Goal: Feedback & Contribution: Contribute content

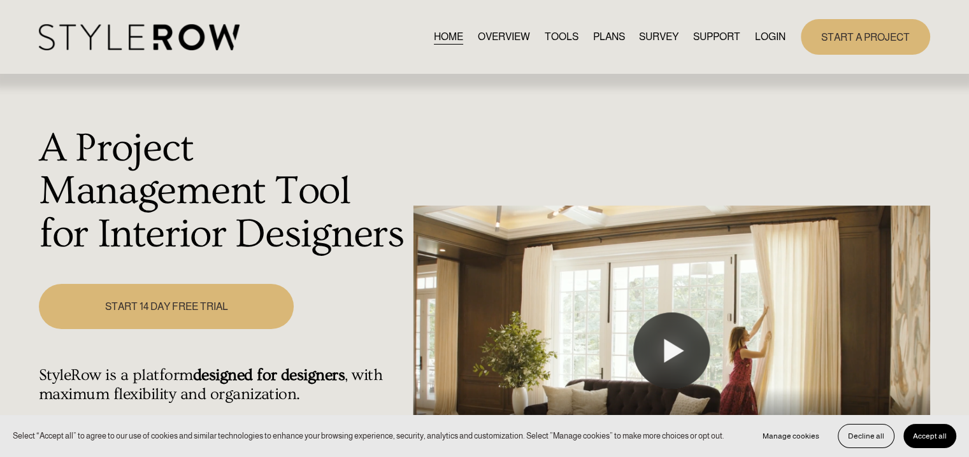
click at [772, 34] on link "LOGIN" at bounding box center [770, 36] width 31 height 17
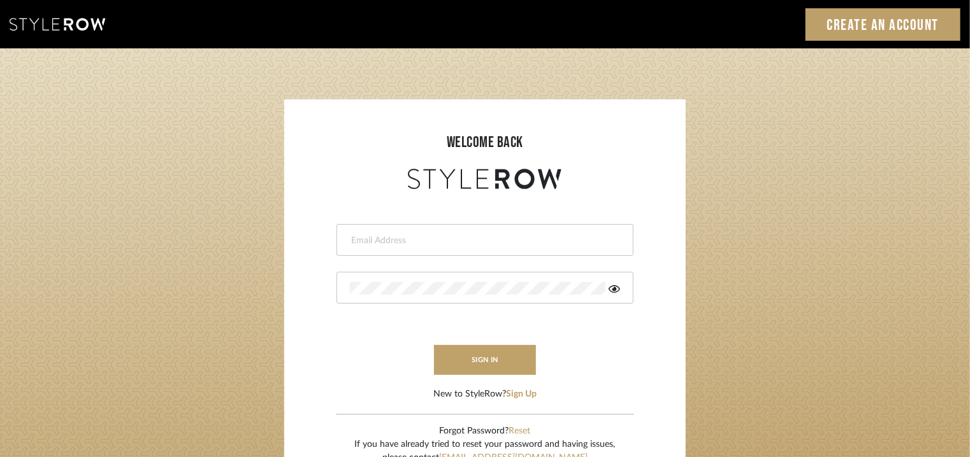
click at [530, 240] on input "email" at bounding box center [483, 240] width 267 height 13
type input "tehseen@mancini-design.com"
click at [464, 282] on div at bounding box center [484, 288] width 297 height 32
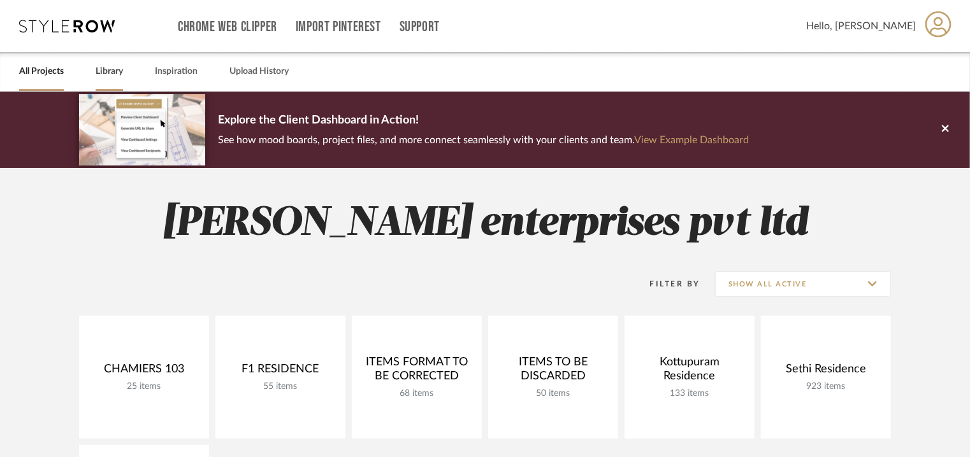
click at [104, 67] on link "Library" at bounding box center [109, 71] width 27 height 17
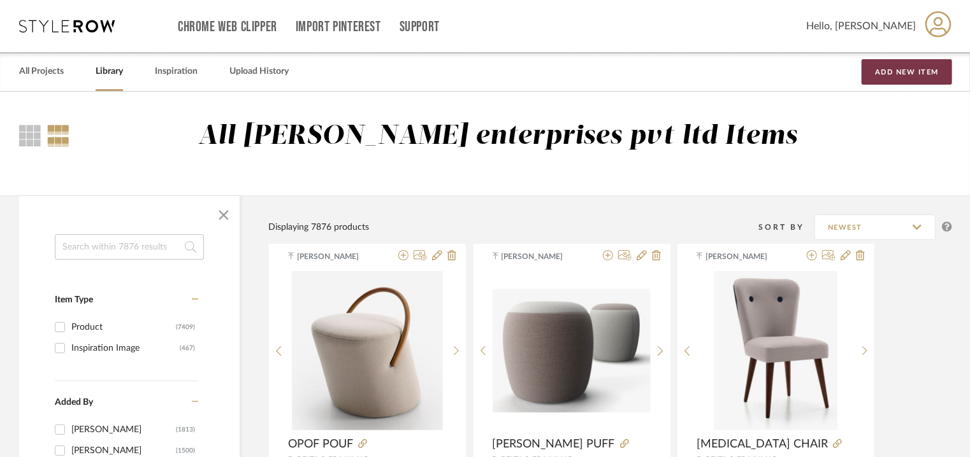
click at [896, 75] on button "Add New Item" at bounding box center [906, 71] width 90 height 25
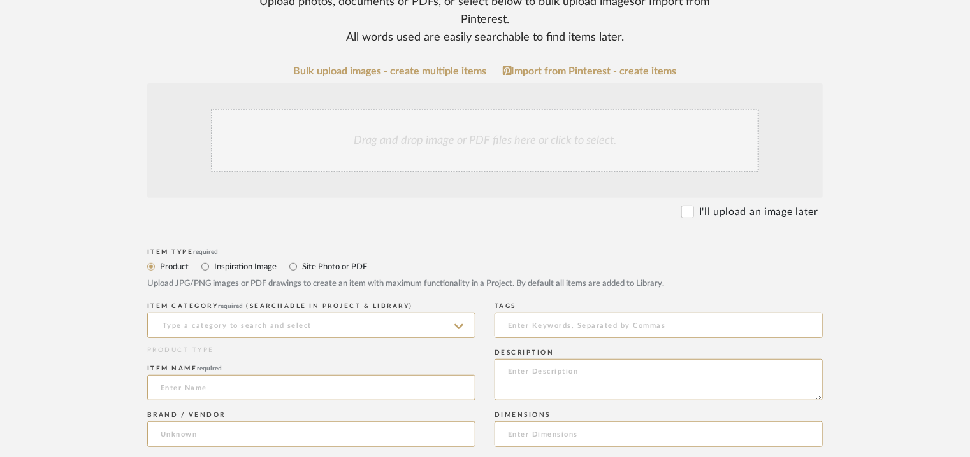
scroll to position [255, 0]
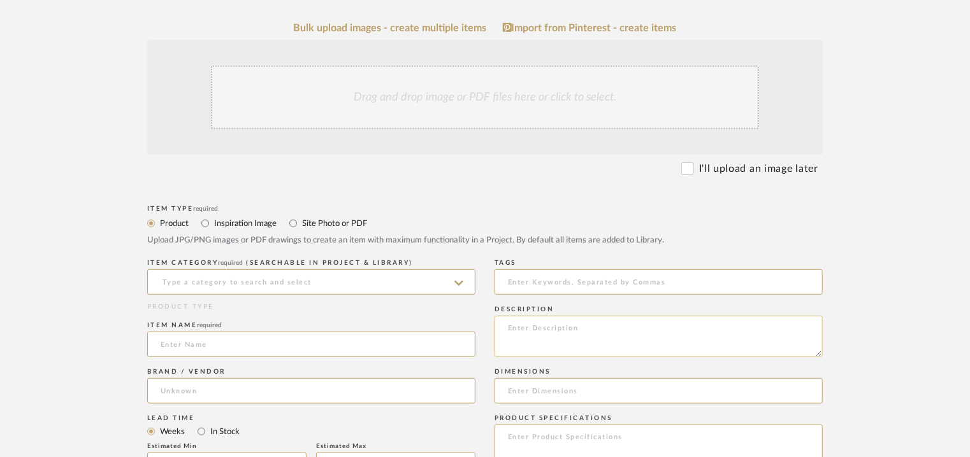
paste textarea "Type: Pouff - Pent Designer : Dsignio Dimensions : W 45 x D 60 x H 41cm Materia…"
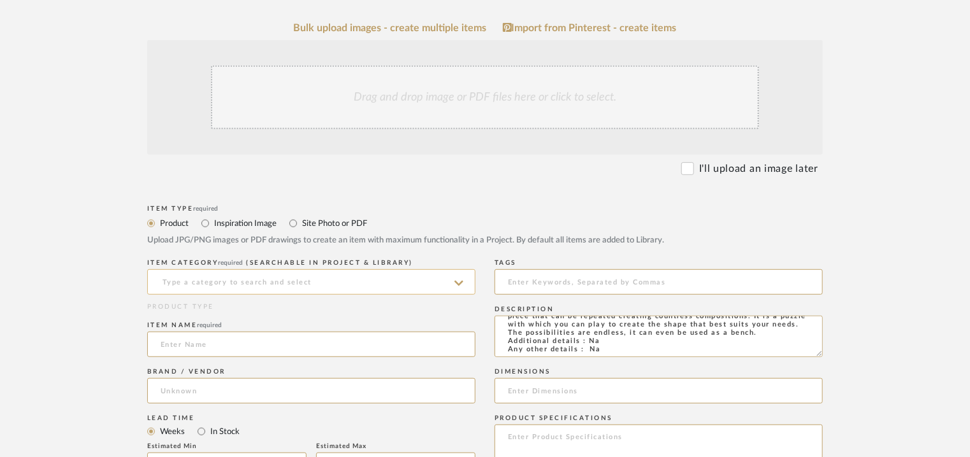
type textarea "Type: Pouff - Pent Designer : Dsignio Dimensions : W 45 x D 60 x H 41cm Materia…"
click at [299, 282] on input at bounding box center [311, 281] width 328 height 25
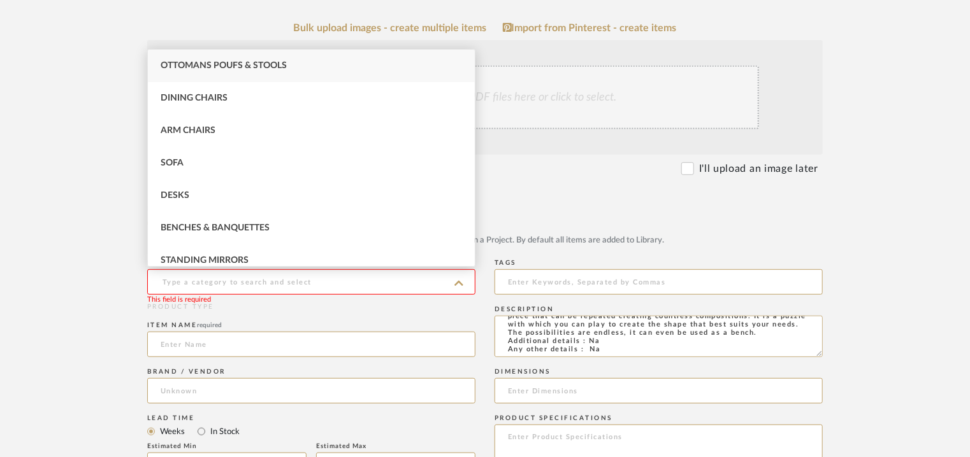
click at [271, 60] on div "Ottomans Poufs & Stools" at bounding box center [311, 66] width 327 height 32
type input "Ottomans Poufs & Stools"
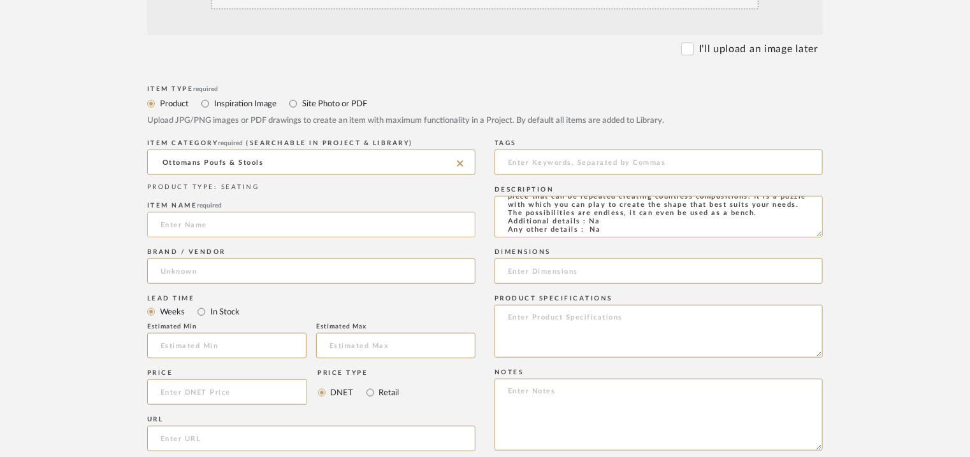
scroll to position [382, 0]
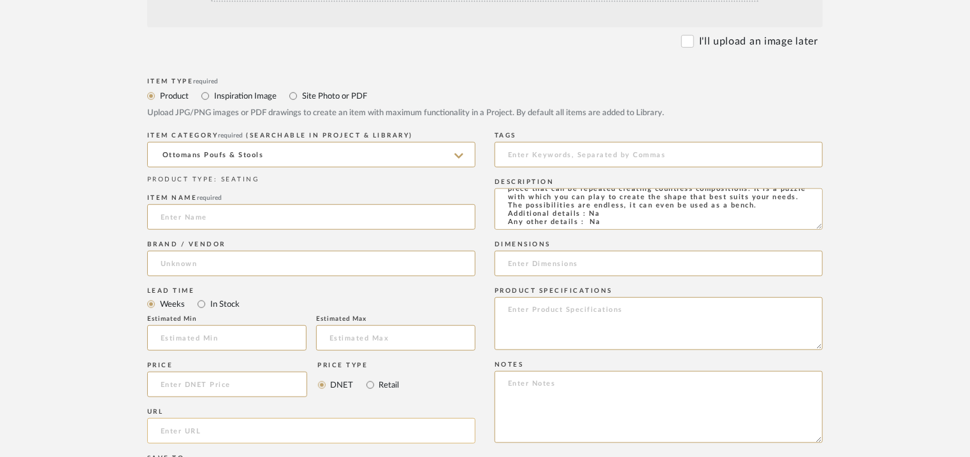
paste input "[URL][DOMAIN_NAME]"
type input "[URL][DOMAIN_NAME]"
click at [215, 218] on input at bounding box center [311, 216] width 328 height 25
type input "PENT POUF"
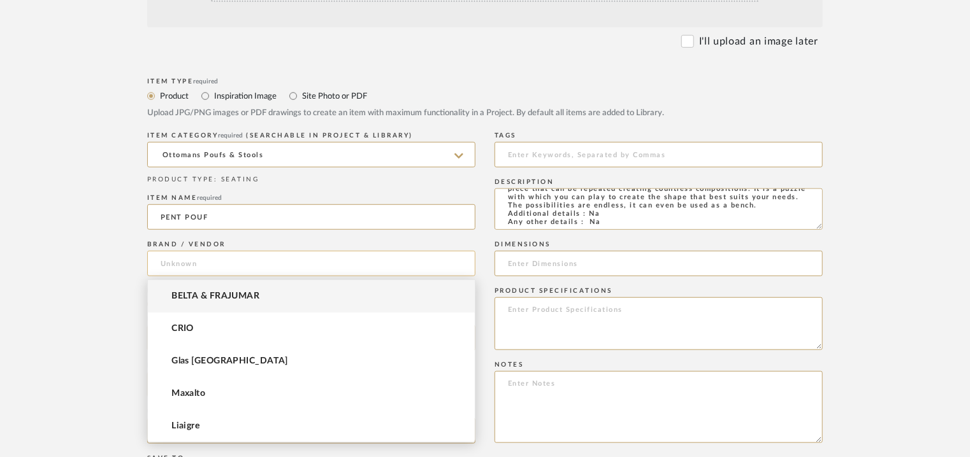
click at [185, 264] on input at bounding box center [311, 263] width 328 height 25
click at [195, 285] on mat-option "BELTA & FRAJUMAR" at bounding box center [311, 296] width 327 height 32
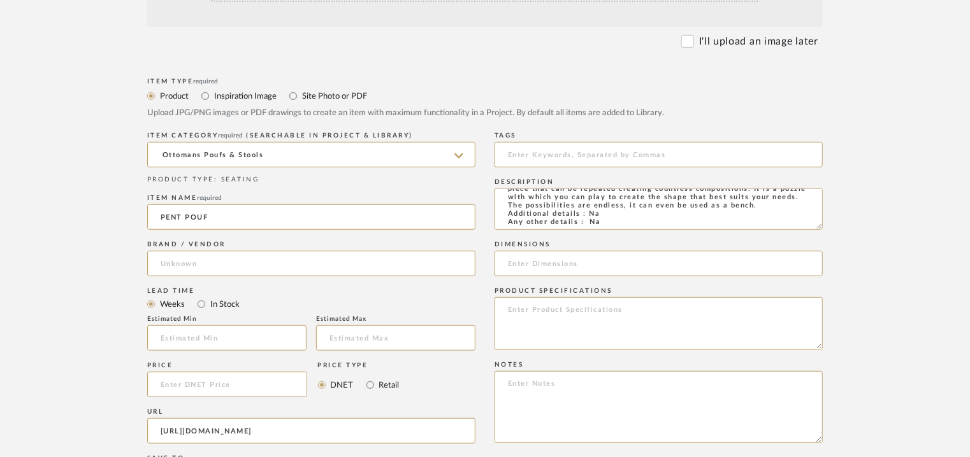
type input "BELTA & FRAJUMAR"
click at [196, 334] on input "text" at bounding box center [226, 338] width 159 height 25
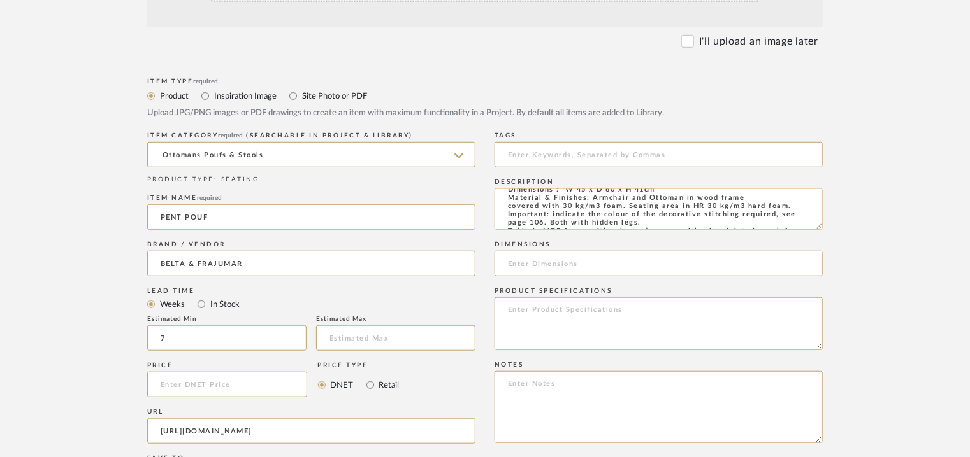
scroll to position [0, 0]
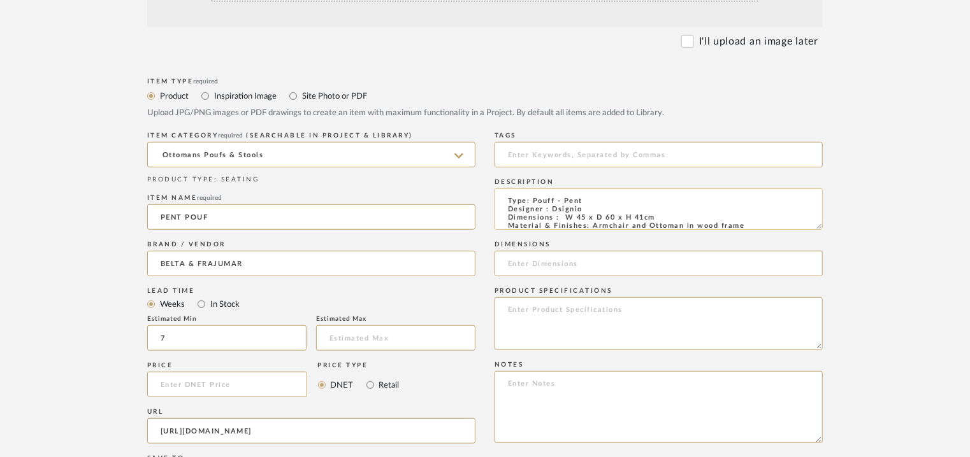
type input "7"
drag, startPoint x: 659, startPoint y: 214, endPoint x: 648, endPoint y: 218, distance: 11.5
click at [648, 218] on textarea "Type: Pouff - Pent Designer : Dsignio Dimensions : W 45 x D 60 x H 41cm Materia…" at bounding box center [658, 209] width 328 height 41
click at [660, 217] on textarea "Type: Pouff - Pent Designer : Dsignio Dimensions : W 45 x D 60 x H 41cm Materia…" at bounding box center [658, 209] width 328 height 41
drag, startPoint x: 661, startPoint y: 217, endPoint x: 571, endPoint y: 215, distance: 89.2
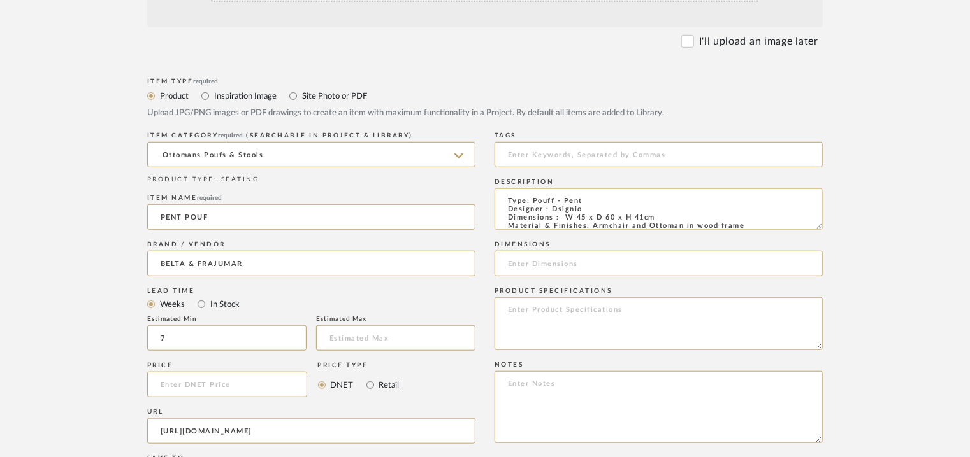
click at [568, 216] on textarea "Type: Pouff - Pent Designer : Dsignio Dimensions : W 45 x D 60 x H 41cm Materia…" at bounding box center [658, 209] width 328 height 41
paste input "W 45 x D 60 x H 41cm"
type input "W 45 x D 60 x H 41cm"
paste textarea "Price: Na Lead time: 45days. MOQ : Our products for Contract projects are manuf…"
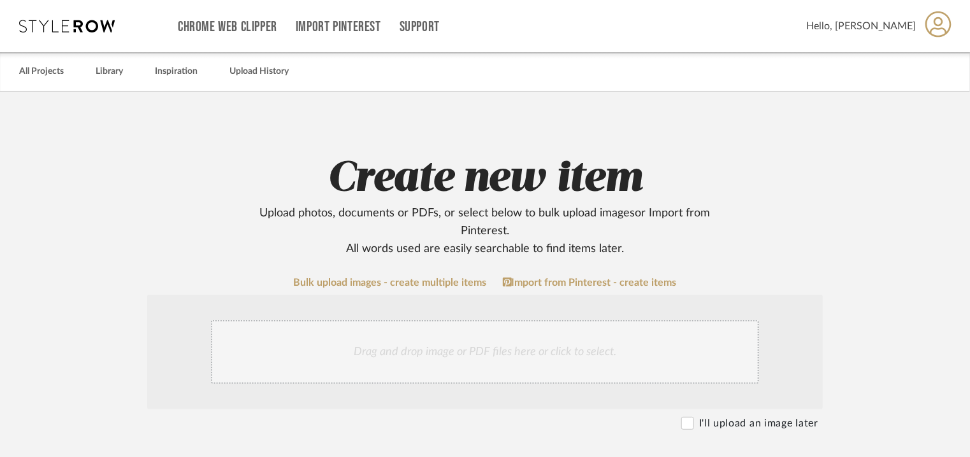
type textarea "Price: Na Lead time: 45days. MOQ : Our products for Contract projects are manuf…"
click at [454, 348] on div "Drag and drop image or PDF files here or click to select." at bounding box center [485, 352] width 548 height 64
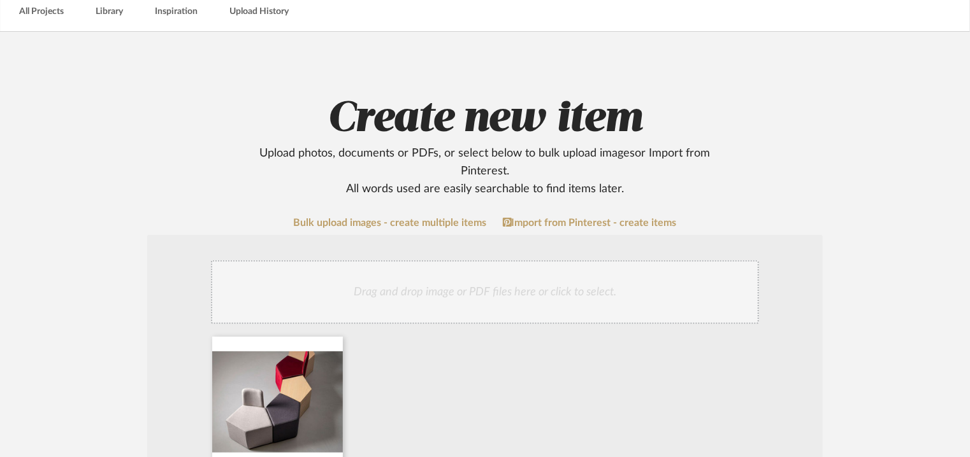
scroll to position [127, 0]
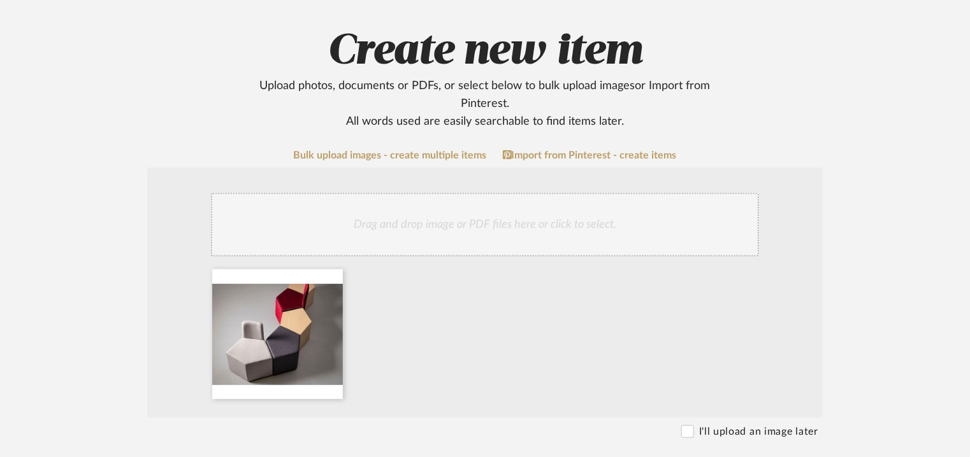
click at [448, 240] on div "Drag and drop image or PDF files here or click to select." at bounding box center [485, 225] width 548 height 64
click at [483, 214] on div "Drag and drop image or PDF files here or click to select." at bounding box center [485, 225] width 548 height 64
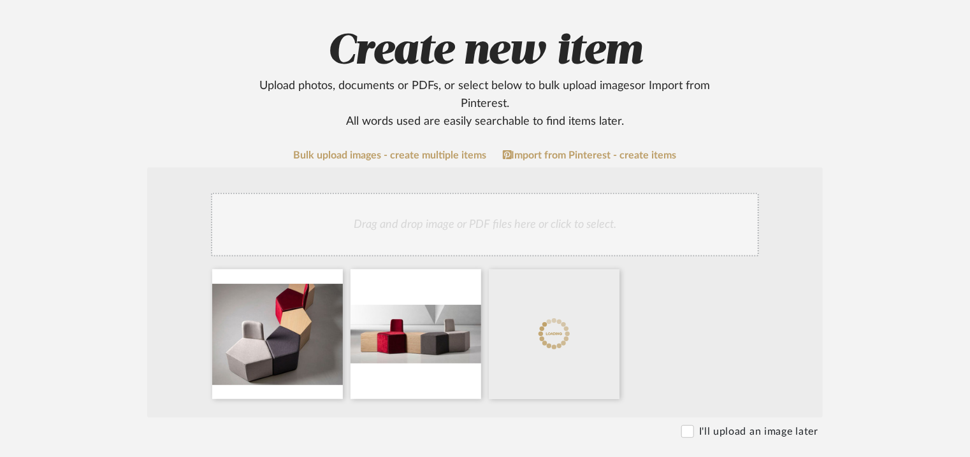
click at [567, 215] on div "Drag and drop image or PDF files here or click to select." at bounding box center [485, 225] width 548 height 64
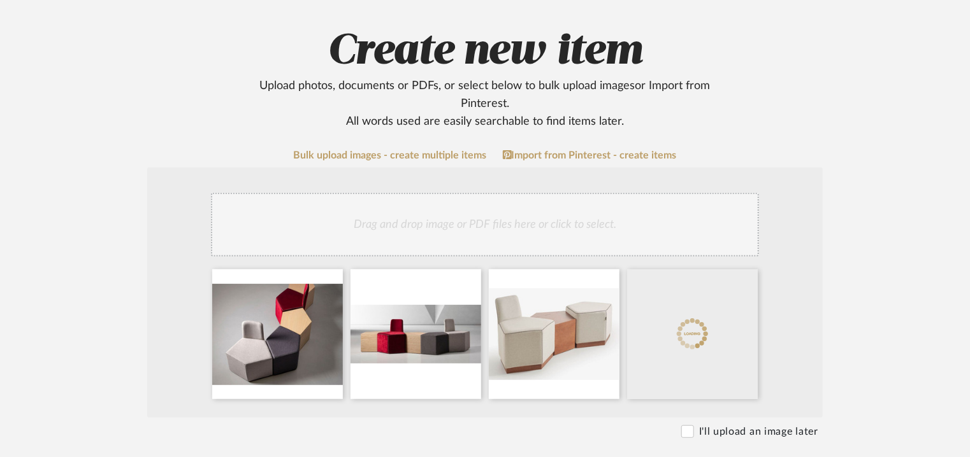
click at [586, 228] on div "Drag and drop image or PDF files here or click to select." at bounding box center [485, 225] width 548 height 64
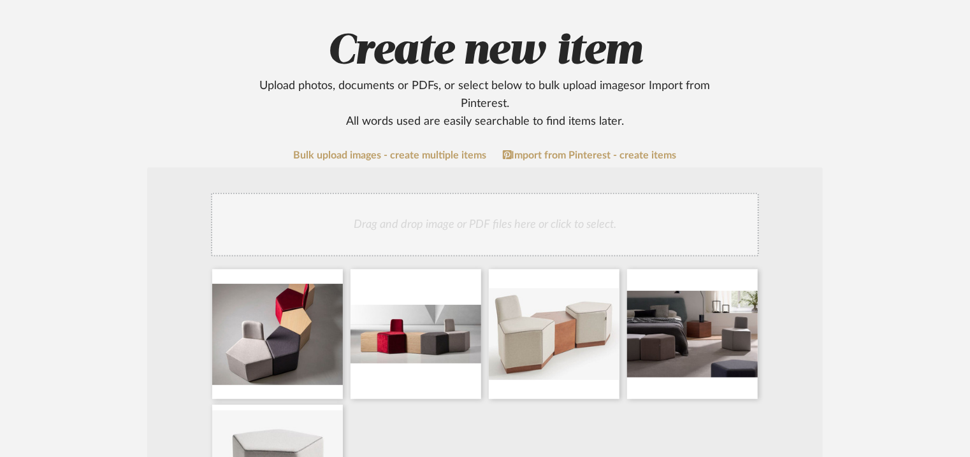
click at [505, 220] on div "Drag and drop image or PDF files here or click to select." at bounding box center [485, 225] width 548 height 64
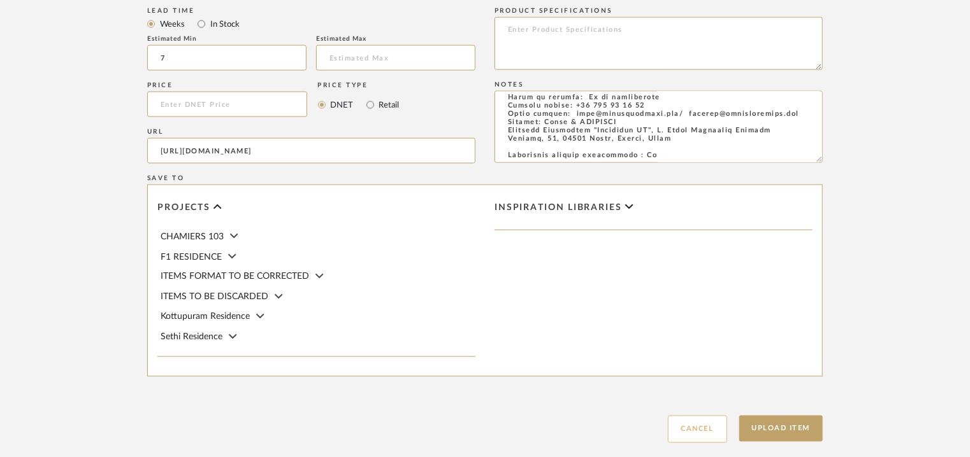
scroll to position [1010, 0]
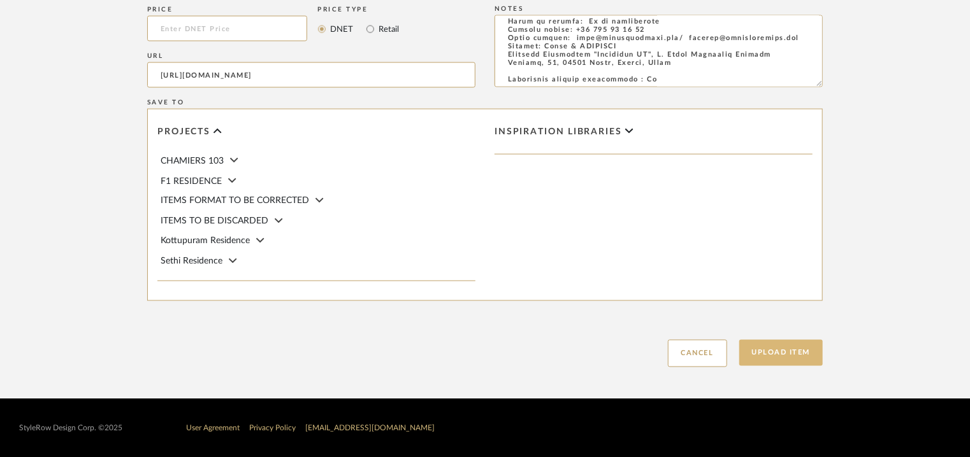
click at [800, 354] on button "Upload Item" at bounding box center [781, 353] width 84 height 26
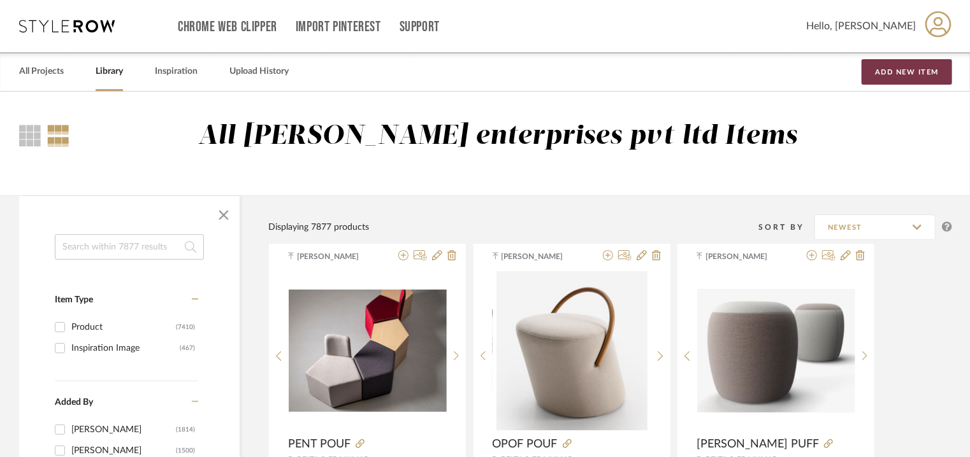
drag, startPoint x: 913, startPoint y: 76, endPoint x: 897, endPoint y: 92, distance: 22.5
click at [913, 76] on button "Add New Item" at bounding box center [906, 71] width 90 height 25
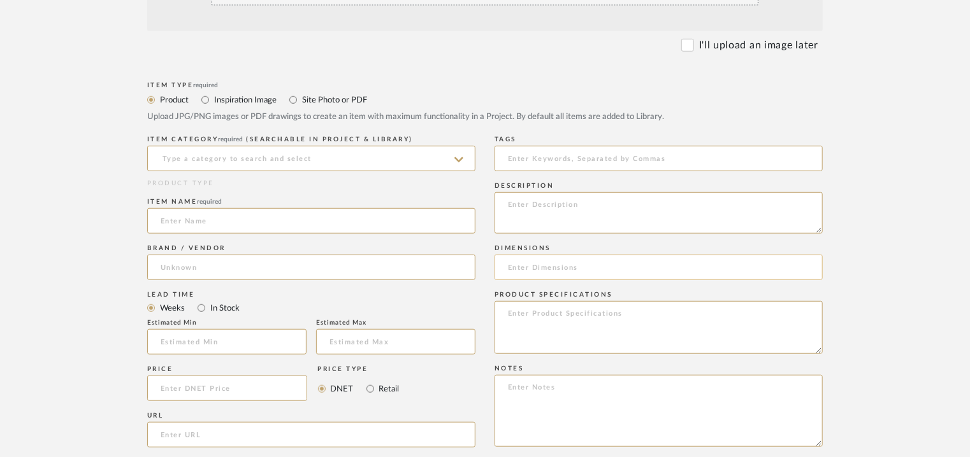
scroll to position [382, 0]
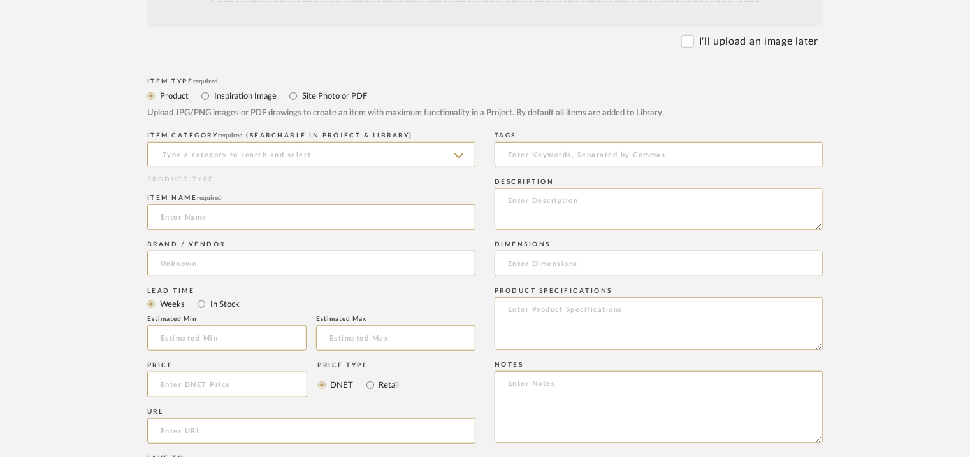
paste textarea "Type: Side table - Back Designer : Na Dimensions : W 50 x D 50 x H 50cm Materia…"
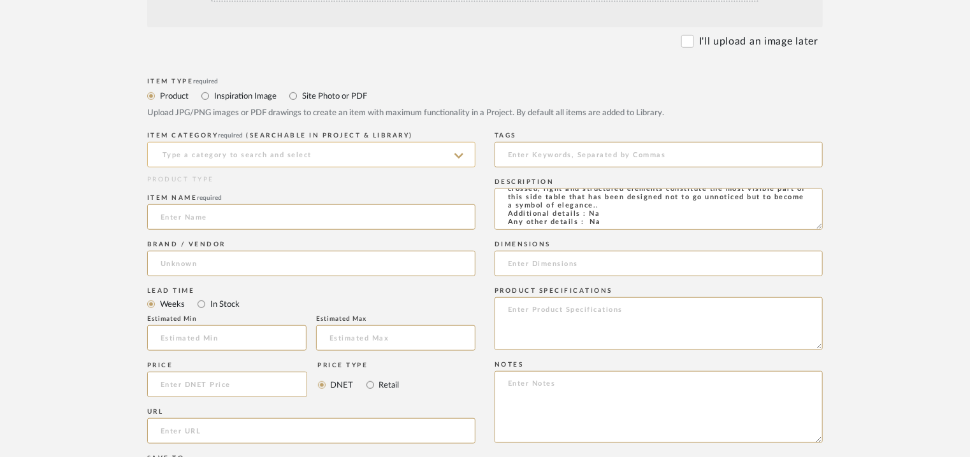
type textarea "Type: Side table - Back Designer : Na Dimensions : W 50 x D 50 x H 50cm Materia…"
click at [236, 159] on input at bounding box center [311, 154] width 328 height 25
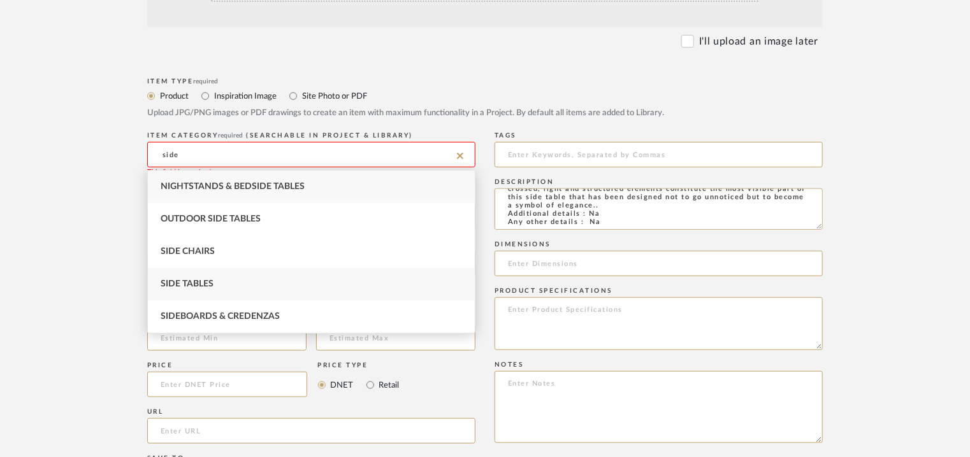
click at [179, 276] on div "Side Tables" at bounding box center [311, 284] width 327 height 32
type input "Side Tables"
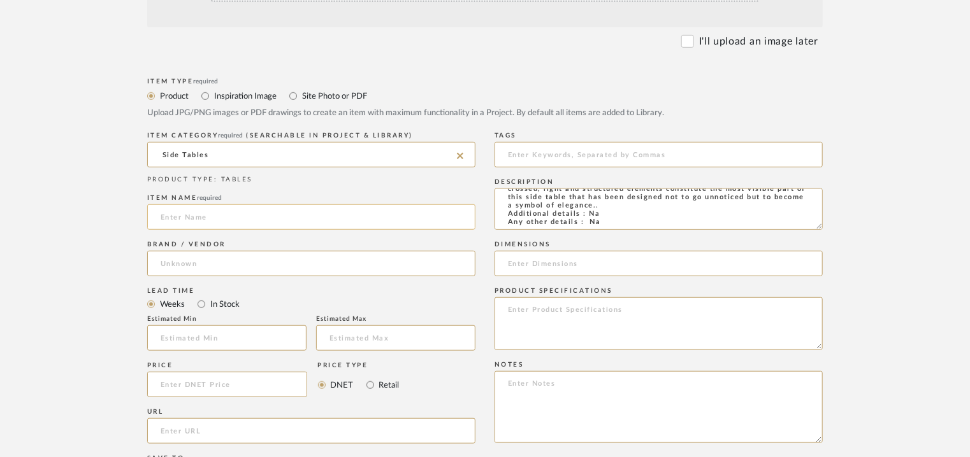
click at [187, 215] on input at bounding box center [311, 216] width 328 height 25
type input "BACK TABLE"
drag, startPoint x: 169, startPoint y: 275, endPoint x: 172, endPoint y: 263, distance: 11.9
click at [169, 274] on input at bounding box center [311, 263] width 328 height 25
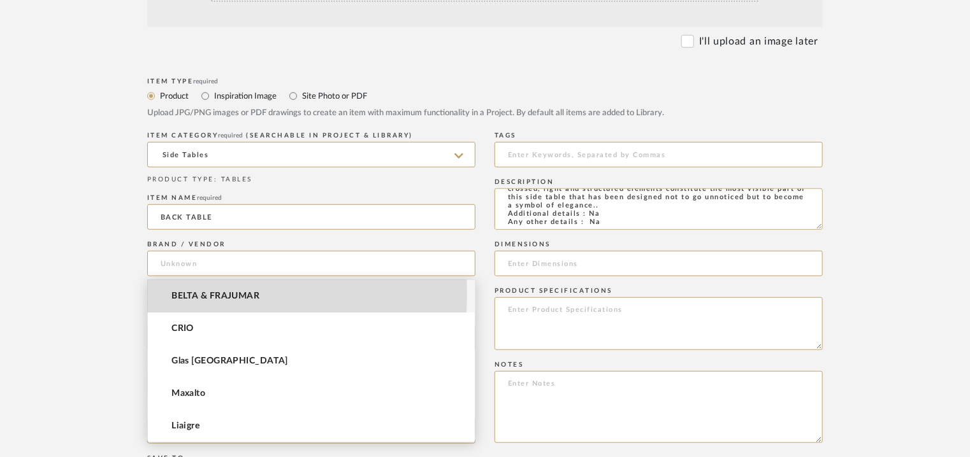
click at [183, 294] on span "BELTA & FRAJUMAR" at bounding box center [215, 296] width 88 height 11
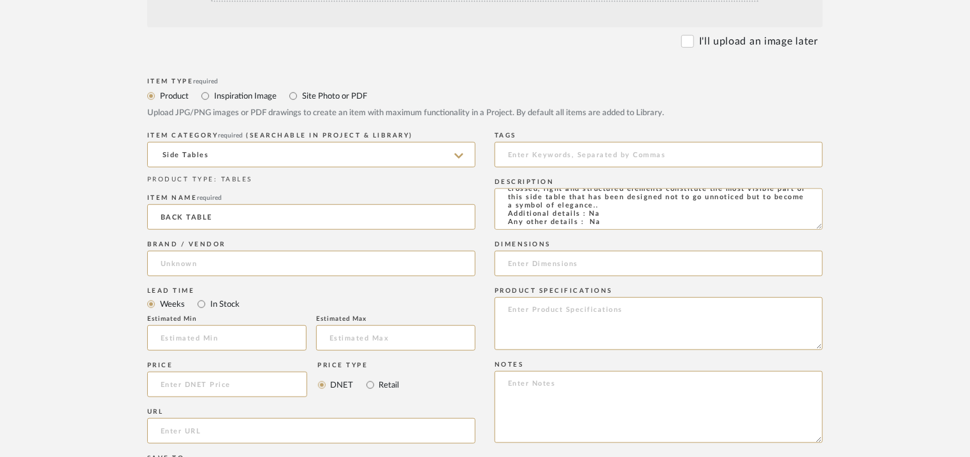
type input "BELTA & FRAJUMAR"
drag, startPoint x: 190, startPoint y: 333, endPoint x: 184, endPoint y: 331, distance: 6.9
click at [190, 334] on input "text" at bounding box center [226, 338] width 159 height 25
type input "7"
click at [190, 430] on input "url" at bounding box center [311, 431] width 328 height 25
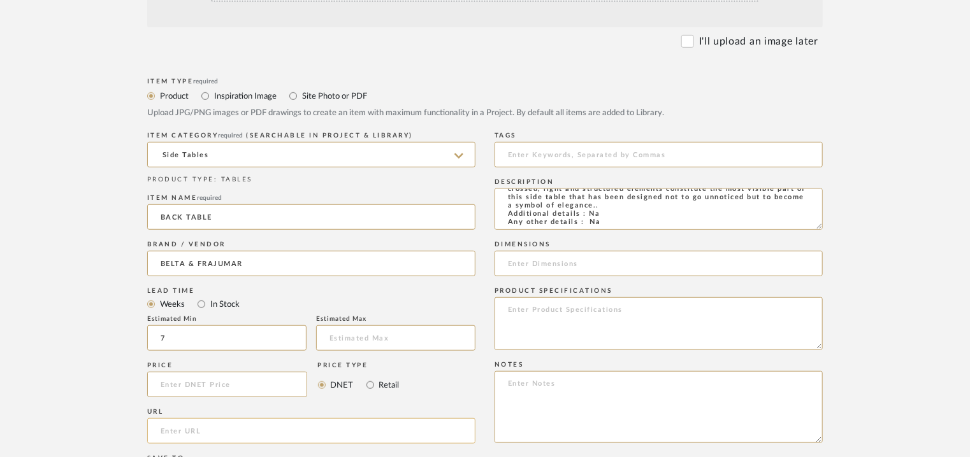
paste input "[URL][DOMAIN_NAME]"
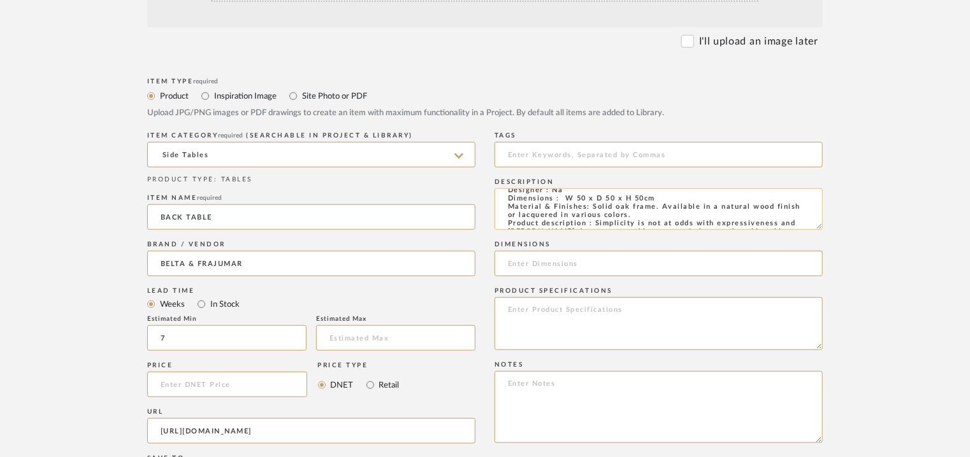
type input "[URL][DOMAIN_NAME]"
drag, startPoint x: 564, startPoint y: 197, endPoint x: 654, endPoint y: 218, distance: 92.9
click at [654, 218] on textarea "Type: Side table - Back Designer : Na Dimensions : W 50 x D 50 x H 50cm Materia…" at bounding box center [658, 209] width 328 height 41
paste input "W 50 x D 50 x H 50cm"
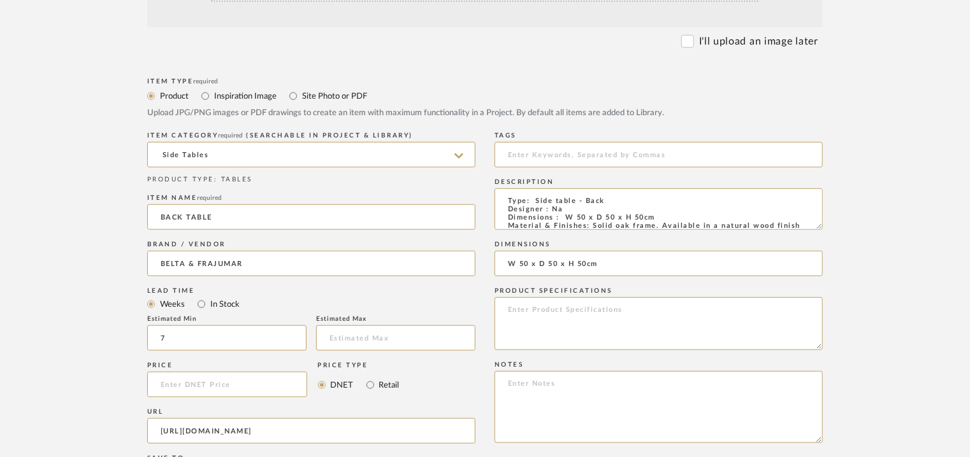
type input "W 50 x D 50 x H 50cm"
paste textarea "Lorem: 668.28 € Ipsu dolo: 30sita. CON : Adi elitsedd eiu Temporin utlabore etd…"
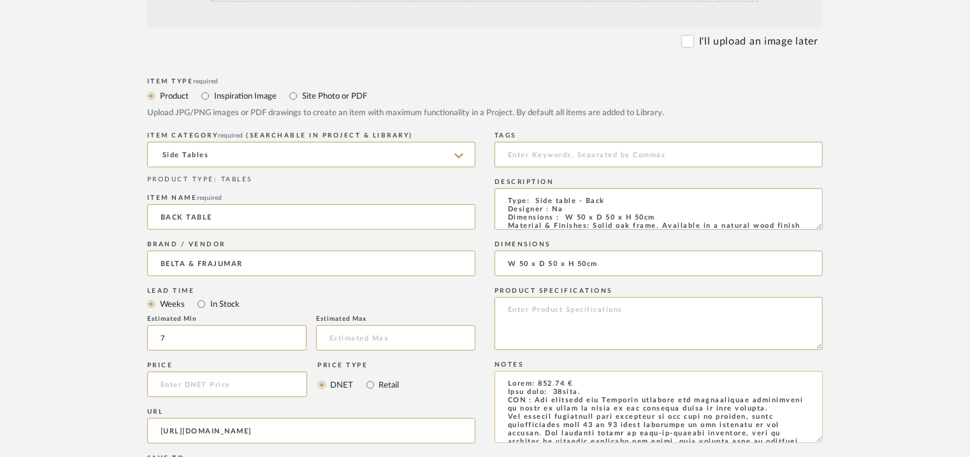
drag, startPoint x: 507, startPoint y: 401, endPoint x: 780, endPoint y: 427, distance: 273.8
click at [780, 427] on textarea at bounding box center [658, 407] width 328 height 72
drag, startPoint x: 499, startPoint y: 401, endPoint x: 612, endPoint y: 421, distance: 114.0
click at [612, 421] on textarea "Price: 572.33 € Lead time: 45days. product. For singular pieces or made-to-meas…" at bounding box center [658, 407] width 328 height 72
drag, startPoint x: 506, startPoint y: 405, endPoint x: 727, endPoint y: 421, distance: 221.0
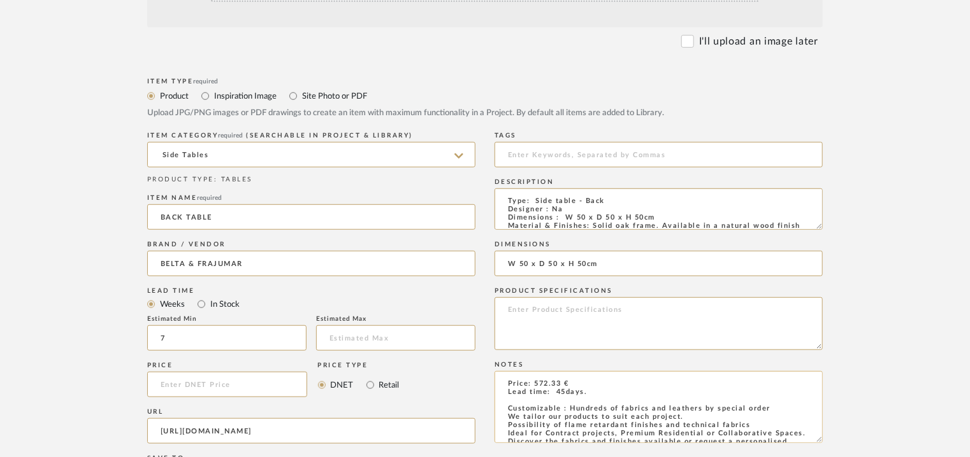
click at [727, 421] on textarea "Price: 572.33 € Lead time: 45days. Customizable : Hundreds of fabrics and leath…" at bounding box center [658, 407] width 328 height 72
drag, startPoint x: 503, startPoint y: 406, endPoint x: 563, endPoint y: 429, distance: 64.1
click at [562, 429] on textarea "Price: 572.33 € Lead time: 45days. Possibility of flame retardant finishes and …" at bounding box center [658, 407] width 328 height 72
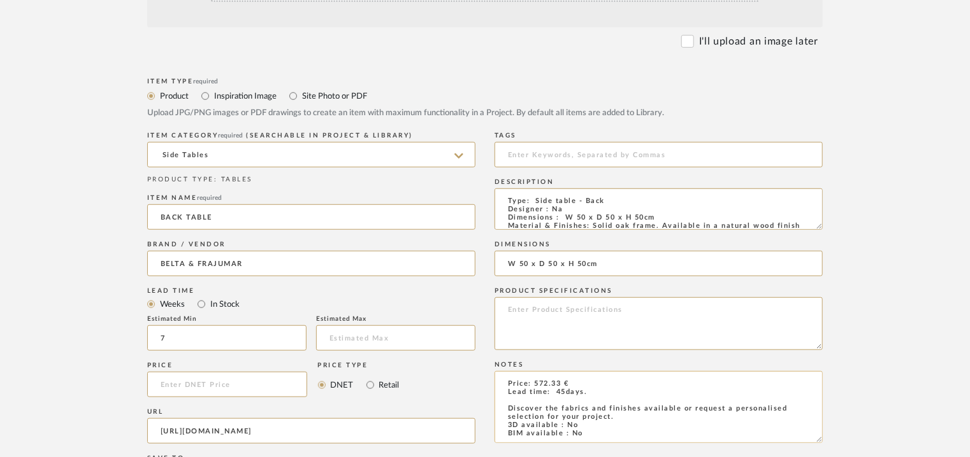
drag, startPoint x: 510, startPoint y: 403, endPoint x: 634, endPoint y: 421, distance: 125.5
click at [629, 419] on textarea "Price: 572.33 € Lead time: 45days. Discover the fabrics and finishes available …" at bounding box center [658, 407] width 328 height 72
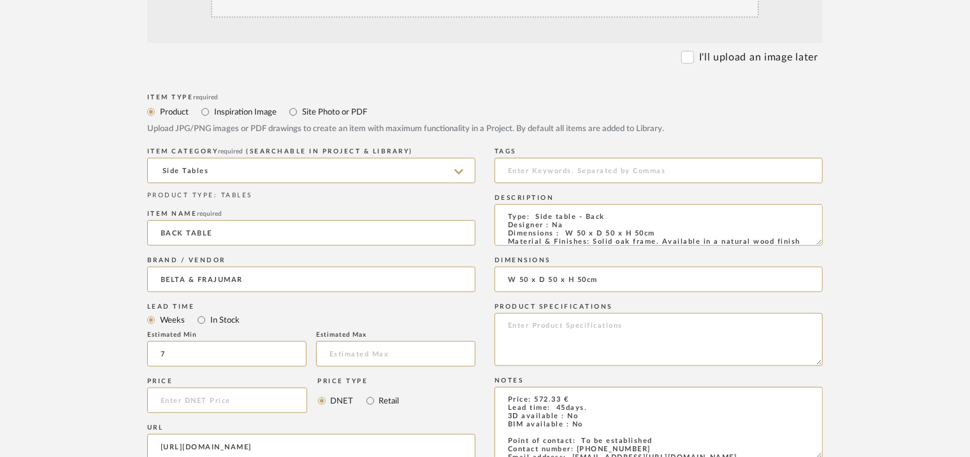
scroll to position [191, 0]
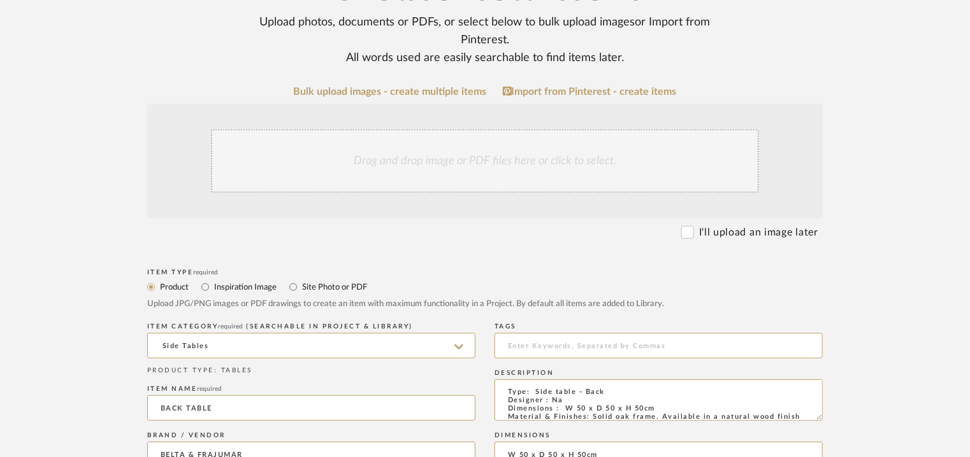
type textarea "Price: 572.33 € Lead time: 45days. 3D available : No BIM available : No Point o…"
click at [496, 168] on div "Drag and drop image or PDF files here or click to select." at bounding box center [485, 161] width 548 height 64
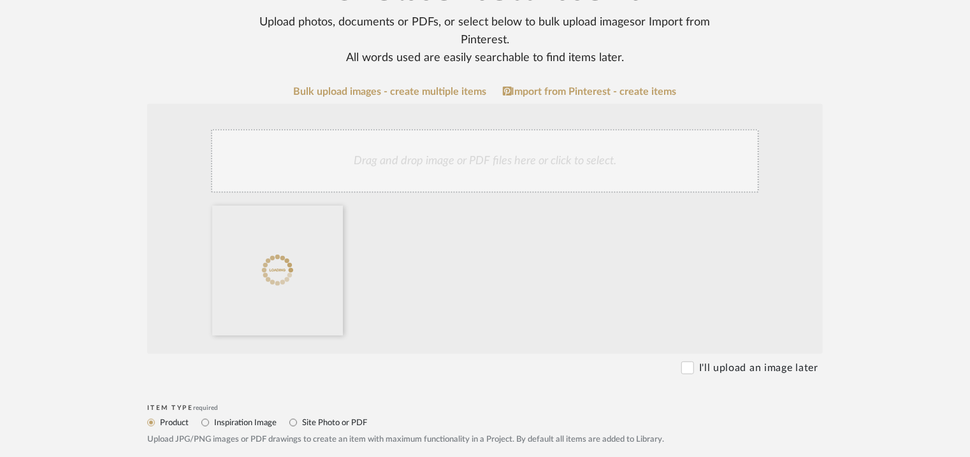
click at [583, 157] on div "Drag and drop image or PDF files here or click to select." at bounding box center [485, 161] width 548 height 64
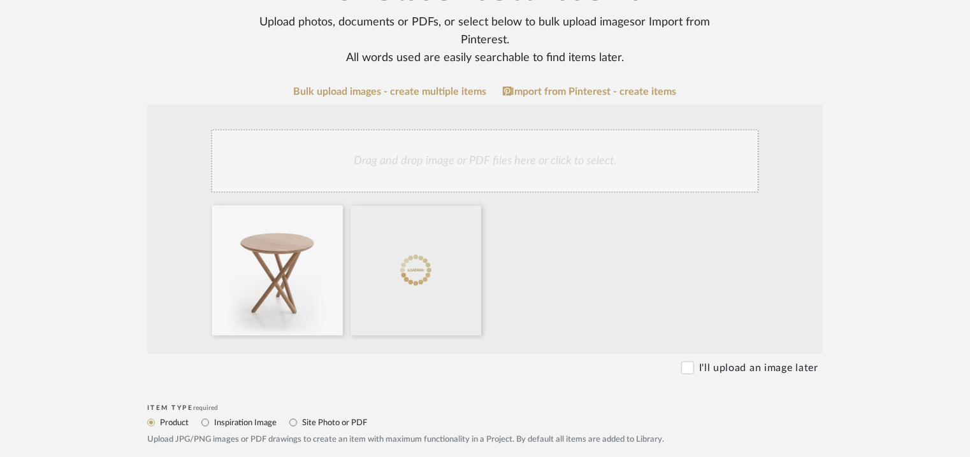
click at [473, 170] on div "Drag and drop image or PDF files here or click to select." at bounding box center [485, 161] width 548 height 64
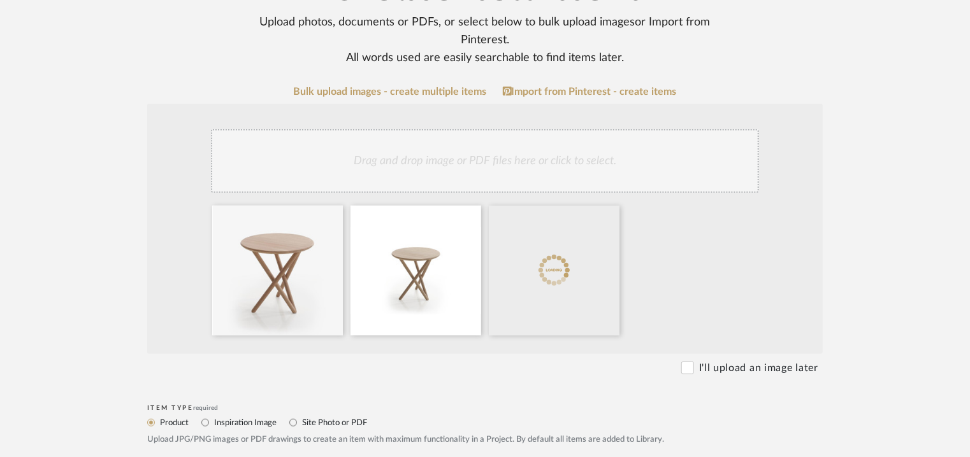
click at [620, 141] on div "Drag and drop image or PDF files here or click to select." at bounding box center [485, 161] width 548 height 64
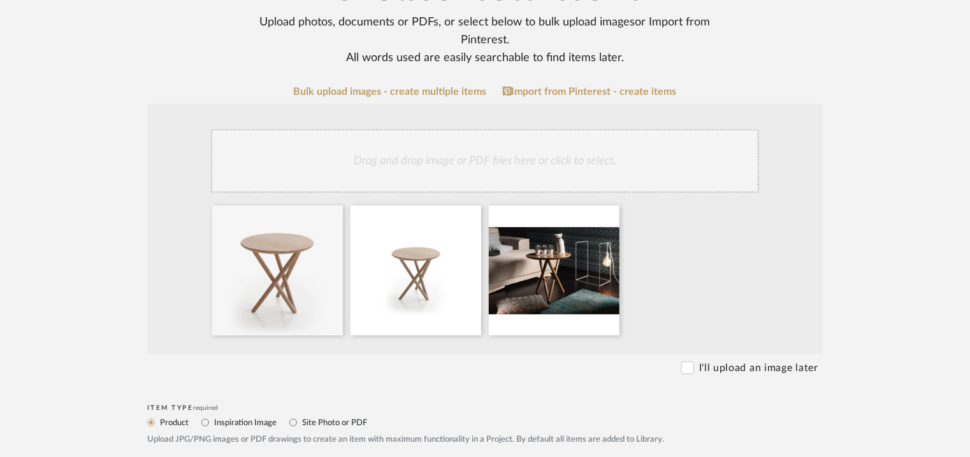
click at [410, 161] on div "Drag and drop image or PDF files here or click to select." at bounding box center [485, 161] width 548 height 64
click at [471, 160] on div "Drag and drop image or PDF files here or click to select." at bounding box center [485, 161] width 548 height 64
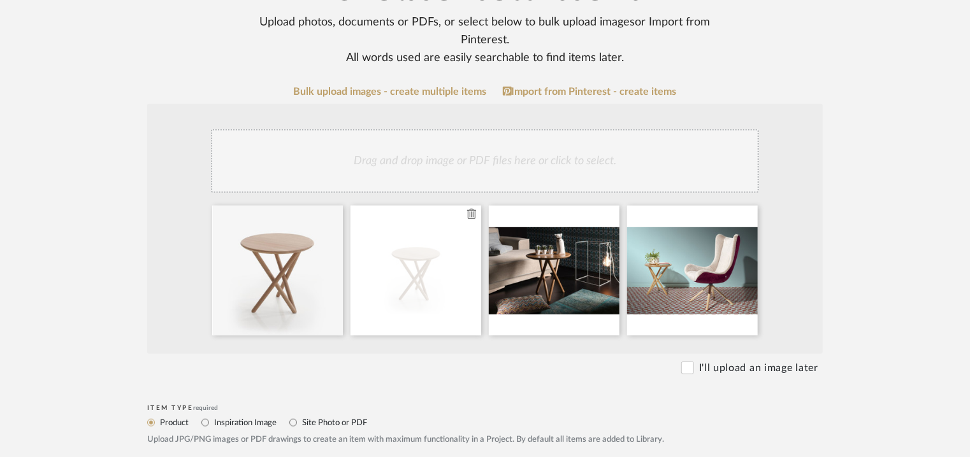
click at [470, 213] on icon at bounding box center [471, 214] width 9 height 10
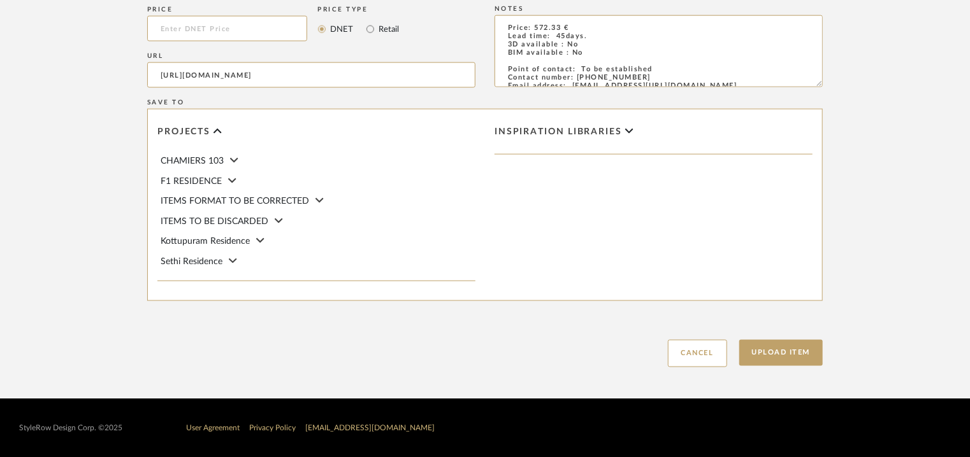
scroll to position [874, 0]
click at [779, 352] on button "Upload Item" at bounding box center [781, 353] width 84 height 26
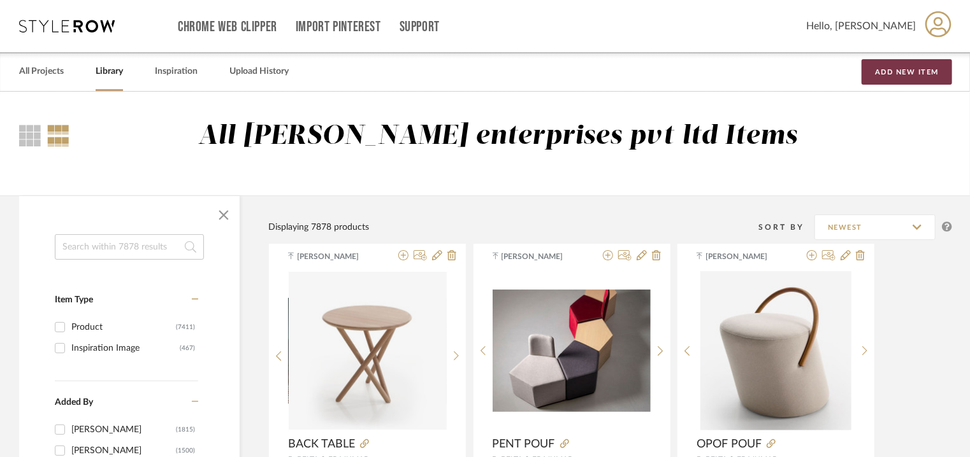
click at [922, 72] on button "Add New Item" at bounding box center [906, 71] width 90 height 25
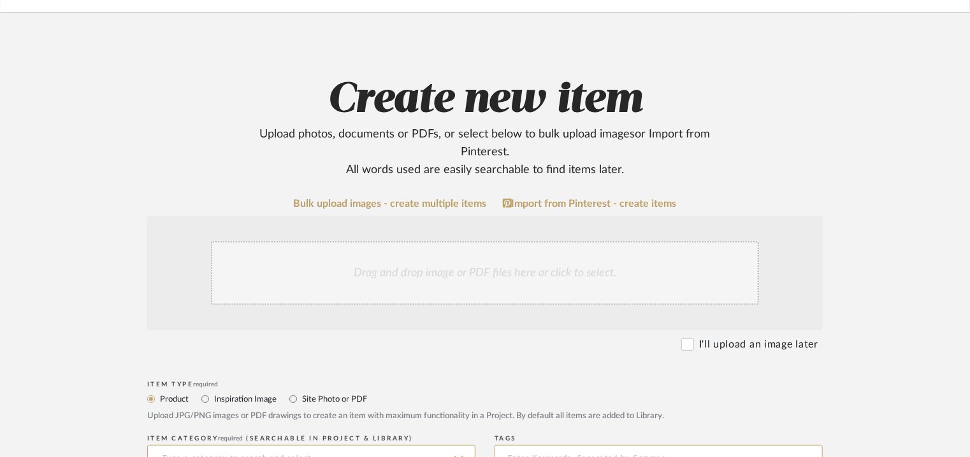
scroll to position [382, 0]
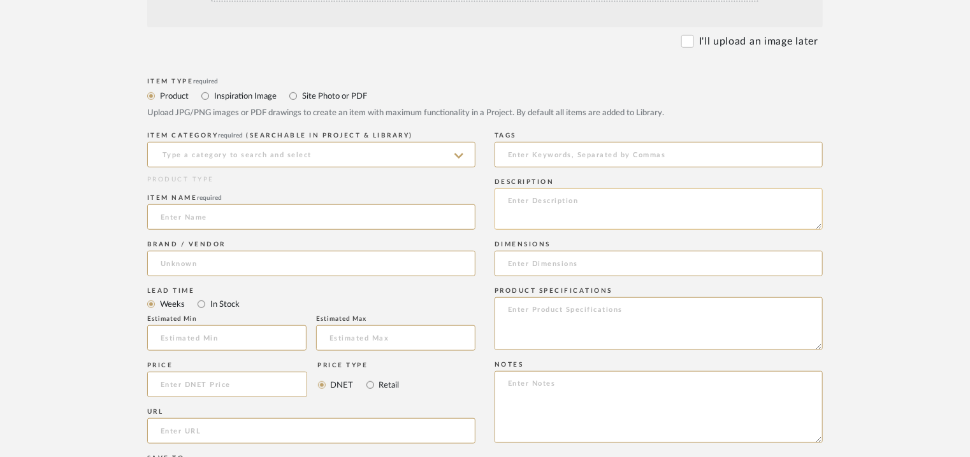
paste textarea "Type: Side table - Olia Designer : Na Dimensions : Dia 42 x H 52cm Material & F…"
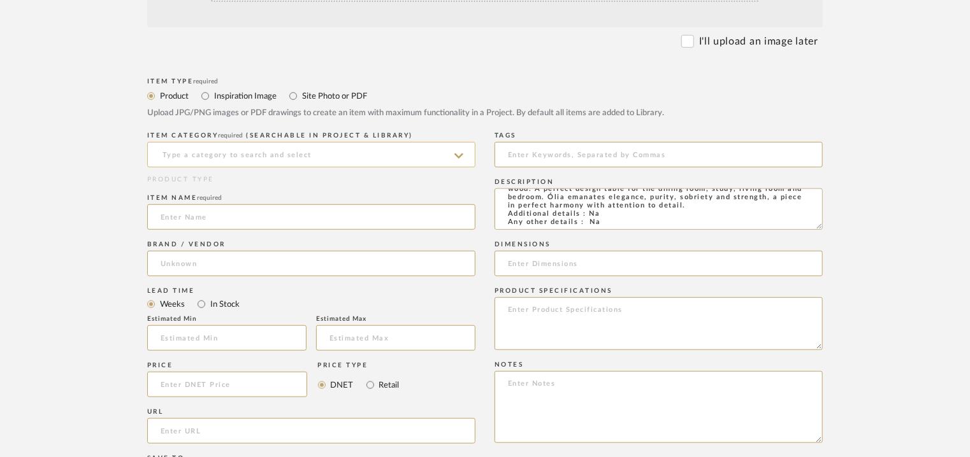
type textarea "Type: Side table - Olia Designer : Na Dimensions : Dia 42 x H 52cm Material & F…"
click at [313, 151] on input at bounding box center [311, 154] width 328 height 25
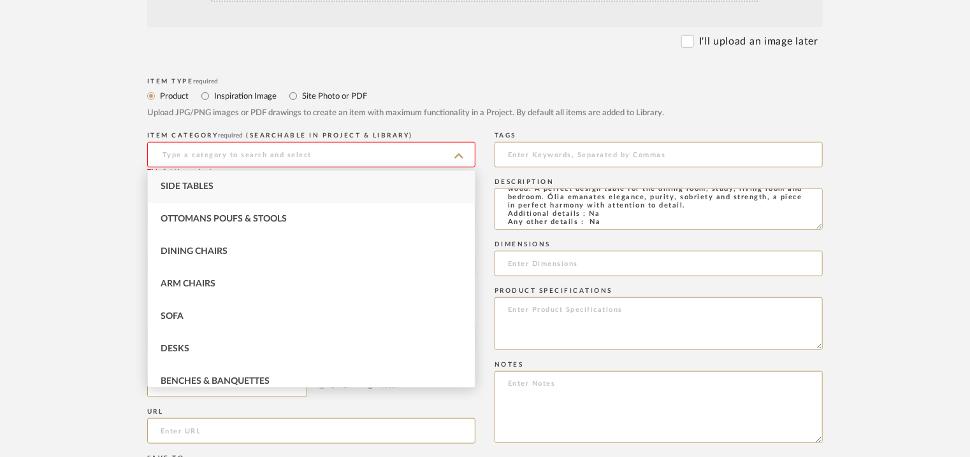
click at [226, 183] on div "Side Tables" at bounding box center [311, 187] width 327 height 32
type input "Side Tables"
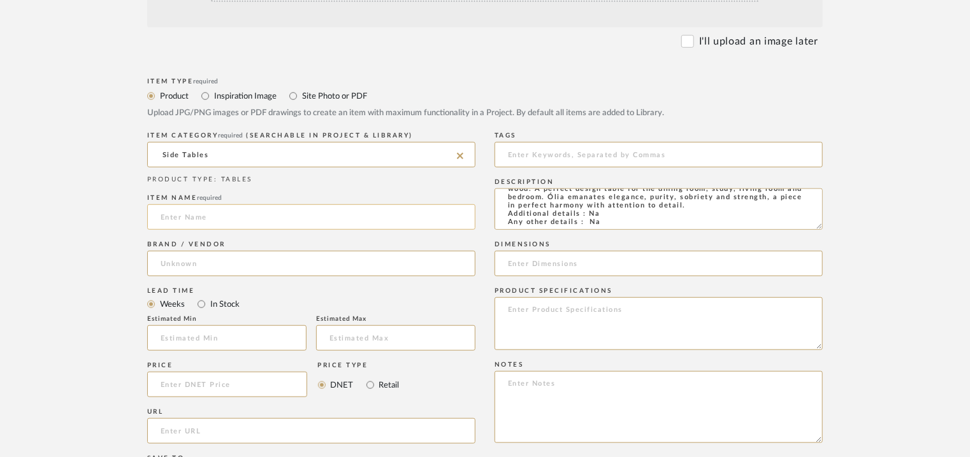
click at [207, 210] on input at bounding box center [311, 216] width 328 height 25
type input "OLIA TABLE"
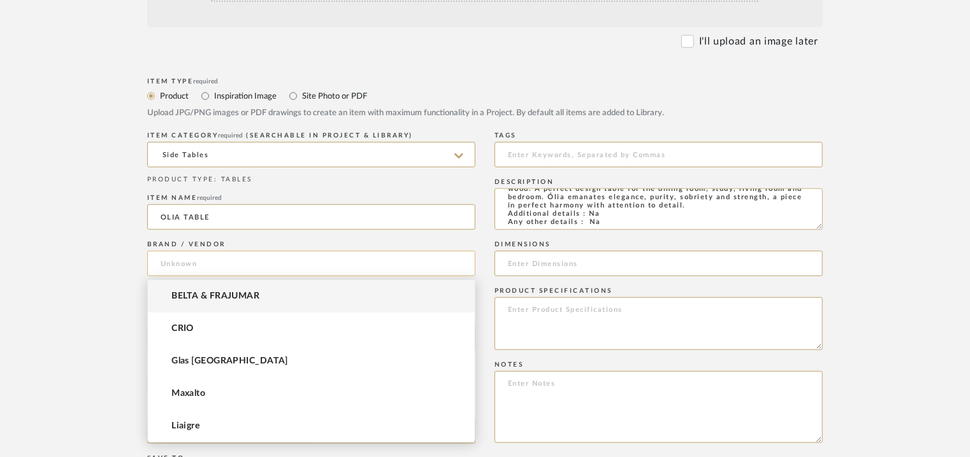
click at [197, 264] on input at bounding box center [311, 263] width 328 height 25
click at [196, 296] on span "BELTA & FRAJUMAR" at bounding box center [215, 296] width 88 height 11
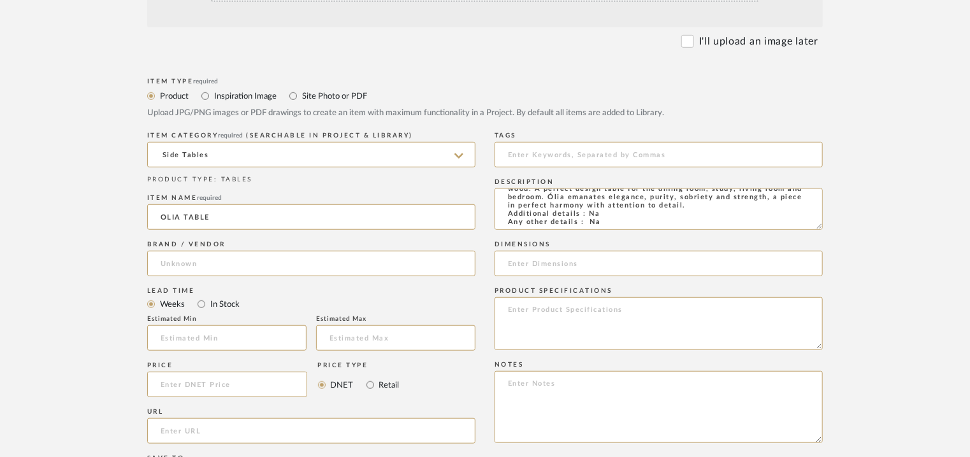
type input "BELTA & FRAJUMAR"
click at [185, 337] on input at bounding box center [226, 338] width 159 height 25
type input "7"
click at [208, 435] on input "url" at bounding box center [311, 431] width 328 height 25
paste input "[URL][DOMAIN_NAME]"
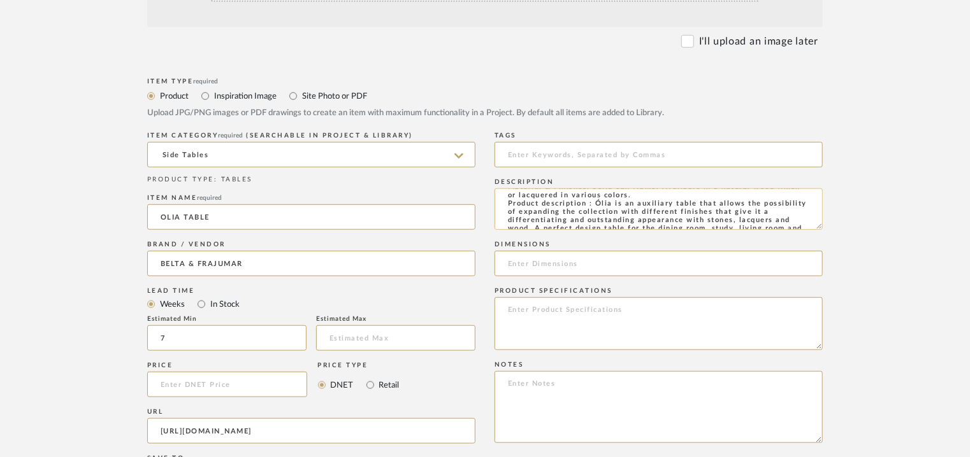
scroll to position [0, 0]
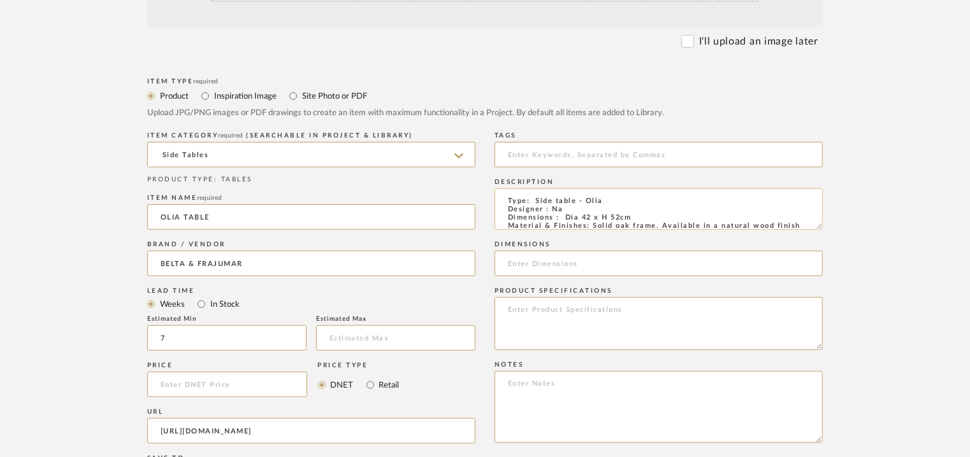
type input "[URL][DOMAIN_NAME]"
drag, startPoint x: 565, startPoint y: 217, endPoint x: 627, endPoint y: 215, distance: 61.8
click at [630, 215] on textarea "Type: Side table - Olia Designer : Na Dimensions : Dia 42 x H 52cm Material & F…" at bounding box center [658, 209] width 328 height 41
drag, startPoint x: 626, startPoint y: 214, endPoint x: 614, endPoint y: 204, distance: 14.9
click at [612, 202] on textarea "Type: Side table - Olia Designer : Na Dimensions : Dia 42 x H 52cm Material & F…" at bounding box center [658, 209] width 328 height 41
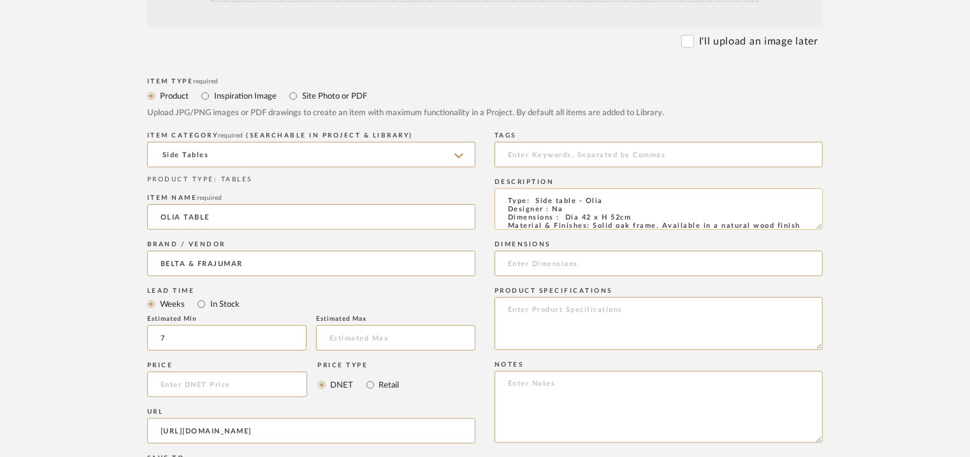
drag, startPoint x: 633, startPoint y: 217, endPoint x: 580, endPoint y: 220, distance: 53.6
click at [567, 218] on textarea "Type: Side table - Olia Designer : Na Dimensions : Dia 42 x H 52cm Material & F…" at bounding box center [658, 209] width 328 height 41
click at [517, 262] on input at bounding box center [658, 263] width 328 height 25
paste input "Dia 42 x H 52cm"
type input "Dia 42 x H 52cm"
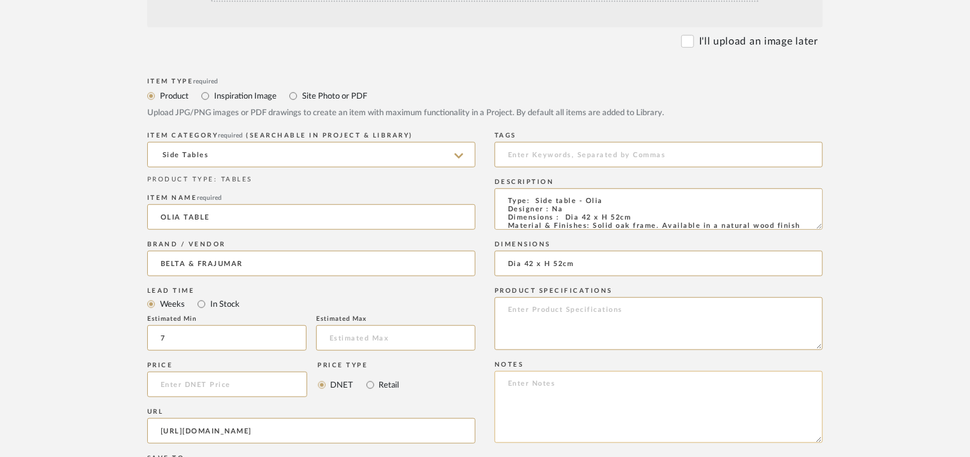
click at [535, 392] on textarea at bounding box center [658, 407] width 328 height 72
paste textarea "Lorem: 532.51€ Ipsu dolo: 69sita. CON : Adi elitsedd eiu Temporin utlabore etd …"
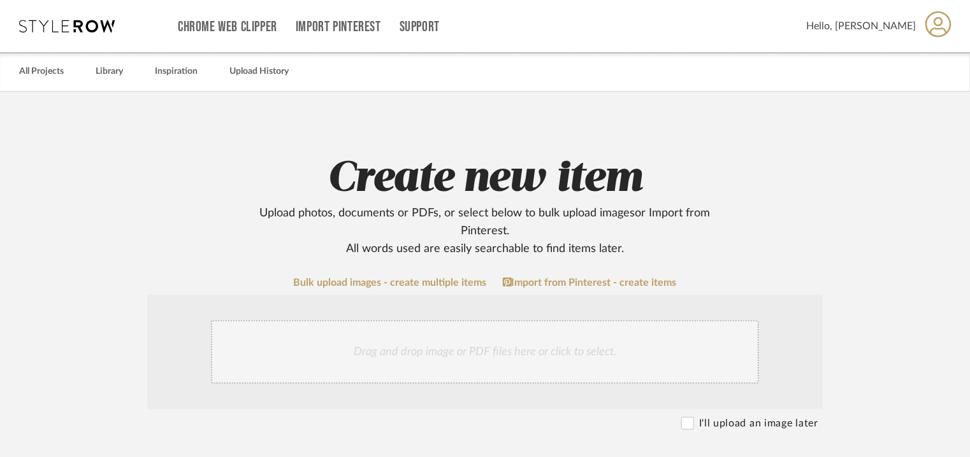
type textarea "Lorem: 532.51€ Ipsu dolo: 69sita. CON : Adi elitsedd eiu Temporin utlabore etd …"
click at [501, 364] on div "Drag and drop image or PDF files here or click to select." at bounding box center [485, 352] width 548 height 64
click at [559, 333] on div "Drag and drop image or PDF files here or click to select." at bounding box center [485, 352] width 548 height 64
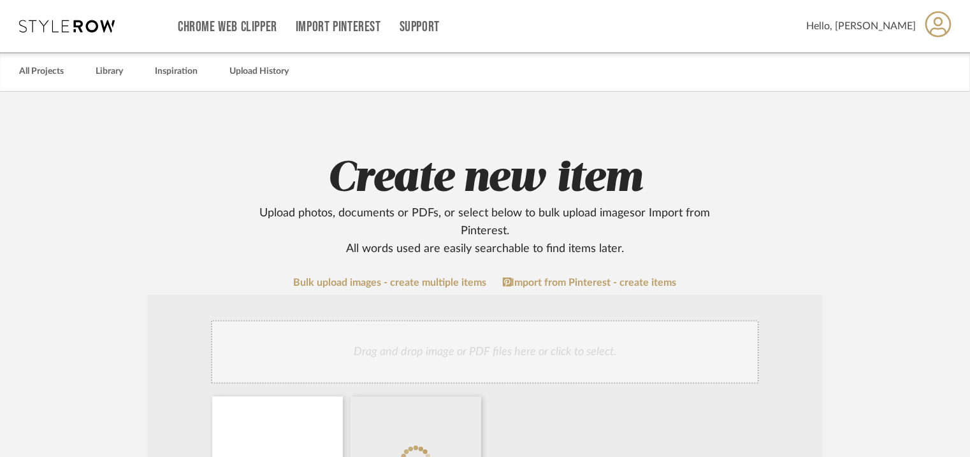
click at [454, 350] on div "Drag and drop image or PDF files here or click to select." at bounding box center [485, 352] width 548 height 64
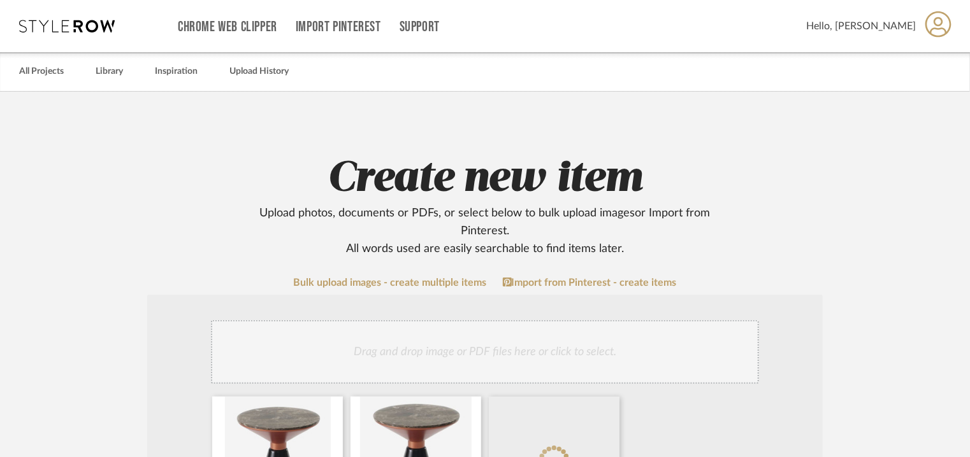
click at [507, 348] on div "Drag and drop image or PDF files here or click to select." at bounding box center [485, 352] width 548 height 64
click at [551, 347] on div "Drag and drop image or PDF files here or click to select." at bounding box center [485, 352] width 548 height 64
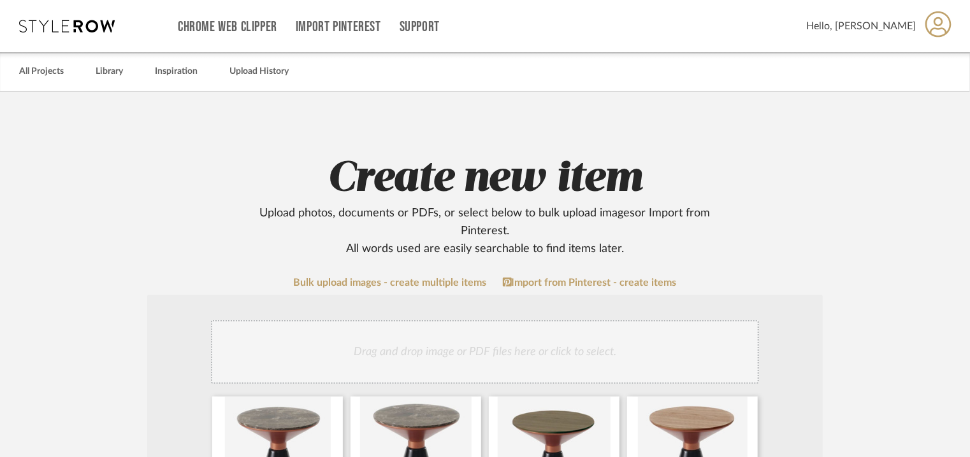
click at [635, 355] on div "Drag and drop image or PDF files here or click to select." at bounding box center [485, 352] width 548 height 64
click at [669, 352] on div "Drag and drop image or PDF files here or click to select." at bounding box center [485, 352] width 548 height 64
click at [698, 348] on div "Drag and drop image or PDF files here or click to select." at bounding box center [485, 352] width 548 height 64
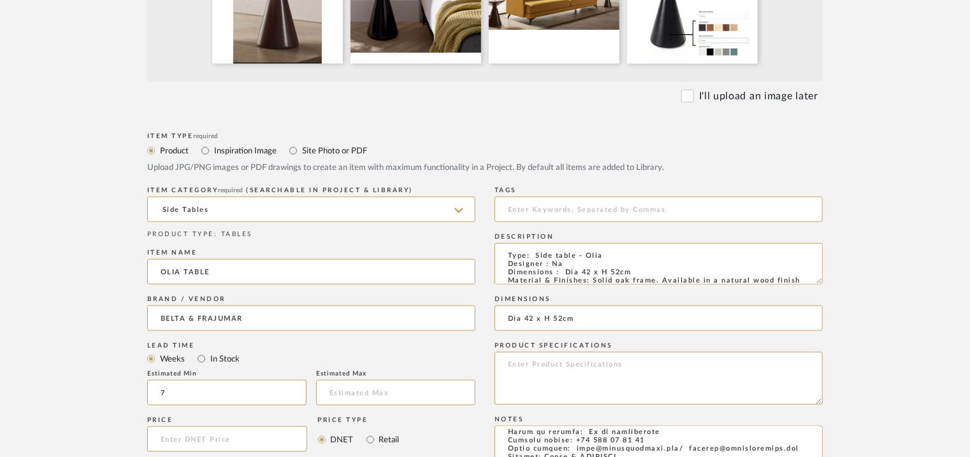
scroll to position [637, 0]
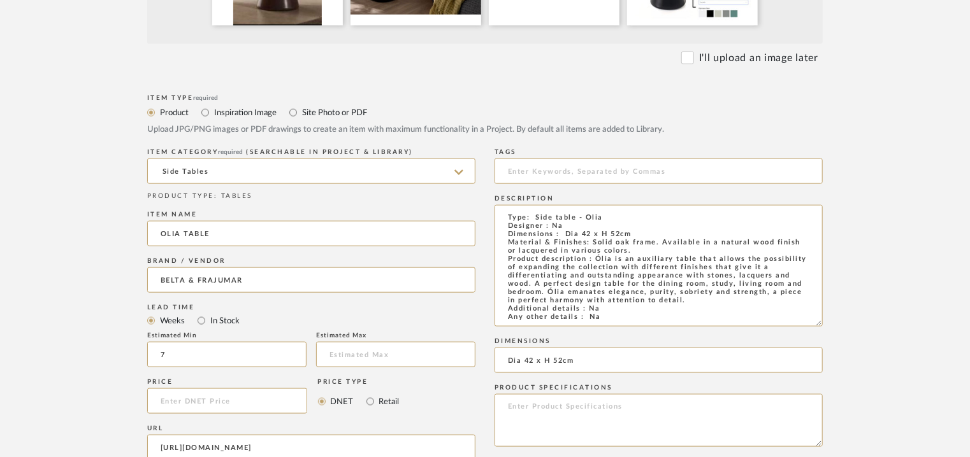
drag, startPoint x: 816, startPoint y: 243, endPoint x: 831, endPoint y: 327, distance: 84.8
click at [831, 327] on form "Bulk upload images - create multiple items Import from Pinterest - create items…" at bounding box center [485, 230] width 812 height 1180
click at [716, 244] on textarea "Type: Side table - Olia Designer : Na Dimensions : Dia 42 x H 52cm Material & F…" at bounding box center [658, 267] width 328 height 124
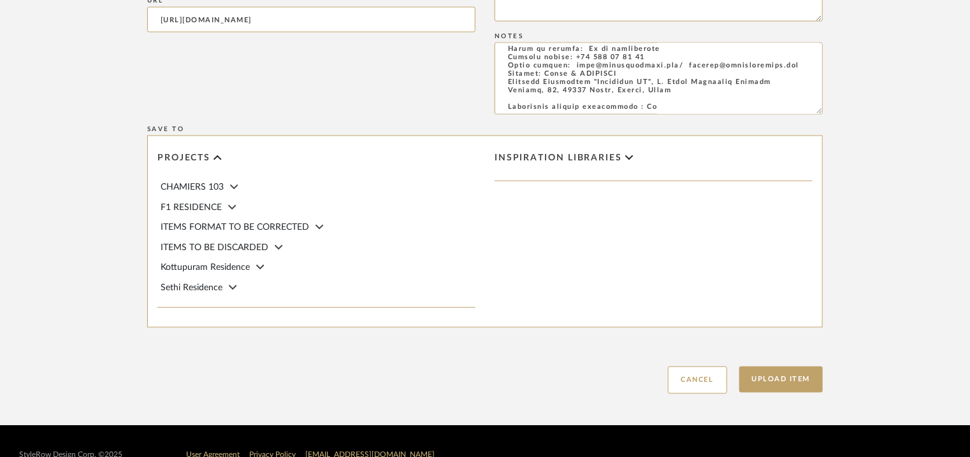
scroll to position [1083, 0]
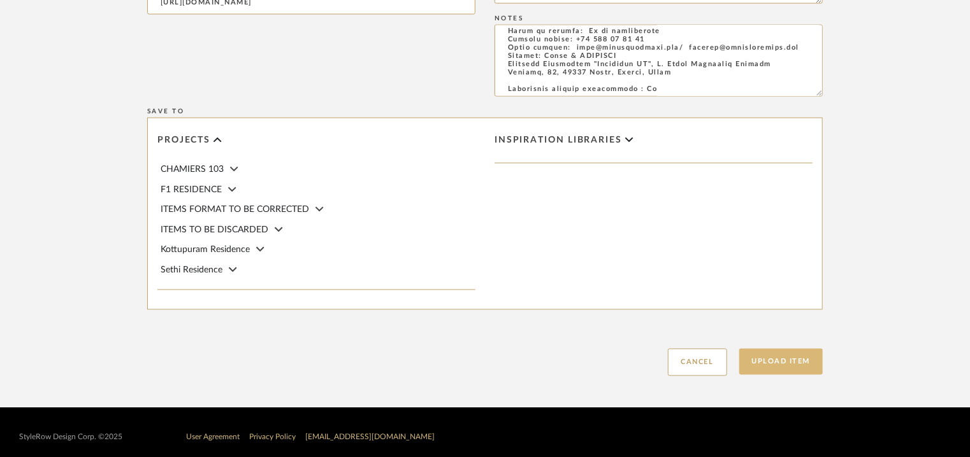
type textarea "Type: Side table - Olia Designer : Na Dimensions : Dia 42 x H 52cm Material & F…"
click at [780, 358] on button "Upload Item" at bounding box center [781, 362] width 84 height 26
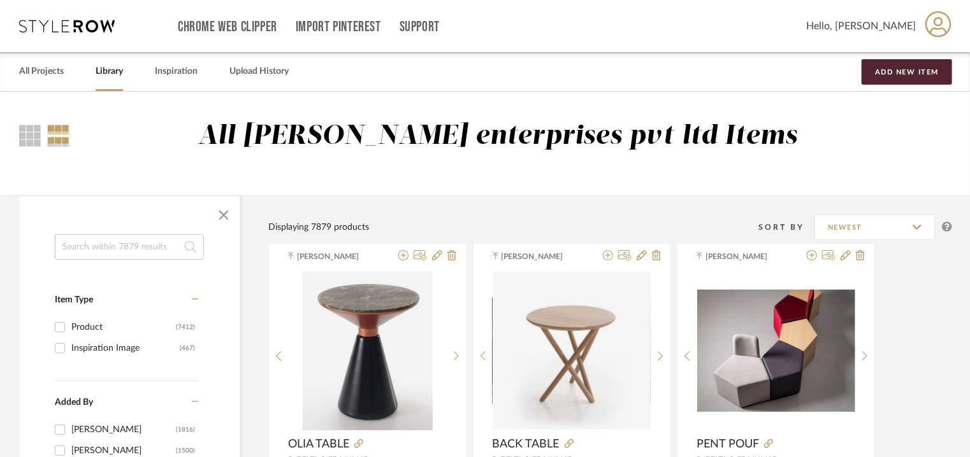
click at [103, 245] on input at bounding box center [129, 246] width 149 height 25
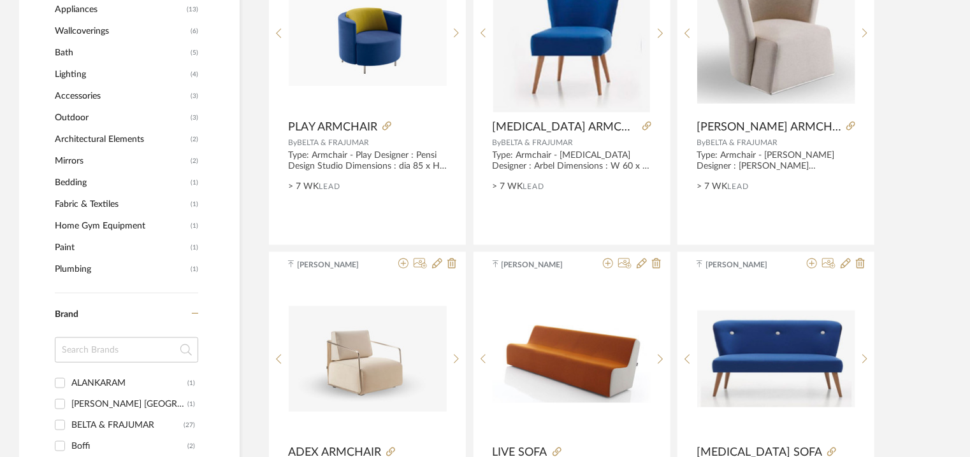
scroll to position [828, 0]
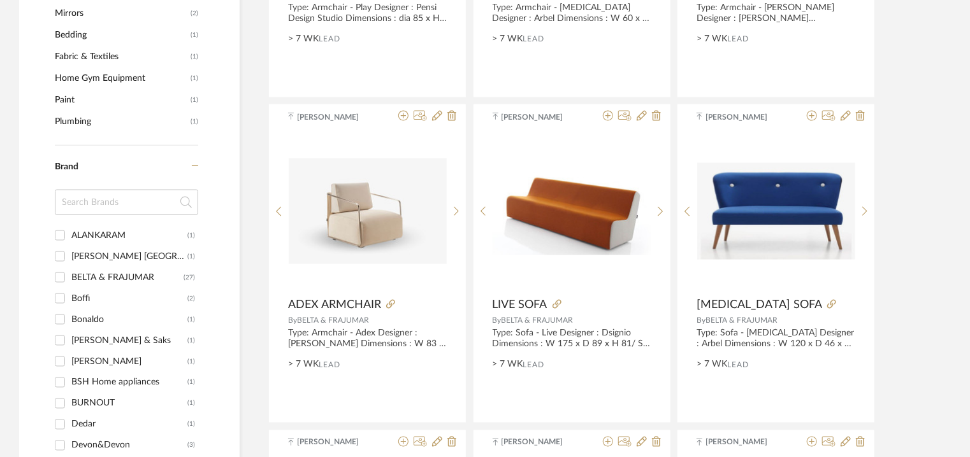
type input "plus"
click at [137, 273] on div "BELTA & FRAJUMAR" at bounding box center [127, 278] width 112 height 20
click at [70, 273] on input "BELTA & FRAJUMAR (27)" at bounding box center [60, 278] width 20 height 20
checkbox input "true"
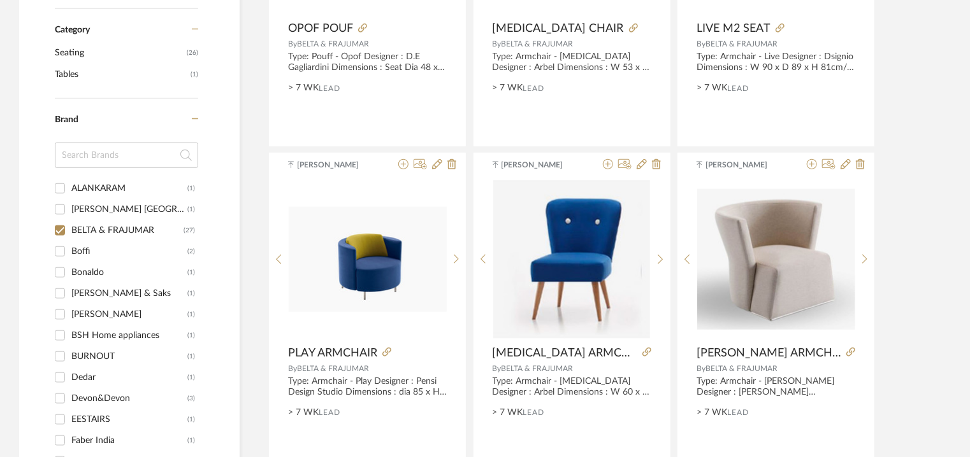
scroll to position [117, 0]
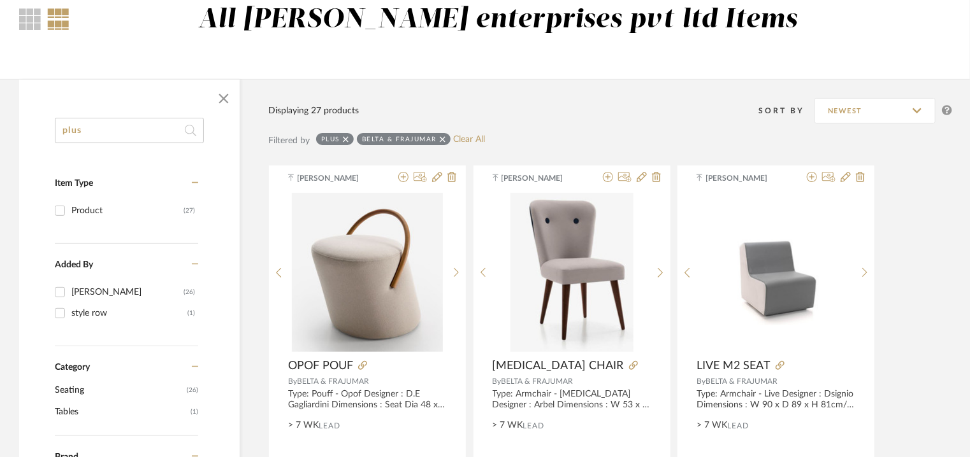
drag, startPoint x: 67, startPoint y: 124, endPoint x: 0, endPoint y: 149, distance: 71.4
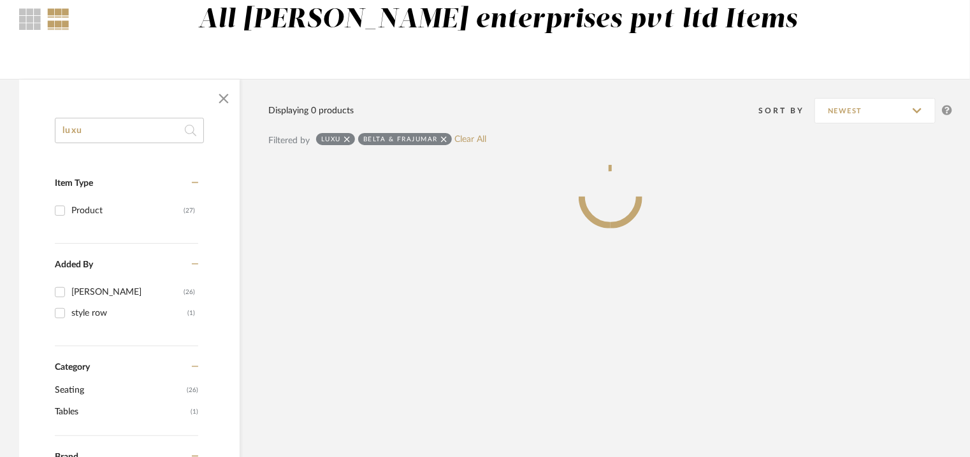
type input "luxu"
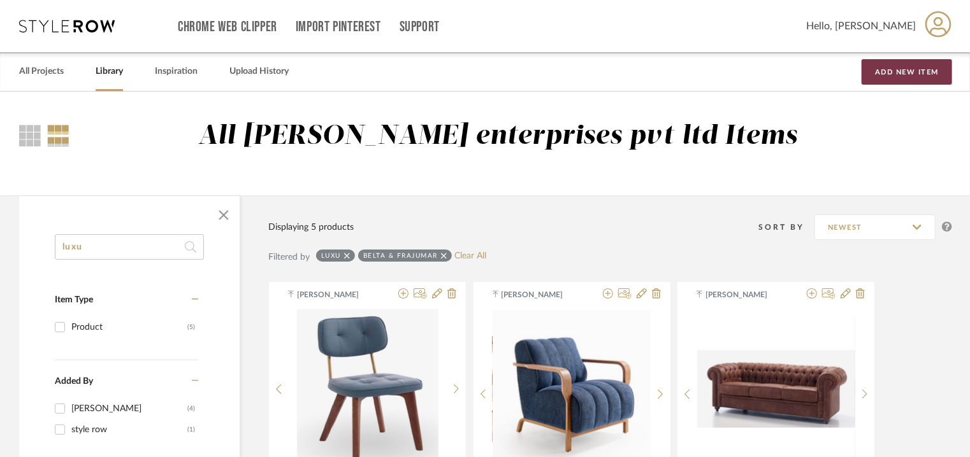
click at [884, 75] on button "Add New Item" at bounding box center [906, 71] width 90 height 25
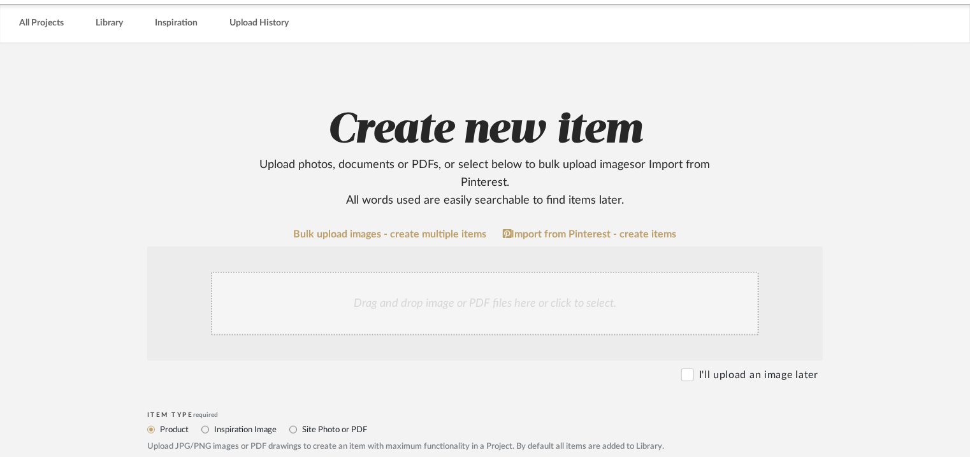
scroll to position [255, 0]
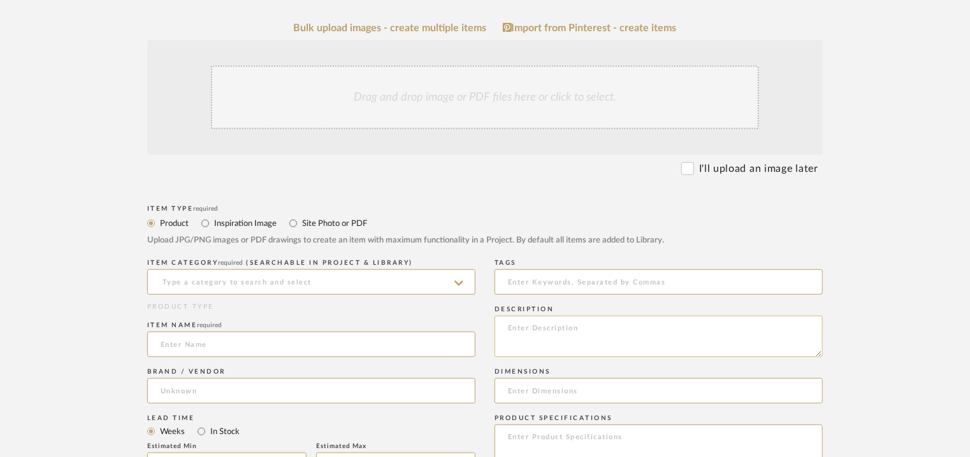
paste textarea "Type: Side table - Luxu Designer : Arbel Dimensions : Small table : Dia 40 x H …"
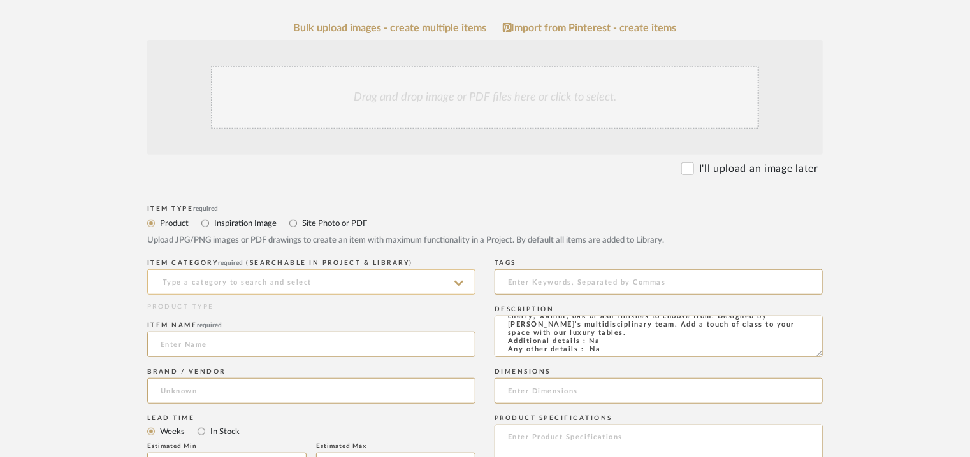
type textarea "Type: Side table - Luxu Designer : Arbel Dimensions : Small table : Dia 40 x H …"
click at [288, 282] on input at bounding box center [311, 281] width 328 height 25
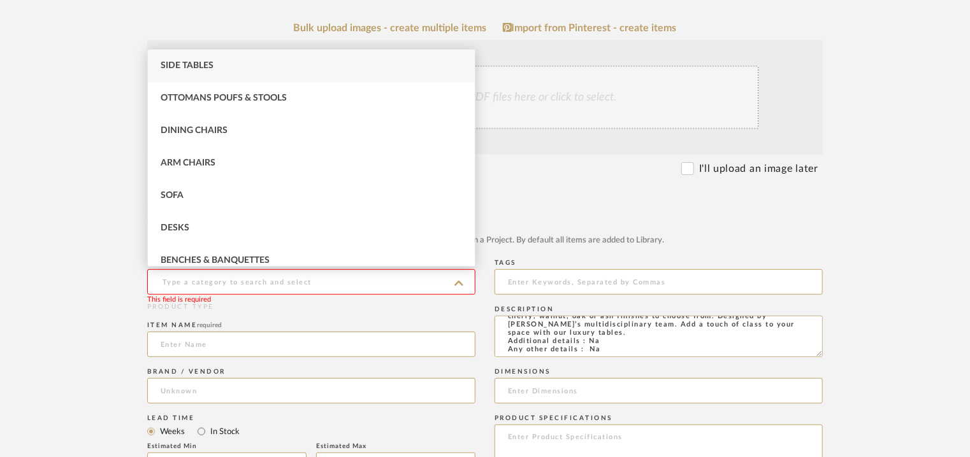
click at [268, 59] on div "Side Tables" at bounding box center [311, 66] width 327 height 32
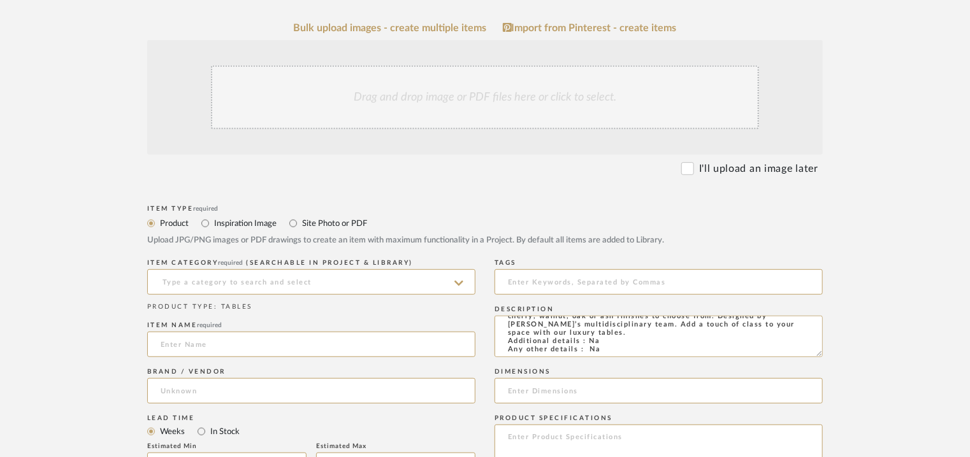
type input "Side Tables"
click at [185, 335] on input at bounding box center [311, 344] width 328 height 25
type input "LUXU"
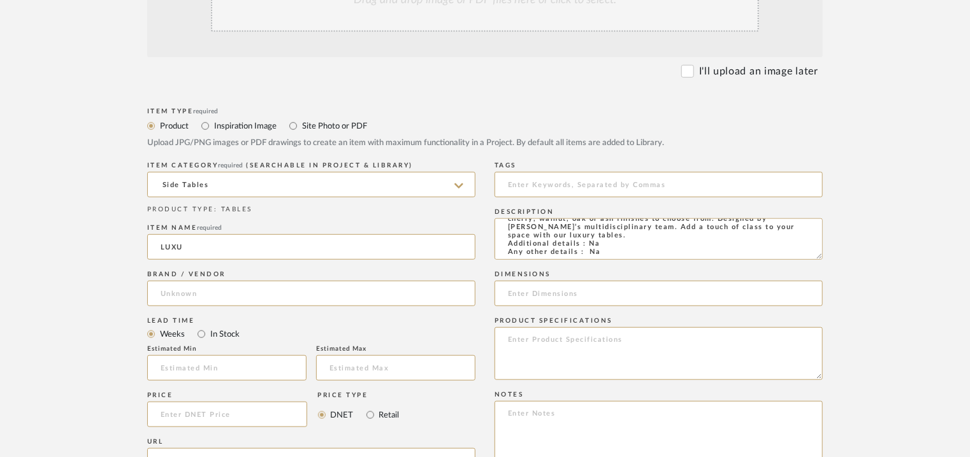
scroll to position [573, 0]
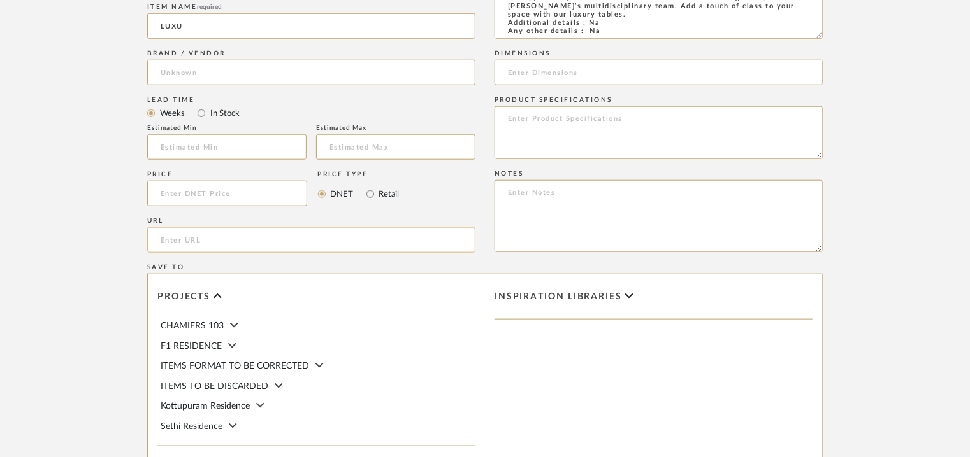
paste input "[URL][DOMAIN_NAME]"
type input "[URL][DOMAIN_NAME]"
click at [227, 26] on input "LUXU" at bounding box center [311, 25] width 328 height 25
type input "LUXU SMALL TABLE"
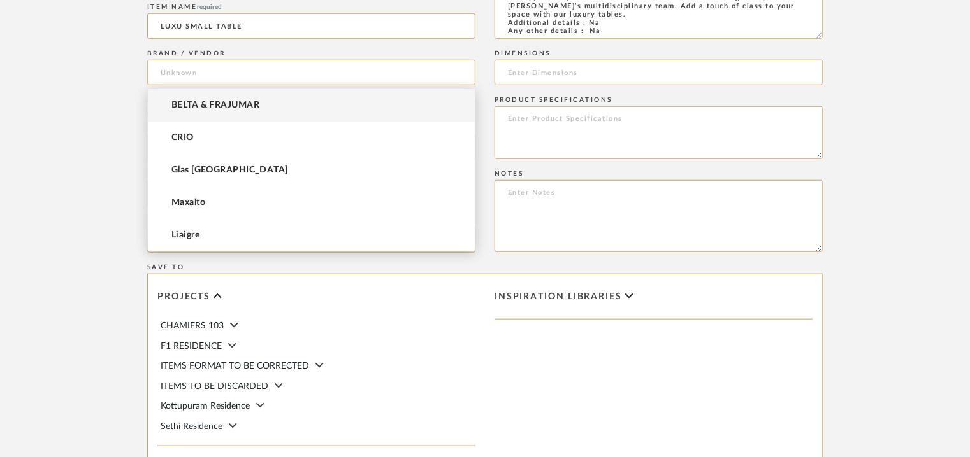
drag, startPoint x: 173, startPoint y: 68, endPoint x: 180, endPoint y: 66, distance: 7.1
click at [178, 68] on input at bounding box center [311, 72] width 328 height 25
click at [250, 100] on span "BELTA & FRAJUMAR" at bounding box center [215, 105] width 88 height 11
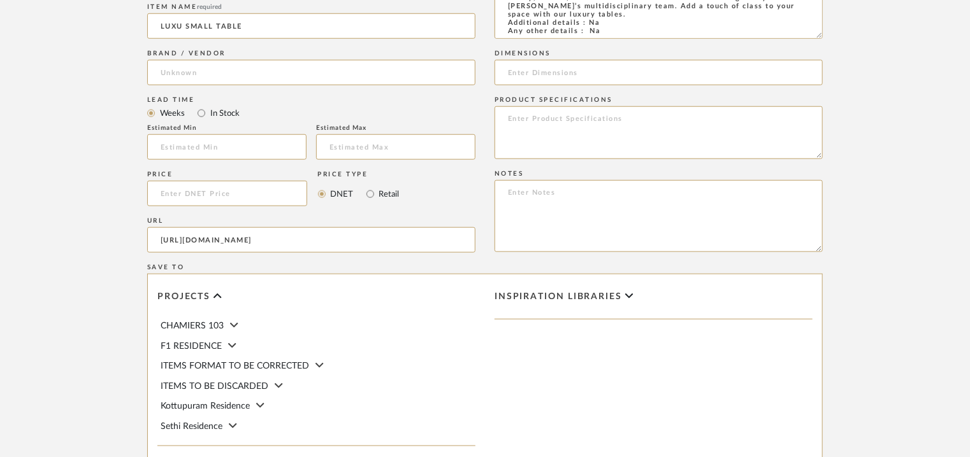
type input "BELTA & FRAJUMAR"
click at [234, 146] on input "text" at bounding box center [226, 146] width 159 height 25
type input "7"
click at [536, 69] on input at bounding box center [658, 72] width 328 height 25
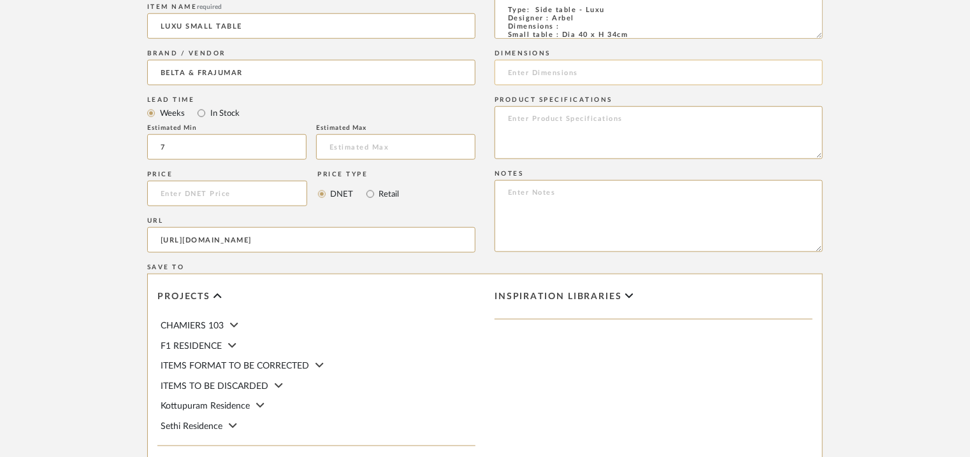
paste input "Dia 40 x H 34cm"
type input "Dia 40 x H 34cm"
paste textarea "Price: na Lead time: 45days. MOQ : Our products for Contract projects are manuf…"
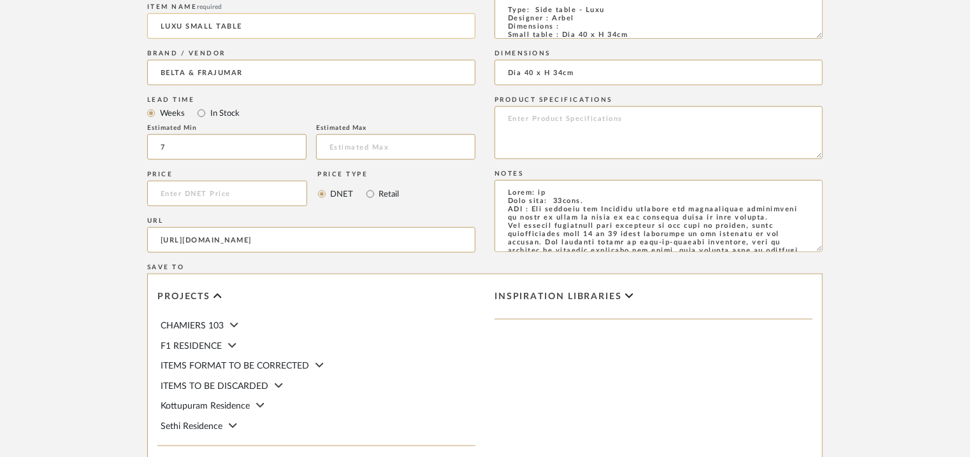
type textarea "Price: na Lead time: 45days. MOQ : Our products for Contract projects are manuf…"
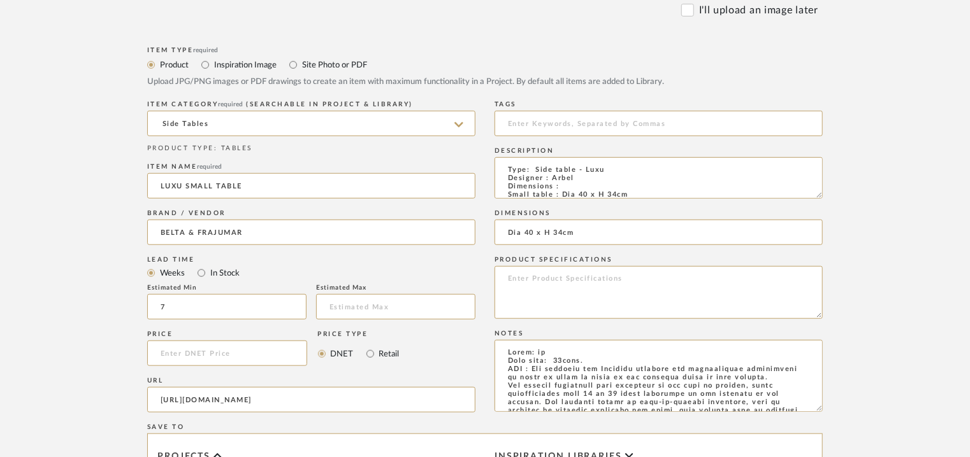
scroll to position [191, 0]
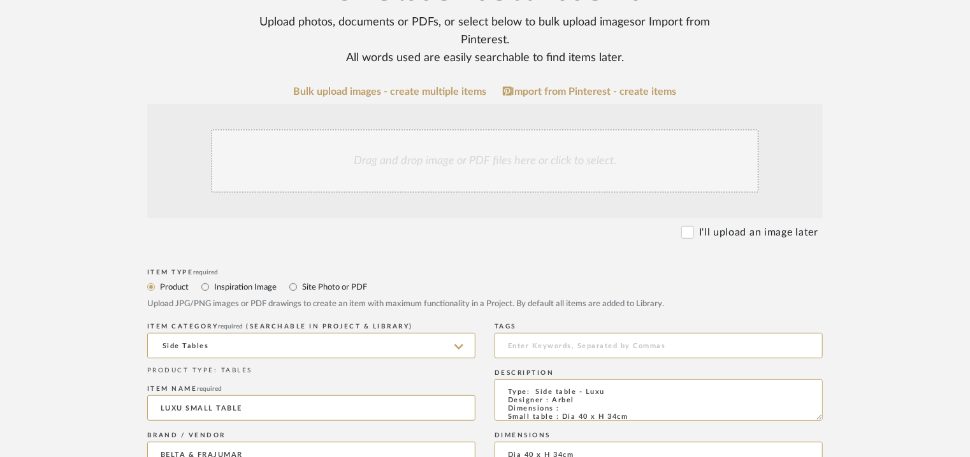
click at [450, 174] on div "Drag and drop image or PDF files here or click to select." at bounding box center [485, 161] width 548 height 64
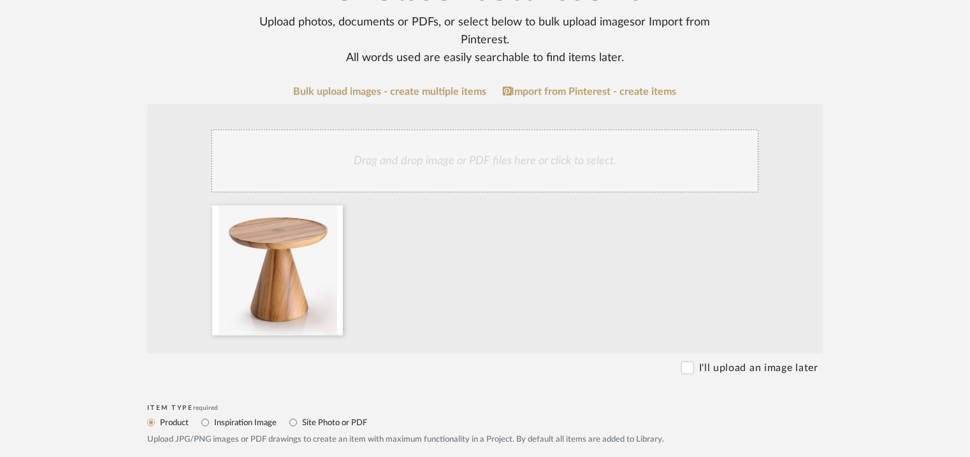
click at [466, 164] on div "Drag and drop image or PDF files here or click to select." at bounding box center [485, 161] width 548 height 64
click at [530, 150] on div "Drag and drop image or PDF files here or click to select." at bounding box center [485, 161] width 548 height 64
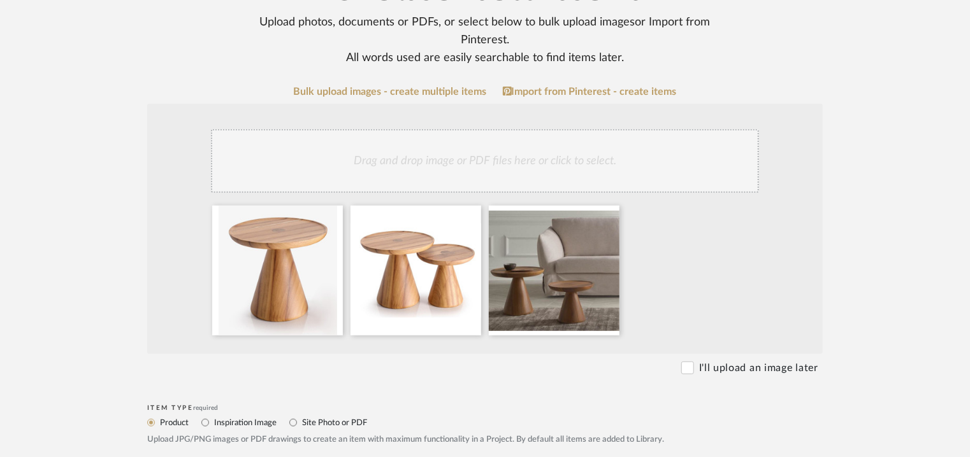
click at [581, 169] on div "Drag and drop image or PDF files here or click to select." at bounding box center [485, 161] width 548 height 64
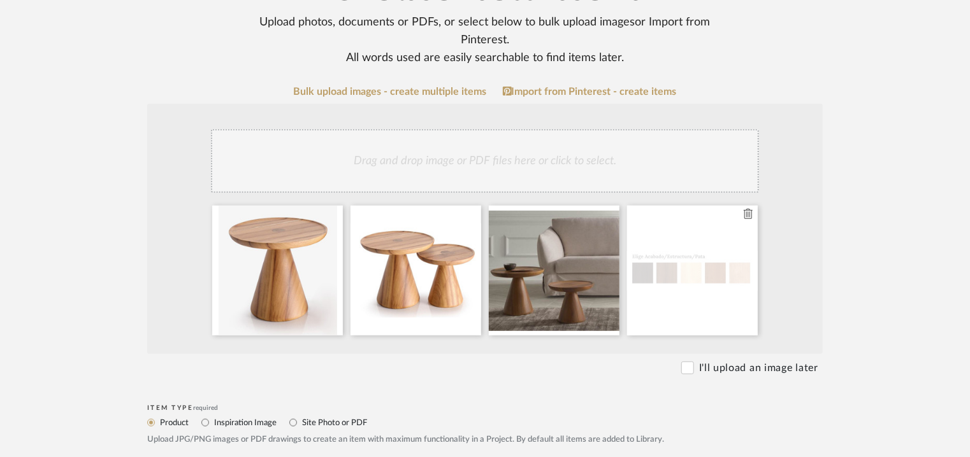
click at [750, 217] on icon at bounding box center [747, 214] width 9 height 10
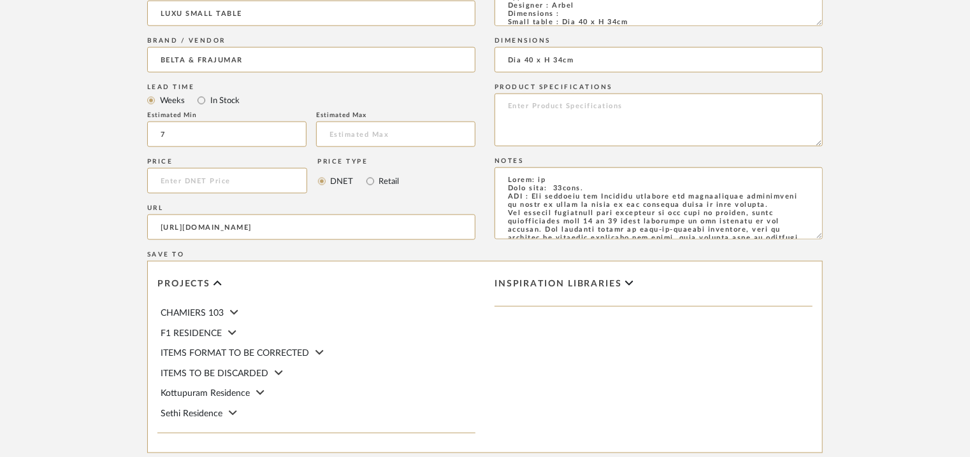
scroll to position [874, 0]
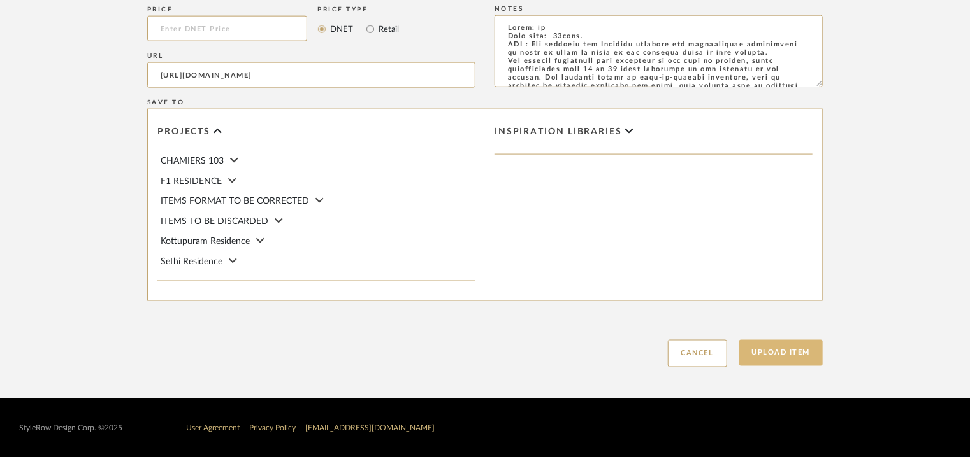
click at [795, 351] on button "Upload Item" at bounding box center [781, 353] width 84 height 26
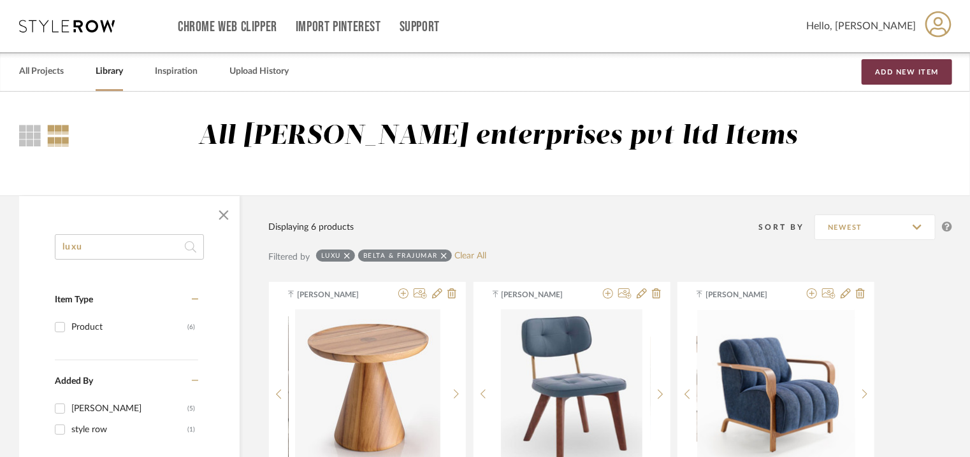
click at [896, 75] on button "Add New Item" at bounding box center [906, 71] width 90 height 25
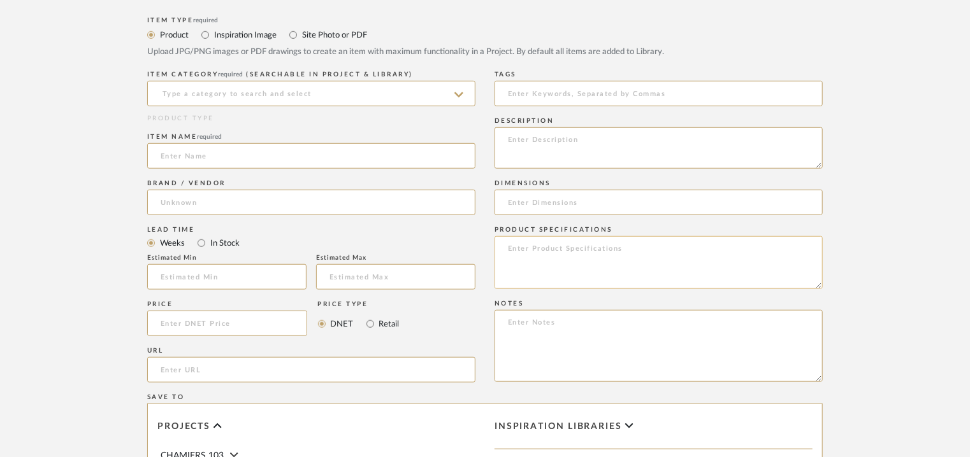
scroll to position [446, 0]
drag, startPoint x: 526, startPoint y: 139, endPoint x: 510, endPoint y: 317, distance: 179.1
click at [510, 317] on textarea at bounding box center [658, 344] width 328 height 72
paste textarea "Price: na Lead time: 45days. MOQ : Our products for Contract projects are manuf…"
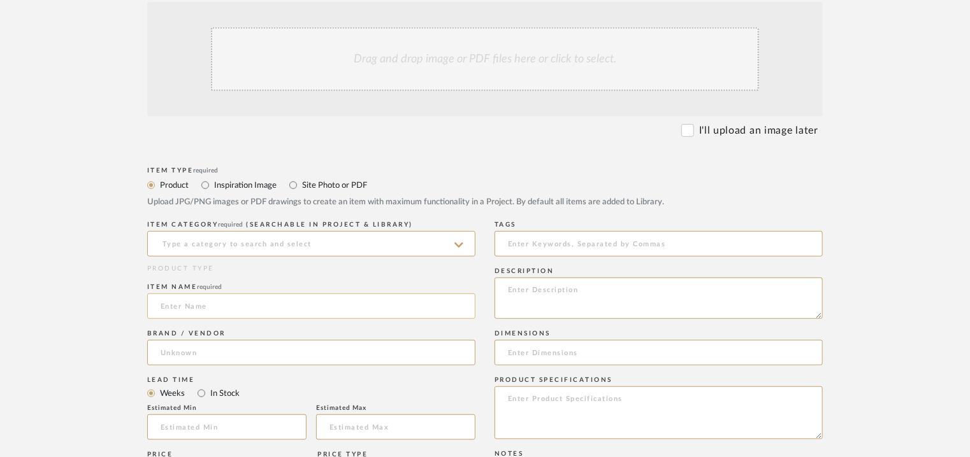
scroll to position [382, 0]
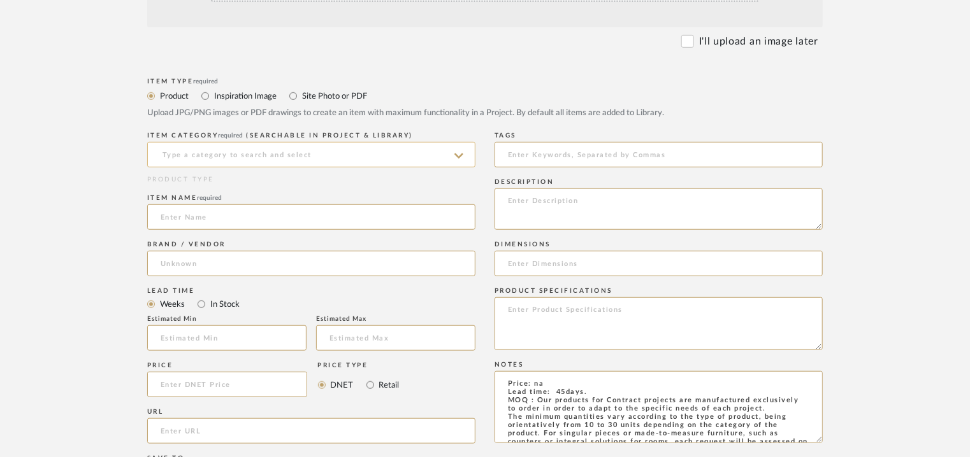
type textarea "Price: na Lead time: 45days. MOQ : Our products for Contract projects are manuf…"
click at [373, 152] on input at bounding box center [311, 154] width 328 height 25
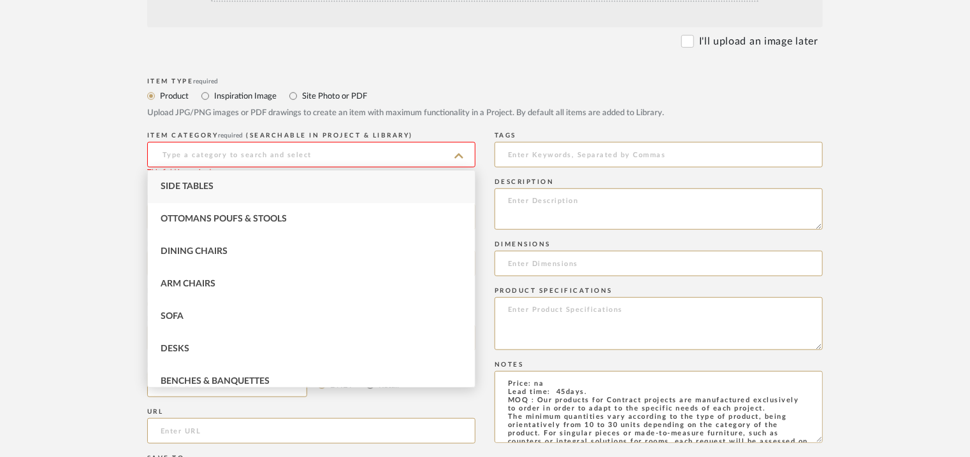
click at [190, 187] on span "Side Tables" at bounding box center [187, 186] width 53 height 9
type input "Side Tables"
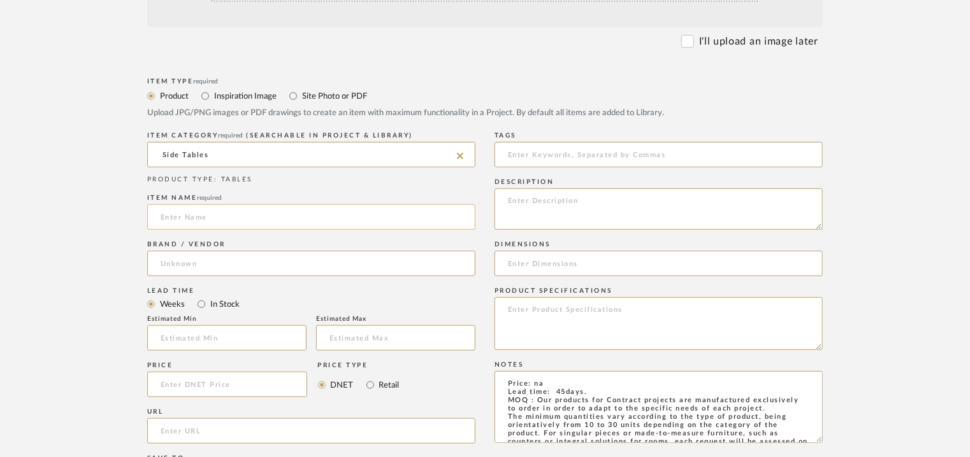
click at [199, 218] on input at bounding box center [311, 216] width 328 height 25
type input "ISEN LITTLE TABLE"
click at [161, 262] on input at bounding box center [311, 263] width 328 height 25
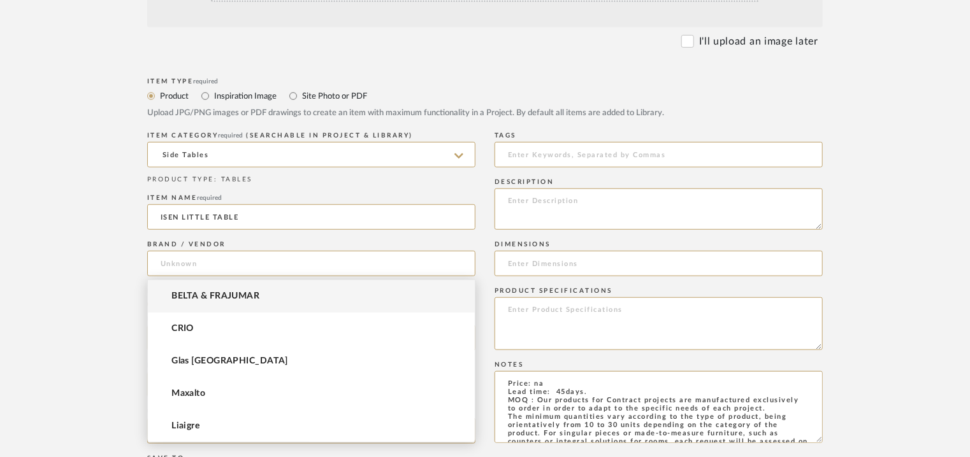
click at [168, 295] on mat-option "BELTA & FRAJUMAR" at bounding box center [311, 296] width 327 height 32
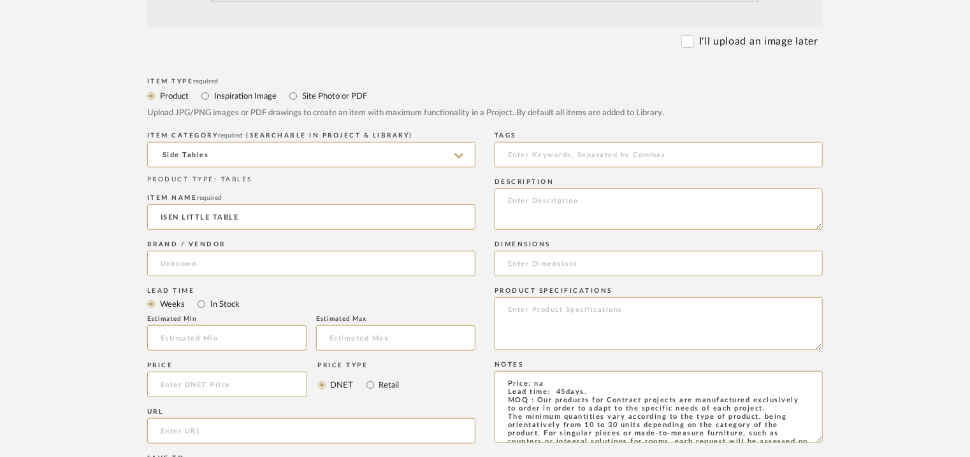
type input "BELTA & FRAJUMAR"
click at [187, 430] on input "url" at bounding box center [311, 431] width 328 height 25
paste input "[URL][DOMAIN_NAME]"
type input "[URL][DOMAIN_NAME]"
click at [221, 329] on input "text" at bounding box center [226, 338] width 159 height 25
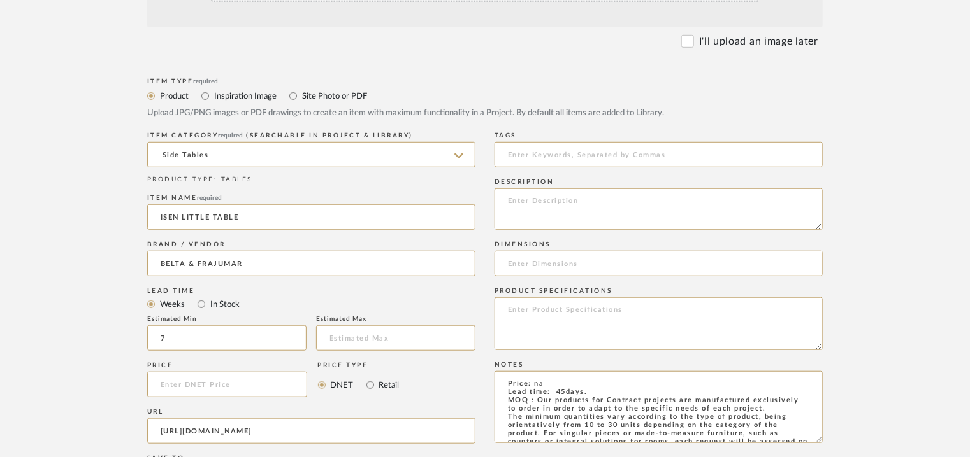
type input "7"
paste textarea "Type: Side table - Isen Designer : Arbel Dimensions : Dia 40 x H 45cm Large : D…"
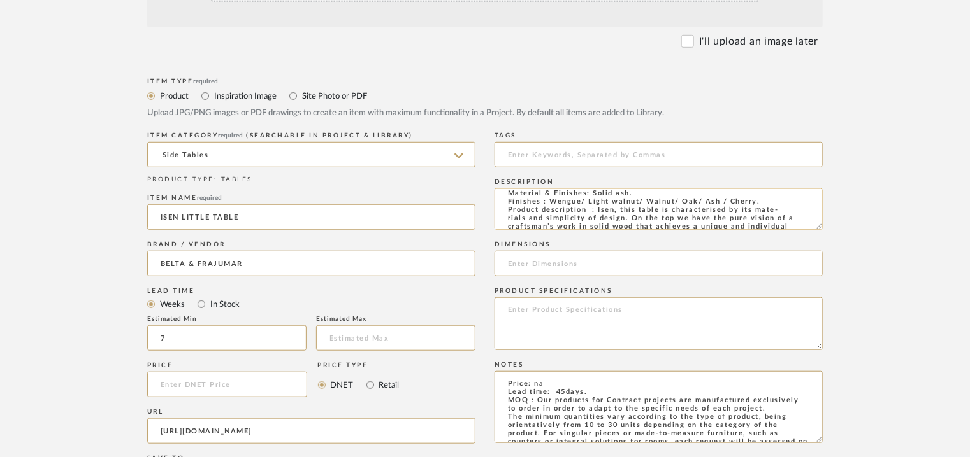
scroll to position [0, 0]
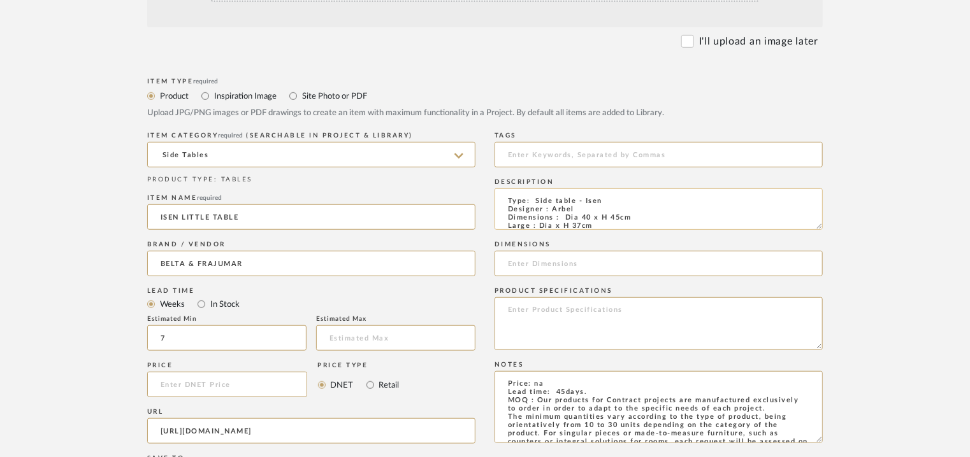
drag, startPoint x: 566, startPoint y: 217, endPoint x: 633, endPoint y: 217, distance: 66.9
click at [633, 217] on textarea "Type: Side table - Isen Designer : Arbel Dimensions : Dia 40 x H 45cm Large : D…" at bounding box center [658, 209] width 328 height 41
type textarea "Type: Side table - Isen Designer : Arbel Dimensions : Dia 40 x H 45cm Large : D…"
click at [540, 264] on input at bounding box center [658, 263] width 328 height 25
paste input "Dia 40 x H 45cm"
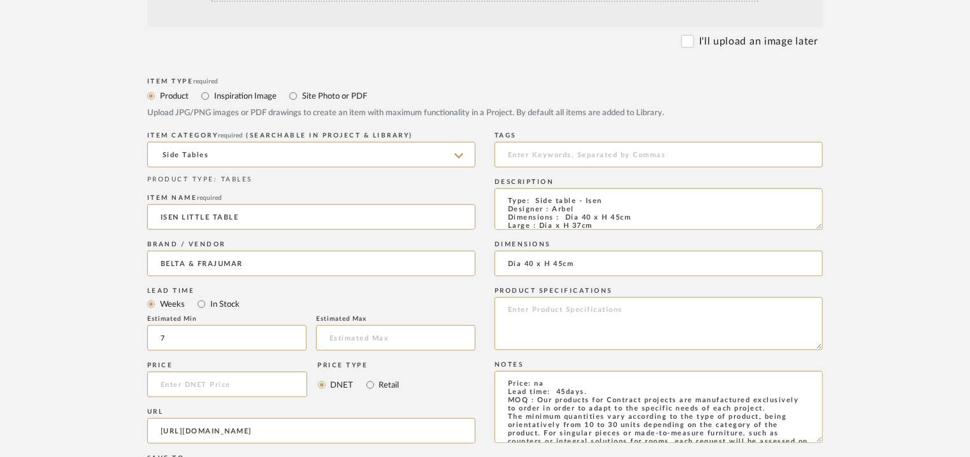
scroll to position [319, 0]
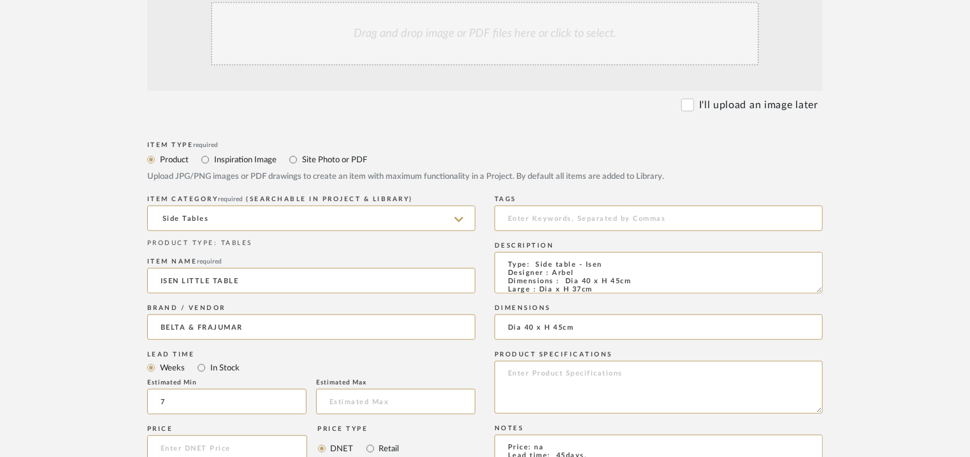
type input "Dia 40 x H 45cm"
click at [491, 39] on div "Drag and drop image or PDF files here or click to select." at bounding box center [485, 34] width 548 height 64
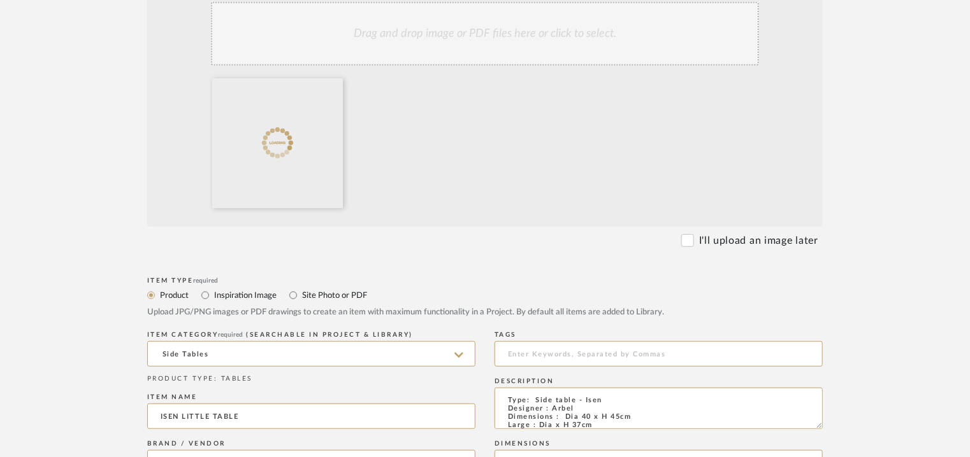
click at [471, 24] on div "Drag and drop image or PDF files here or click to select." at bounding box center [485, 34] width 548 height 64
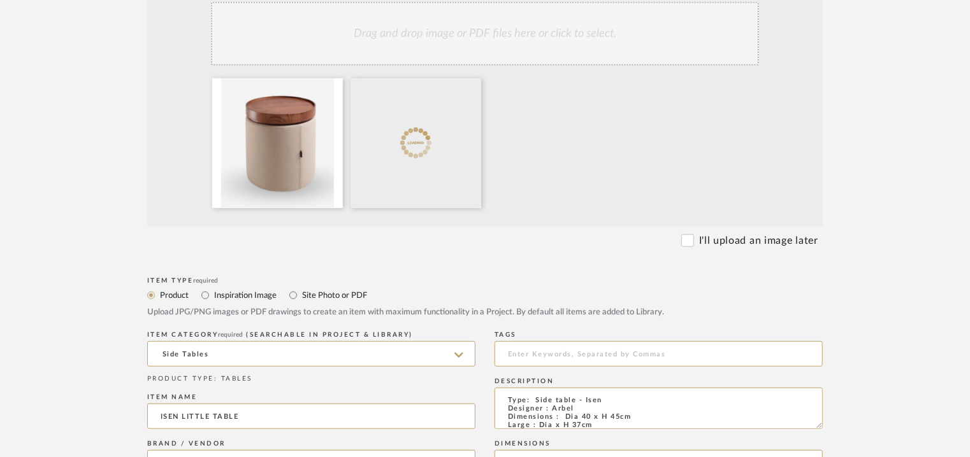
click at [568, 43] on div "Drag and drop image or PDF files here or click to select." at bounding box center [485, 34] width 548 height 64
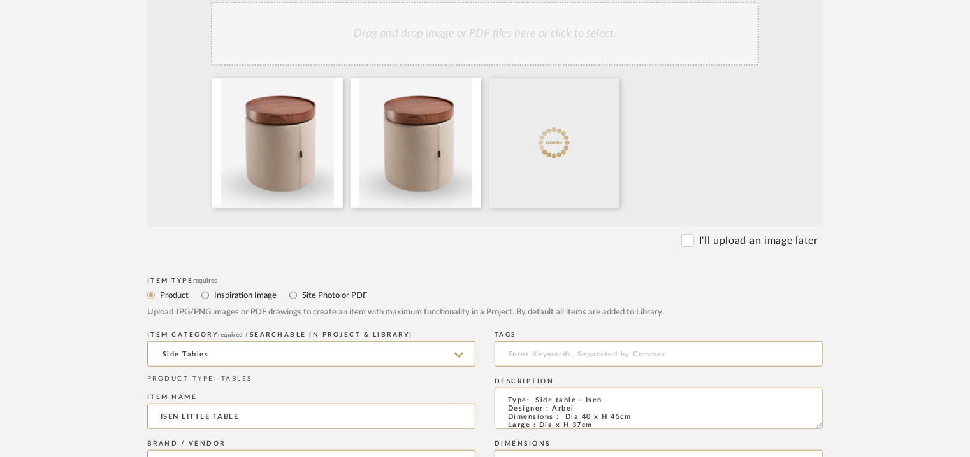
click at [499, 43] on div "Drag and drop image or PDF files here or click to select." at bounding box center [485, 34] width 548 height 64
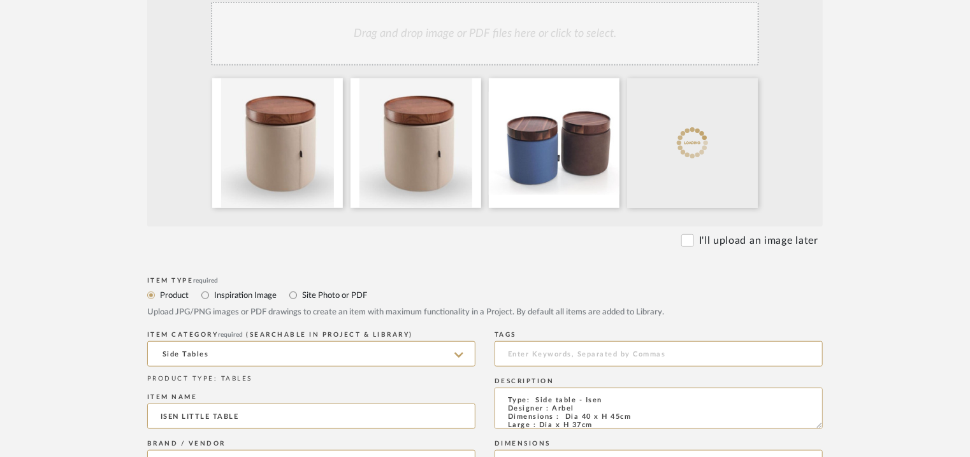
click at [537, 43] on div "Drag and drop image or PDF files here or click to select." at bounding box center [485, 34] width 548 height 64
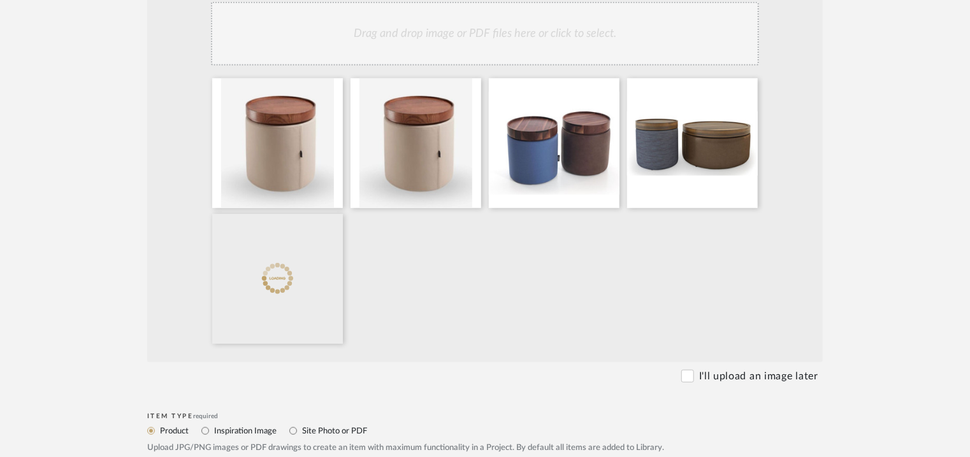
click at [534, 35] on div "Drag and drop image or PDF files here or click to select." at bounding box center [485, 34] width 548 height 64
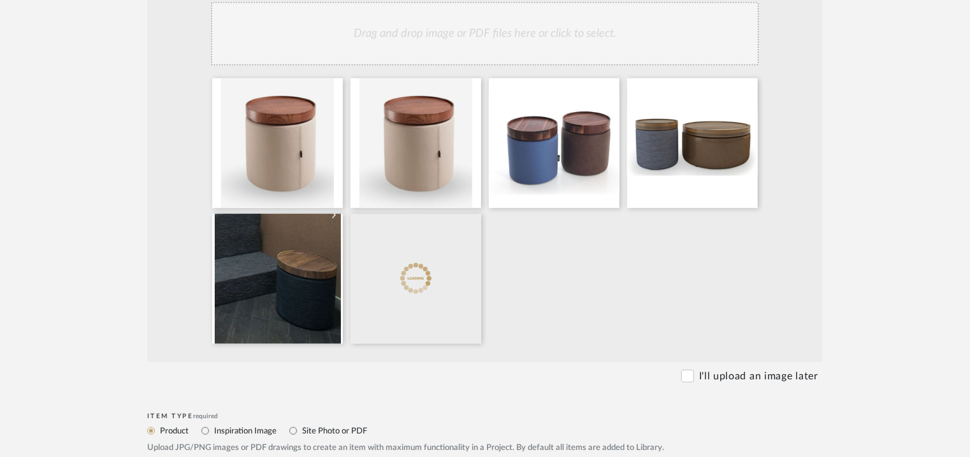
click at [618, 32] on div "Drag and drop image or PDF files here or click to select." at bounding box center [485, 34] width 548 height 64
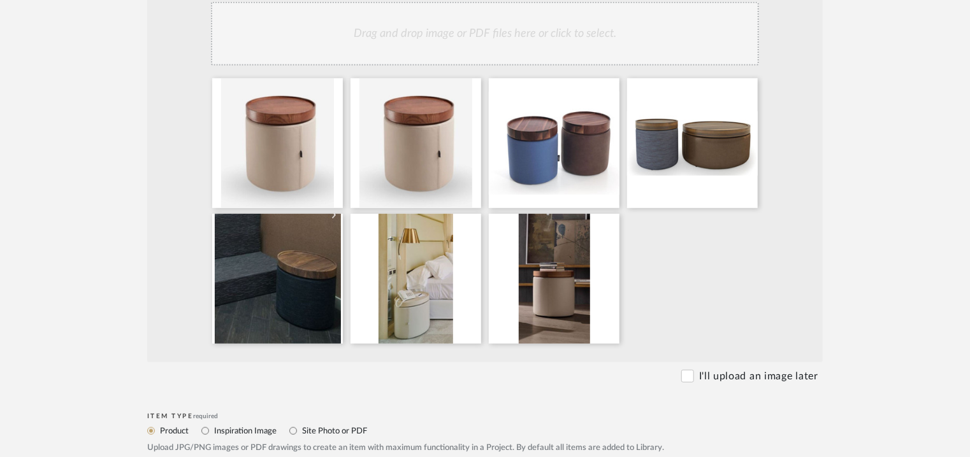
click at [412, 34] on div "Drag and drop image or PDF files here or click to select." at bounding box center [485, 34] width 548 height 64
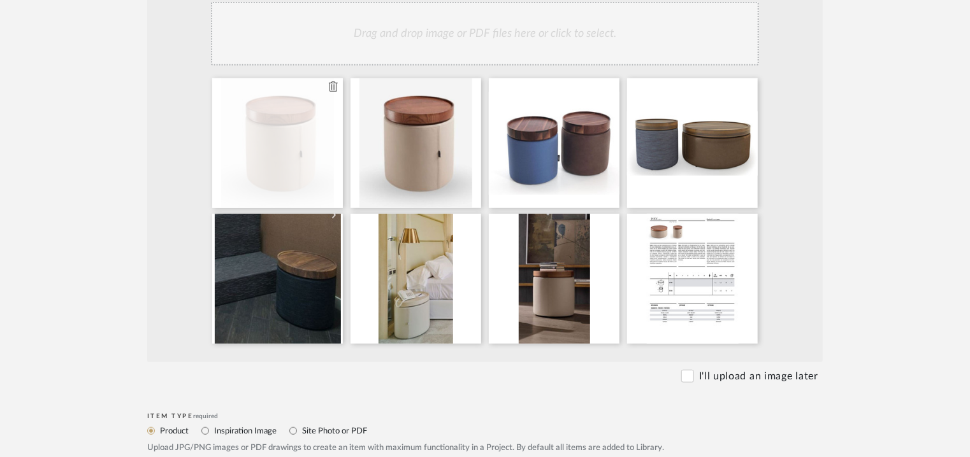
click at [333, 87] on icon at bounding box center [333, 87] width 9 height 10
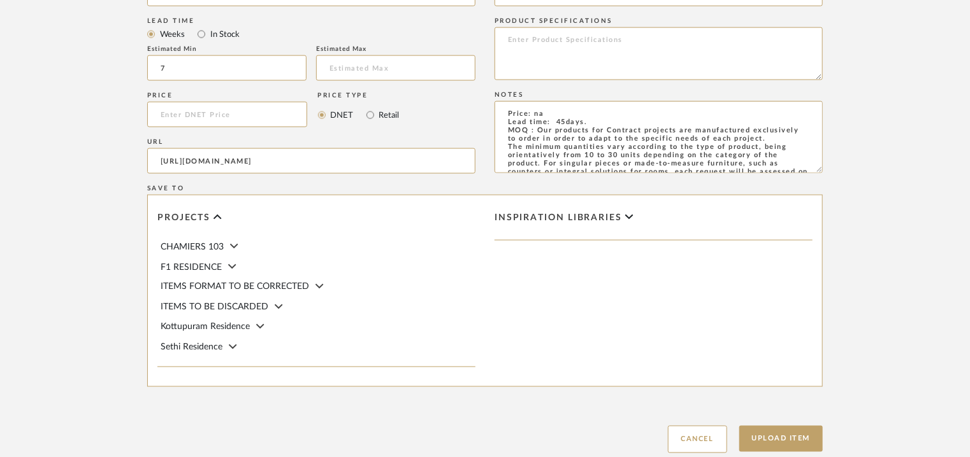
scroll to position [1010, 0]
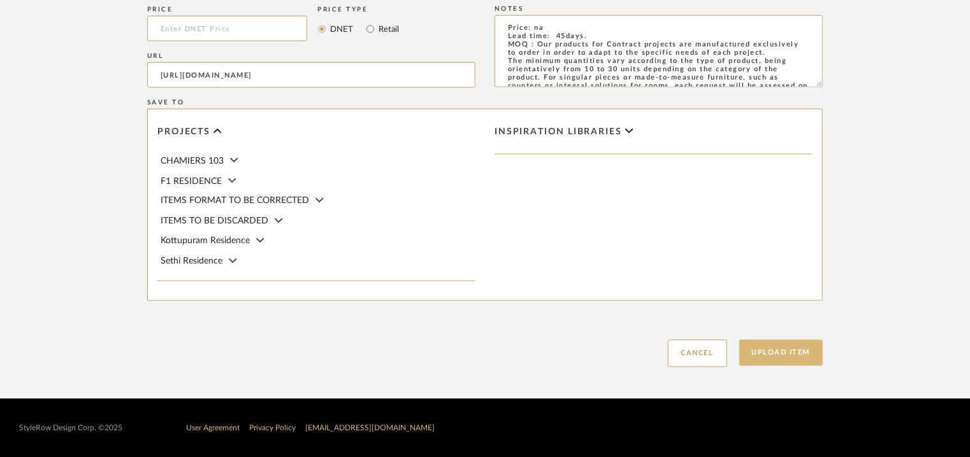
click at [800, 355] on button "Upload Item" at bounding box center [781, 353] width 84 height 26
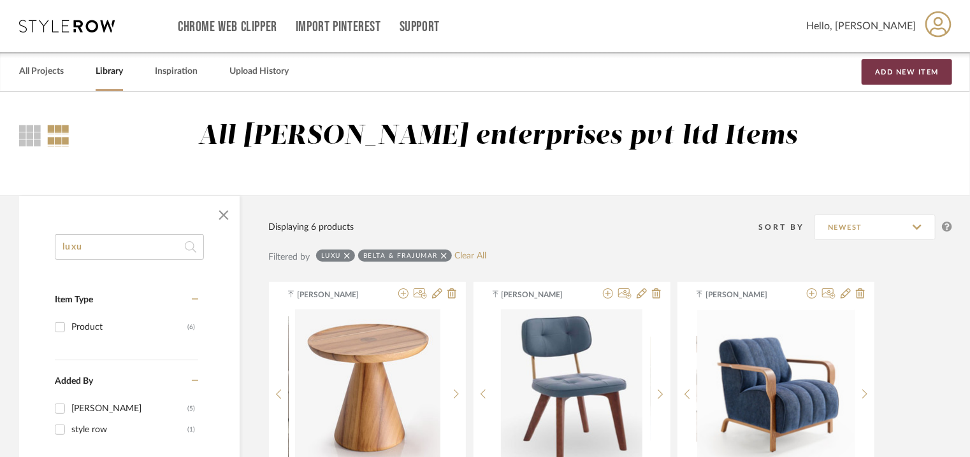
click at [935, 68] on button "Add New Item" at bounding box center [906, 71] width 90 height 25
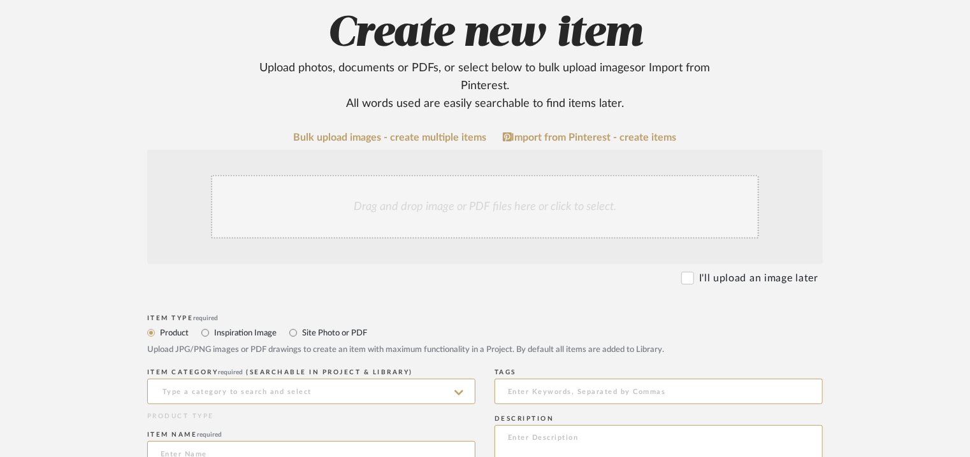
scroll to position [319, 0]
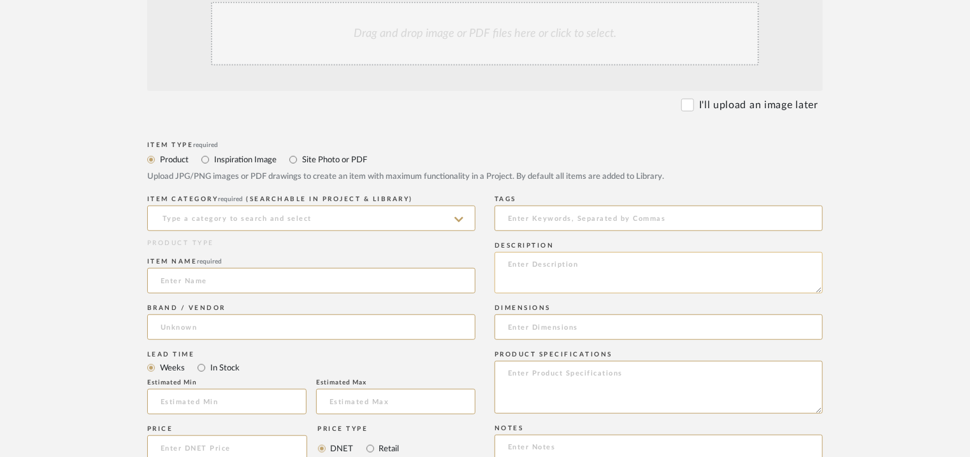
paste textarea "Type: Side table - Domo Marble Designer : Na Dimensions : Ø 17.75” x 19.75" H M…"
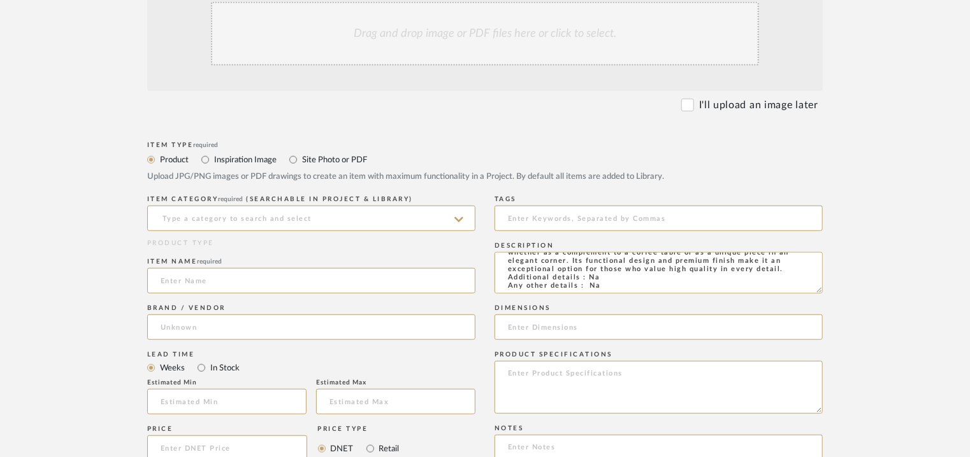
type textarea "Type: Side table - Domo Marble Designer : Na Dimensions : Ø 17.75” x 19.75" H M…"
click at [720, 382] on textarea at bounding box center [658, 387] width 328 height 53
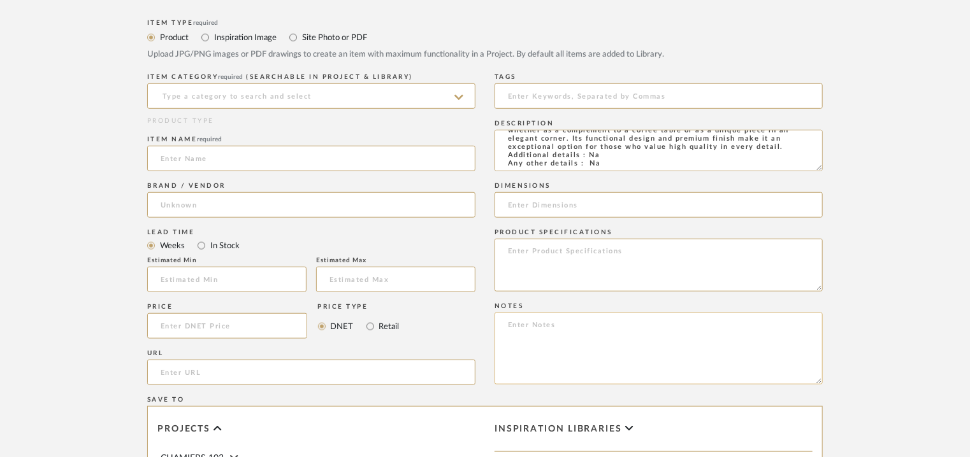
scroll to position [446, 0]
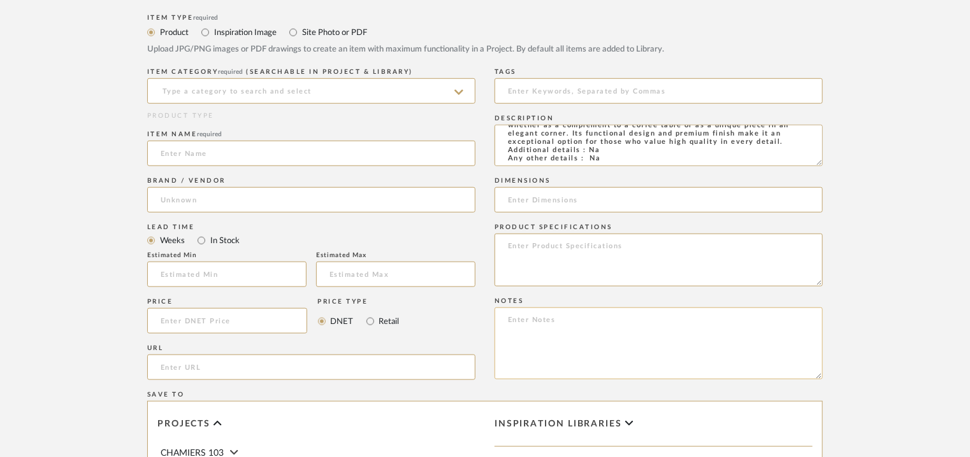
paste textarea "Price: 647.35€ Lead time: 45days. MOQ : Our products for Contract projects are …"
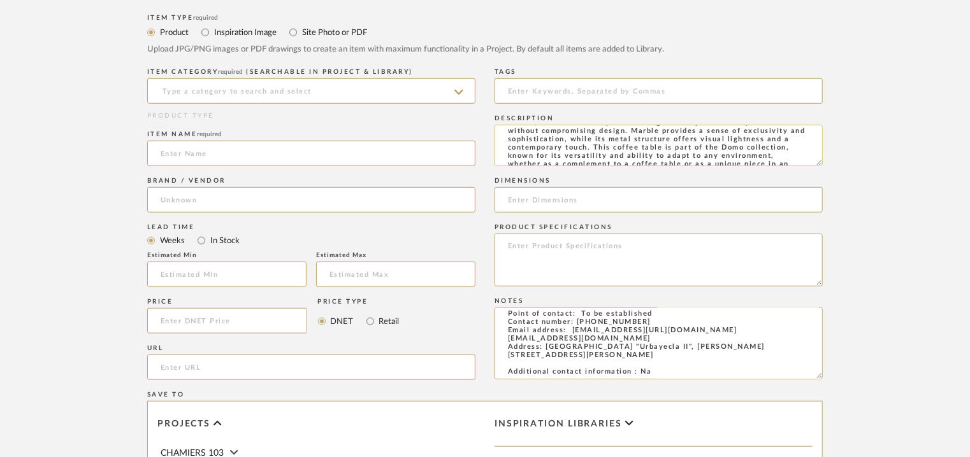
scroll to position [0, 0]
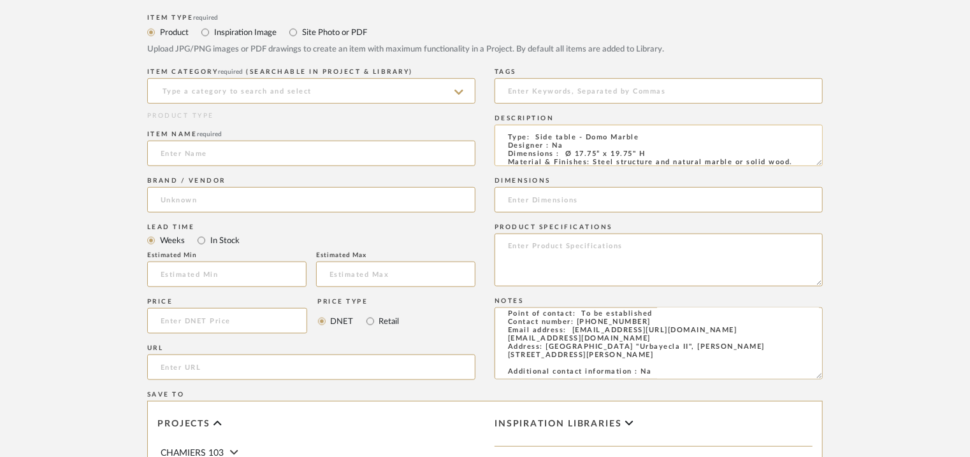
type textarea "Price: 647.35€ Lead time: 45days. MOQ : Our products for Contract projects are …"
drag, startPoint x: 564, startPoint y: 152, endPoint x: 648, endPoint y: 154, distance: 83.5
click at [648, 154] on textarea "Type: Side table - Domo Marble Designer : Na Dimensions : Ø 17.75” x 19.75" H M…" at bounding box center [658, 145] width 328 height 41
paste input "Ø 17.75” x 19.75" H"
type input "Ø 17.75” x 19.75" H"
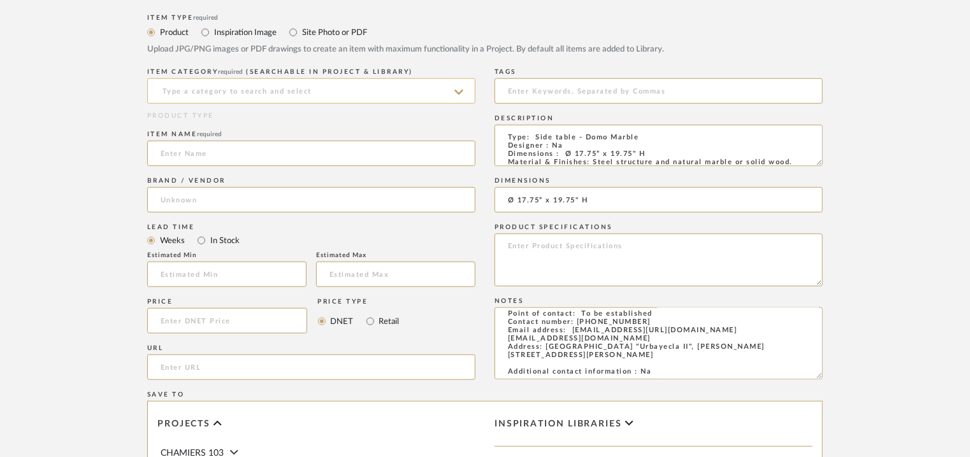
click at [310, 90] on input at bounding box center [311, 90] width 328 height 25
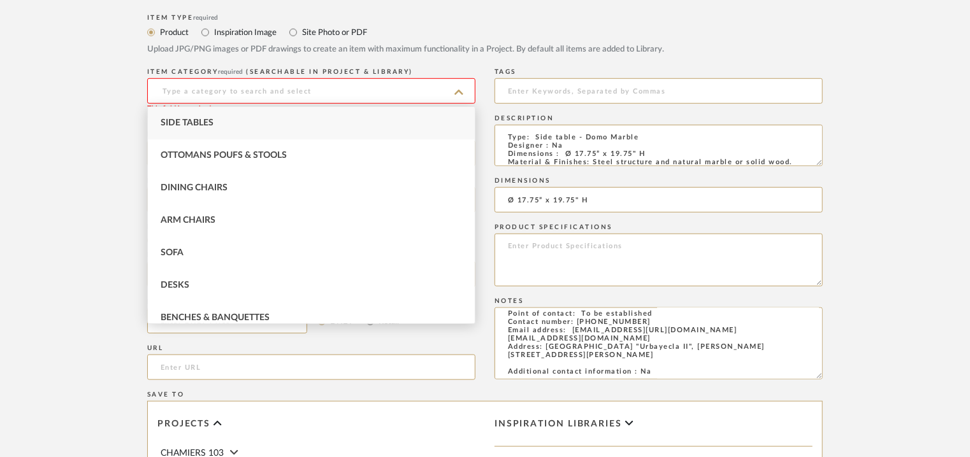
click at [264, 118] on div "Side Tables" at bounding box center [311, 123] width 327 height 32
type input "Side Tables"
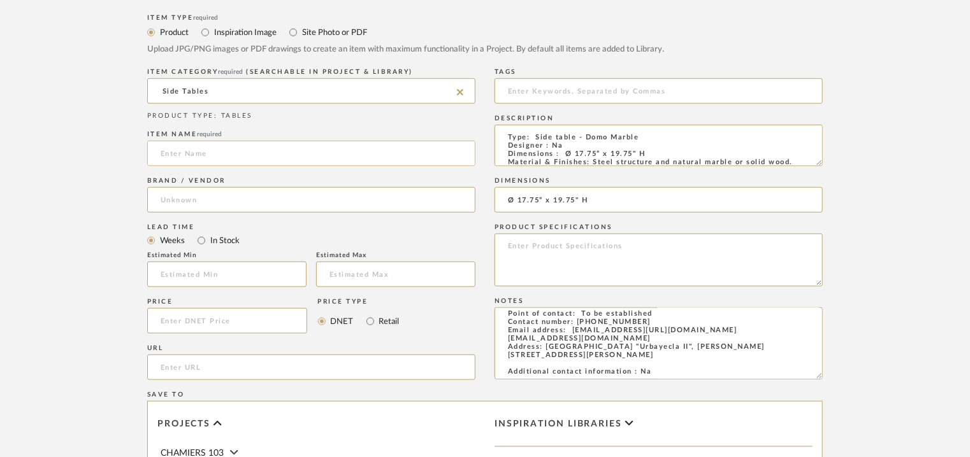
click at [199, 154] on input at bounding box center [311, 153] width 328 height 25
type input "DOMO MARBLE SIDE TABLE"
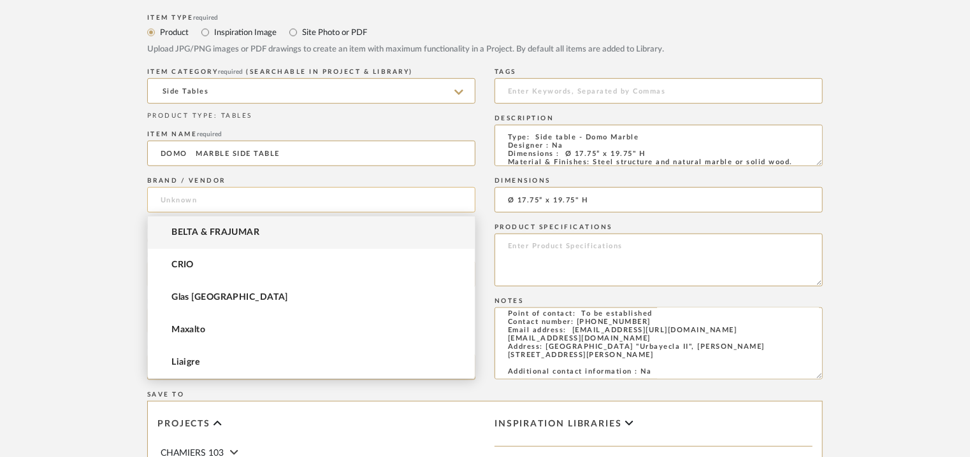
click at [170, 189] on input at bounding box center [311, 199] width 328 height 25
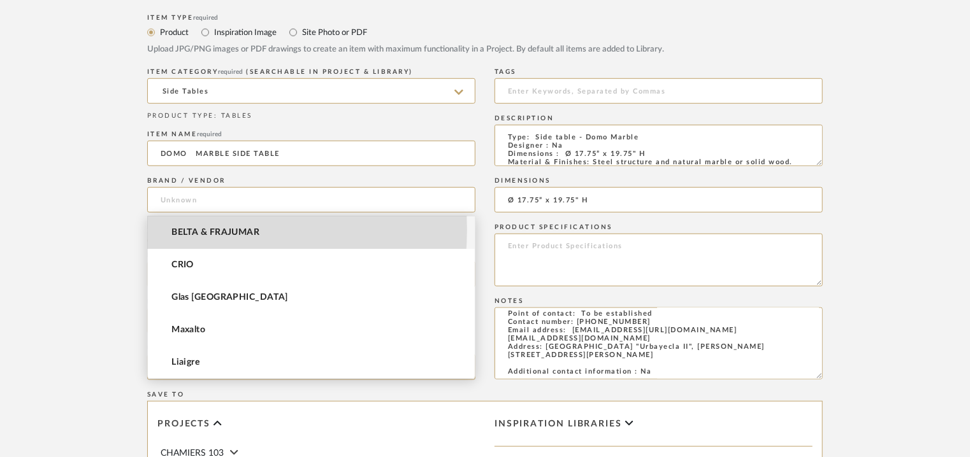
drag, startPoint x: 183, startPoint y: 230, endPoint x: 217, endPoint y: 151, distance: 85.7
click at [183, 230] on span "BELTA & FRAJUMAR" at bounding box center [215, 232] width 88 height 11
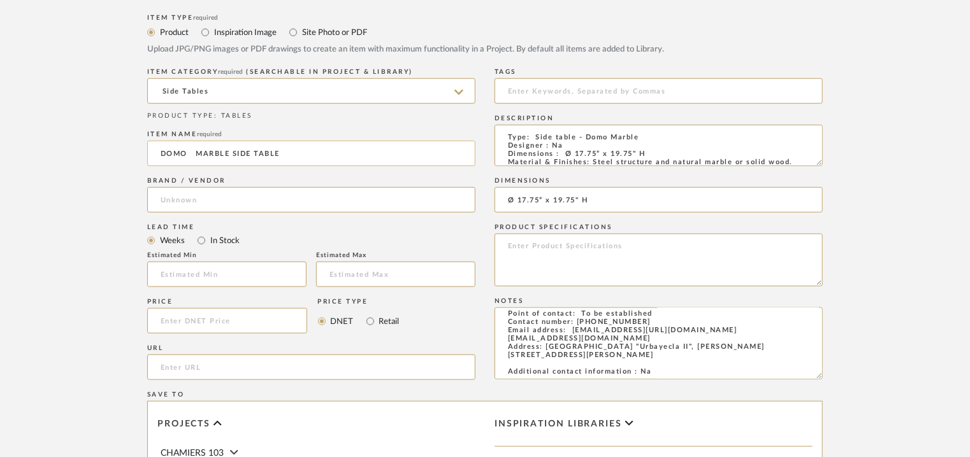
type input "BELTA & FRAJUMAR"
click at [194, 366] on input "url" at bounding box center [311, 367] width 328 height 25
paste input "[URL][DOMAIN_NAME]"
type input "[URL][DOMAIN_NAME]"
click at [230, 271] on input "text" at bounding box center [226, 274] width 159 height 25
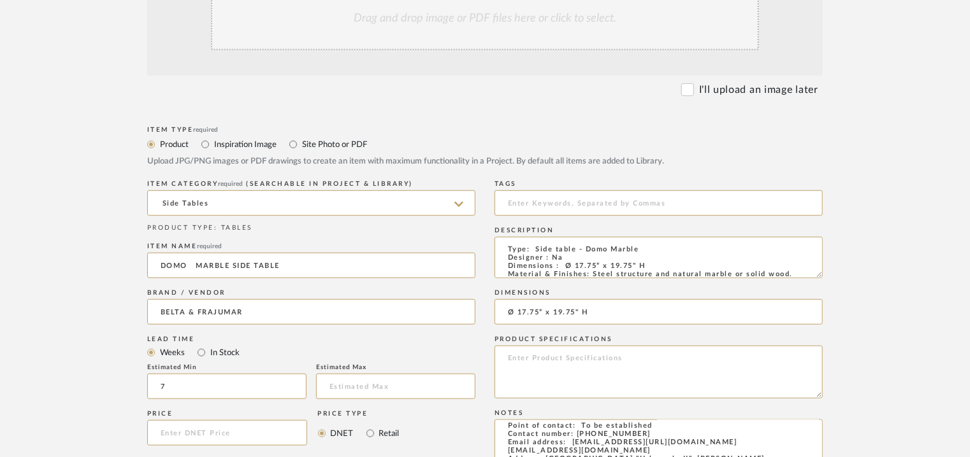
scroll to position [319, 0]
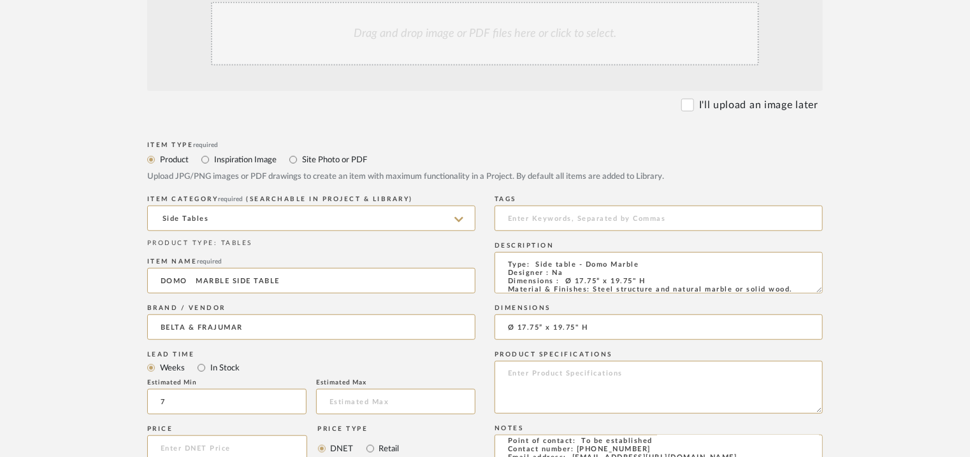
type input "7"
click at [496, 55] on div "Drag and drop image or PDF files here or click to select." at bounding box center [485, 34] width 548 height 64
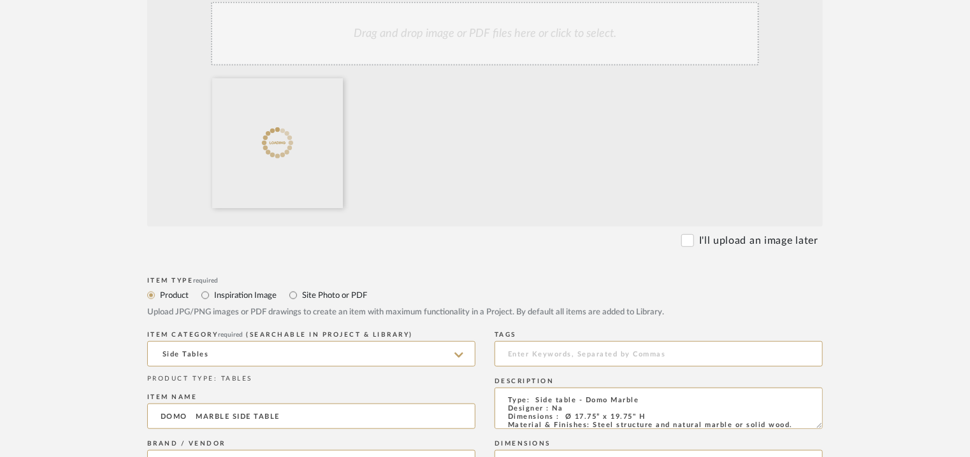
click at [492, 41] on div "Drag and drop image or PDF files here or click to select." at bounding box center [485, 34] width 548 height 64
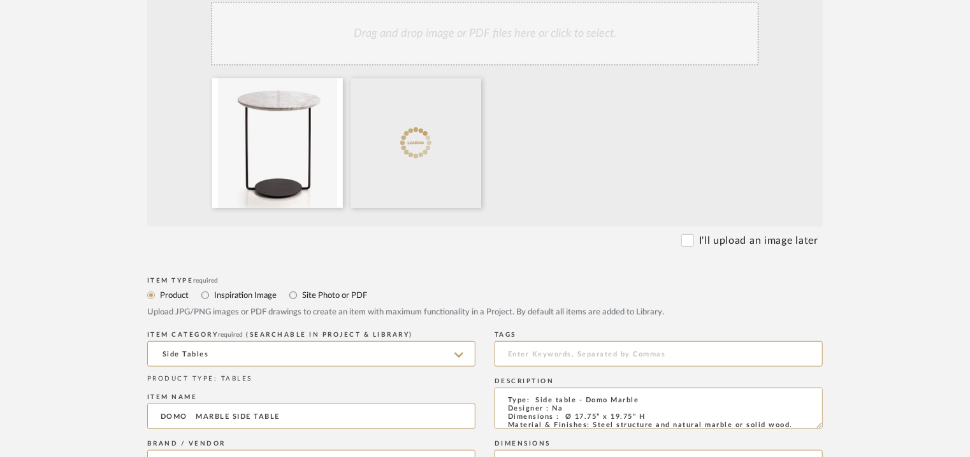
click at [524, 32] on div "Drag and drop image or PDF files here or click to select." at bounding box center [485, 34] width 548 height 64
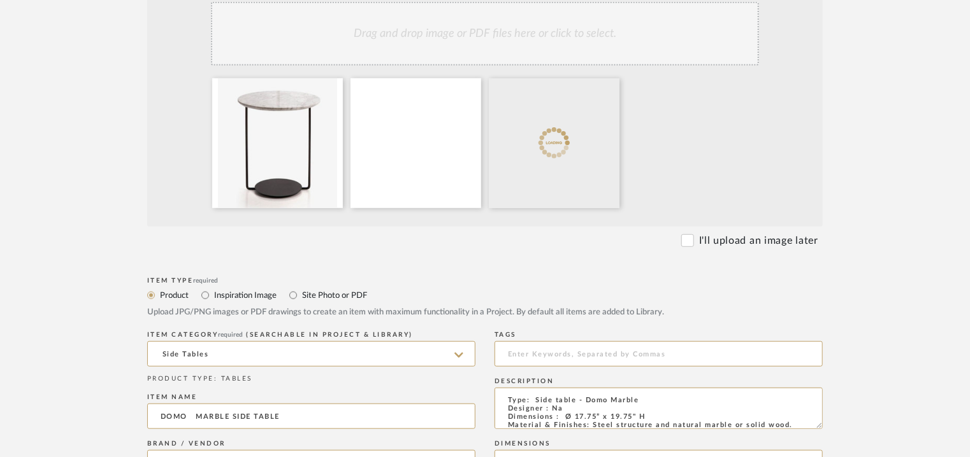
click at [545, 29] on div "Drag and drop image or PDF files here or click to select." at bounding box center [485, 34] width 548 height 64
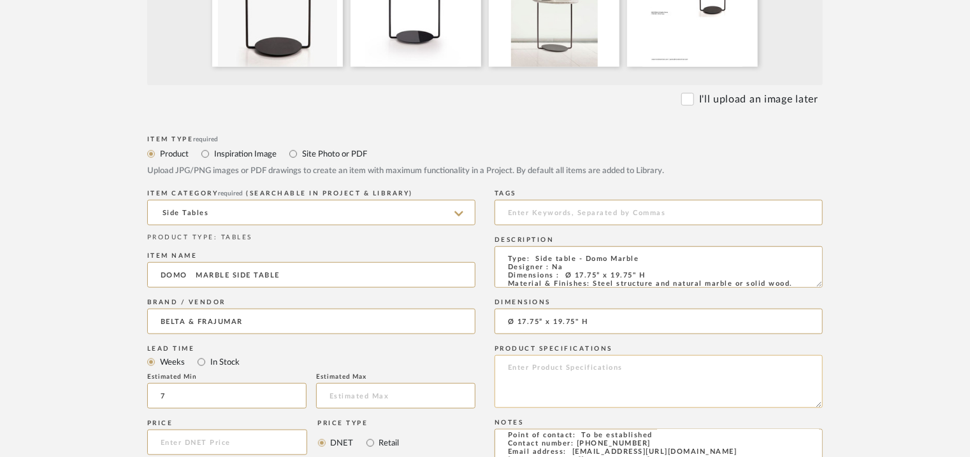
scroll to position [510, 0]
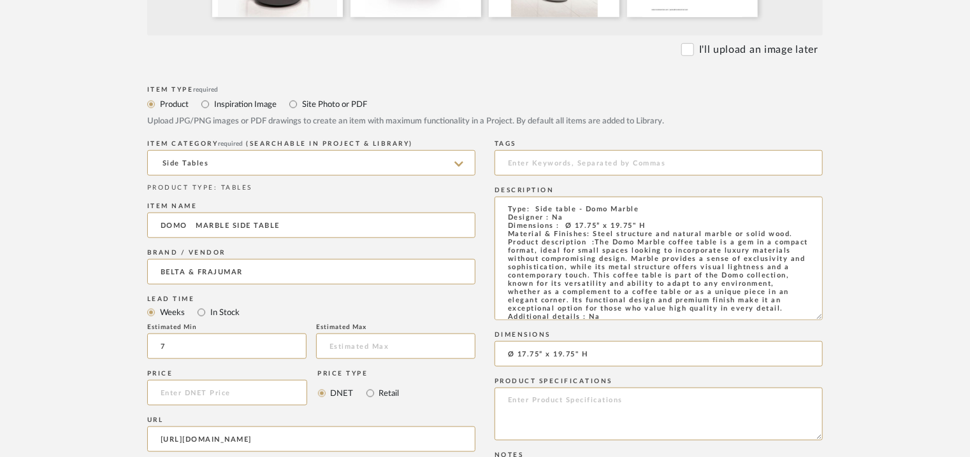
drag, startPoint x: 818, startPoint y: 234, endPoint x: 847, endPoint y: 317, distance: 87.8
click at [847, 317] on form "Bulk upload images - create multiple items Import from Pinterest - create items…" at bounding box center [485, 290] width 812 height 1046
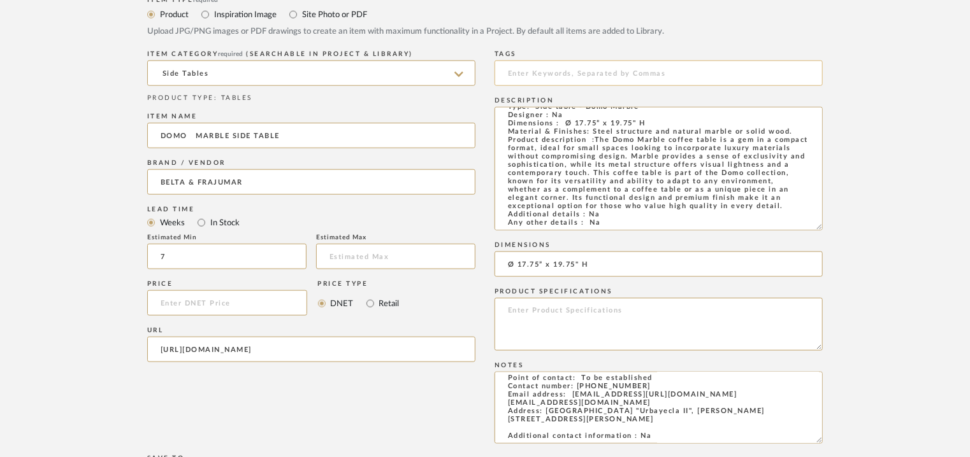
scroll to position [573, 0]
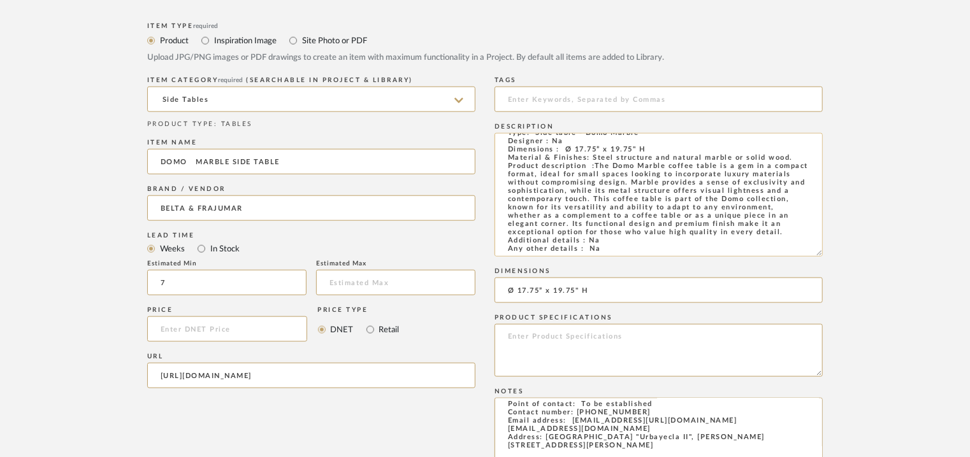
click at [592, 251] on textarea "Type: Side table - Domo Marble Designer : Na Dimensions : Ø 17.75” x 19.75" H M…" at bounding box center [658, 195] width 328 height 124
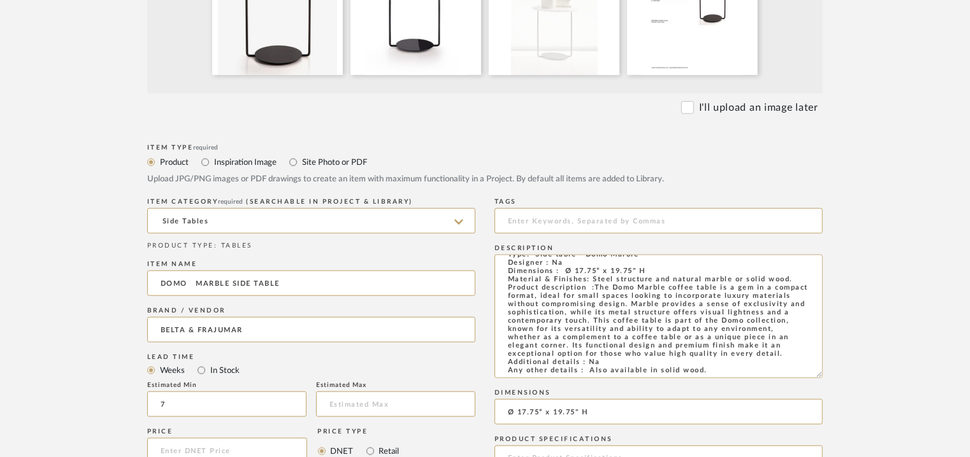
scroll to position [319, 0]
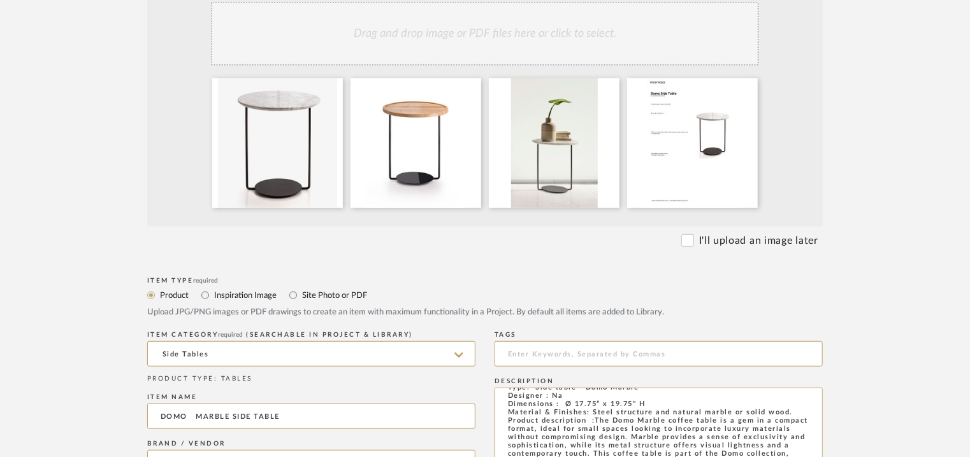
type textarea "Type: Side table - Domo Marble Designer : Na Dimensions : Ø 17.75” x 19.75" H M…"
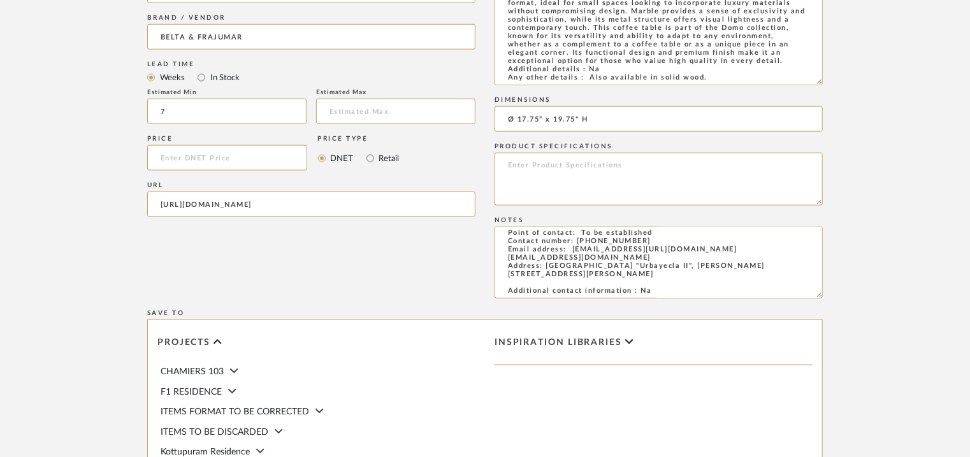
scroll to position [956, 0]
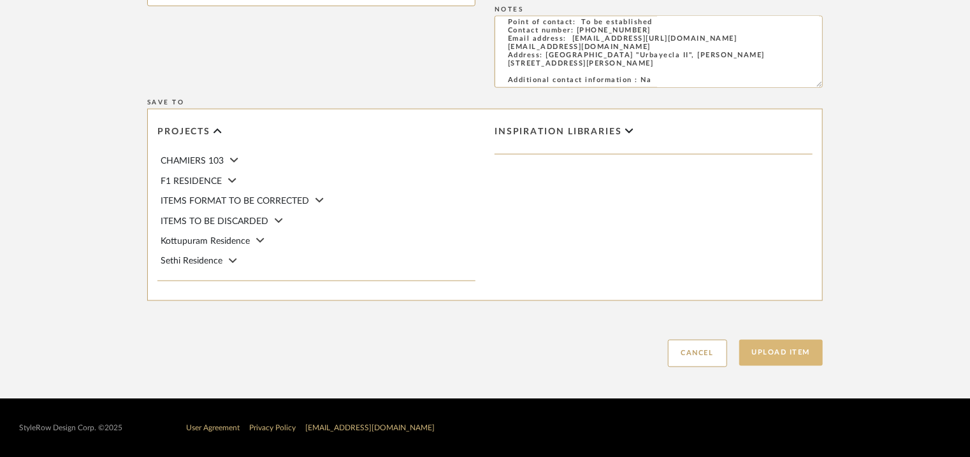
click at [800, 355] on button "Upload Item" at bounding box center [781, 353] width 84 height 26
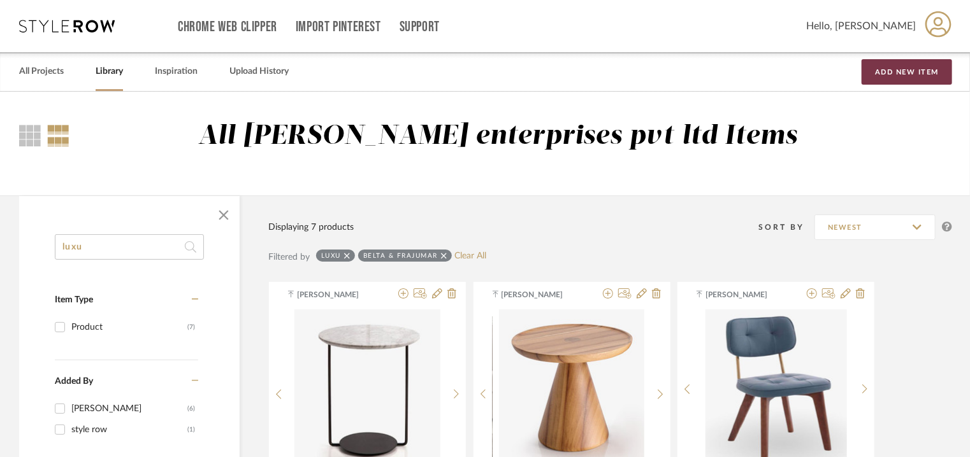
click at [903, 72] on button "Add New Item" at bounding box center [906, 71] width 90 height 25
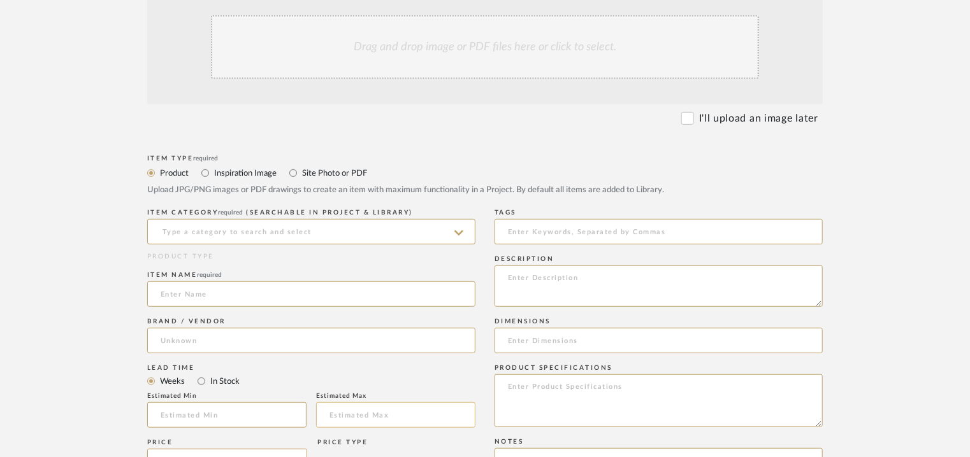
scroll to position [382, 0]
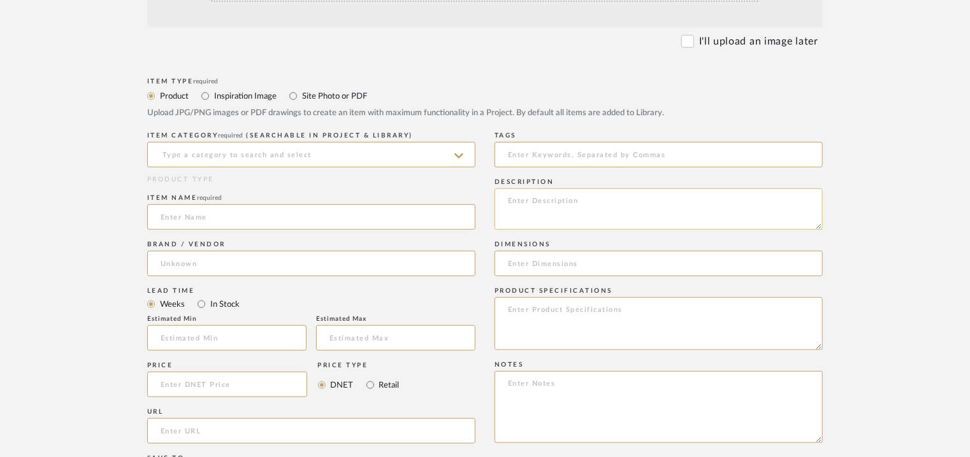
paste textarea "Type: Table - Alfa Designer : [PERSON_NAME] Dimensions : L 145 x W 108 x H 34cm…"
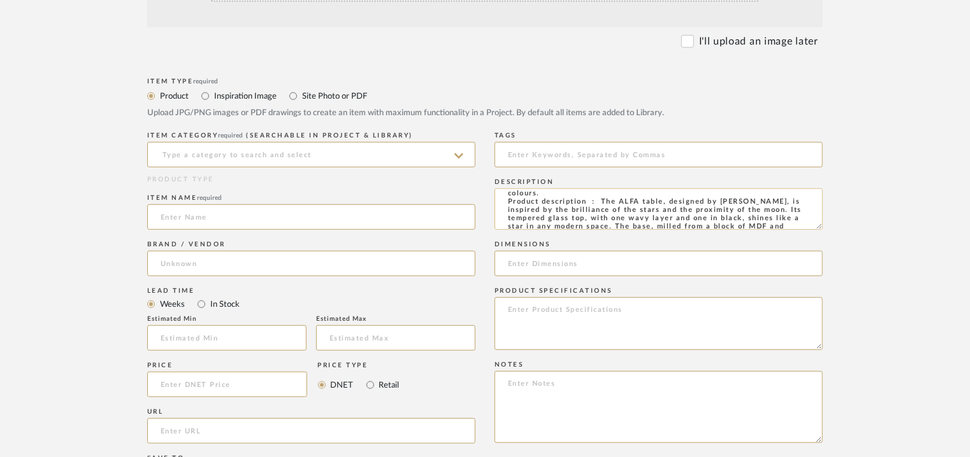
scroll to position [0, 0]
type textarea "Type: Table - Alfa Designer : [PERSON_NAME] Dimensions : L 145 x W 108 x H 34cm…"
click at [519, 383] on textarea at bounding box center [658, 407] width 328 height 72
paste textarea "Price: Na Lead time: 45days. MOQ : Our products for Contract projects are manuf…"
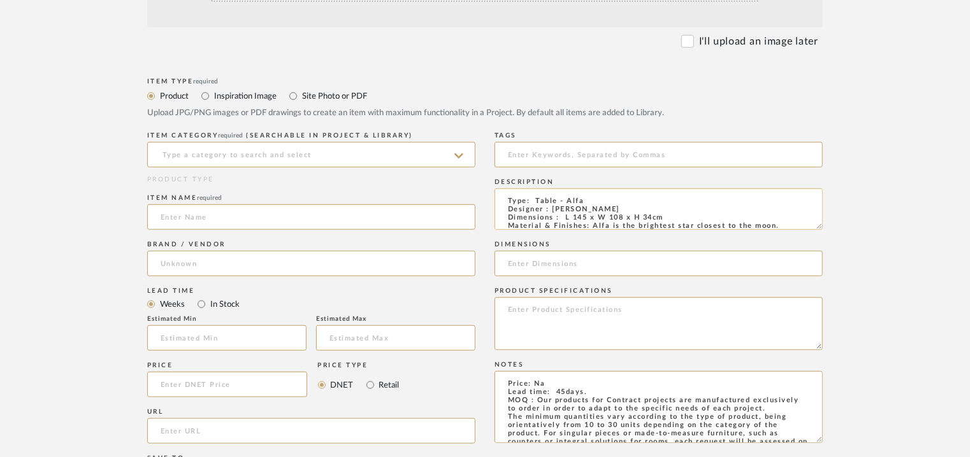
type textarea "Price: Na Lead time: 45days. MOQ : Our products for Contract projects are manuf…"
drag, startPoint x: 564, startPoint y: 218, endPoint x: 660, endPoint y: 215, distance: 96.2
click at [660, 215] on textarea "Type: Table - Alfa Designer : [PERSON_NAME] Dimensions : L 145 x W 108 x H 34cm…" at bounding box center [658, 209] width 328 height 41
paste input "L 145 x W 108 x H 34cm"
type input "L 145 x W 108 x H 34cm"
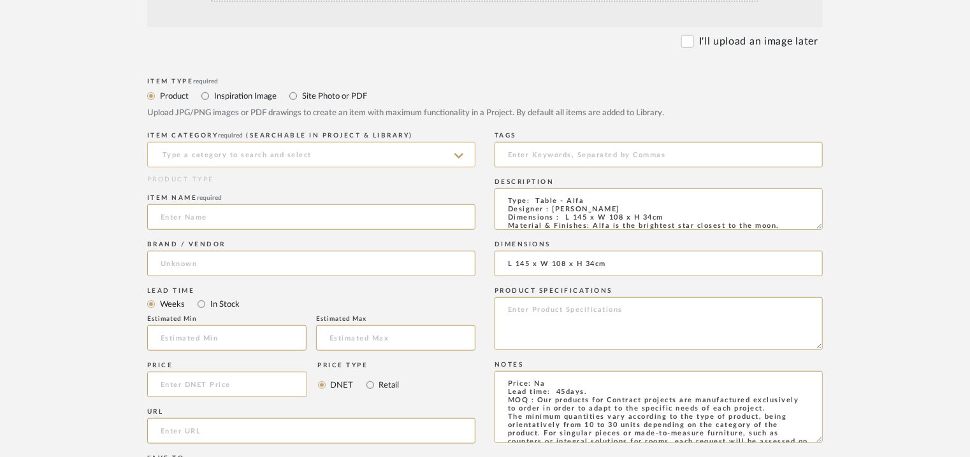
click at [268, 156] on input at bounding box center [311, 154] width 328 height 25
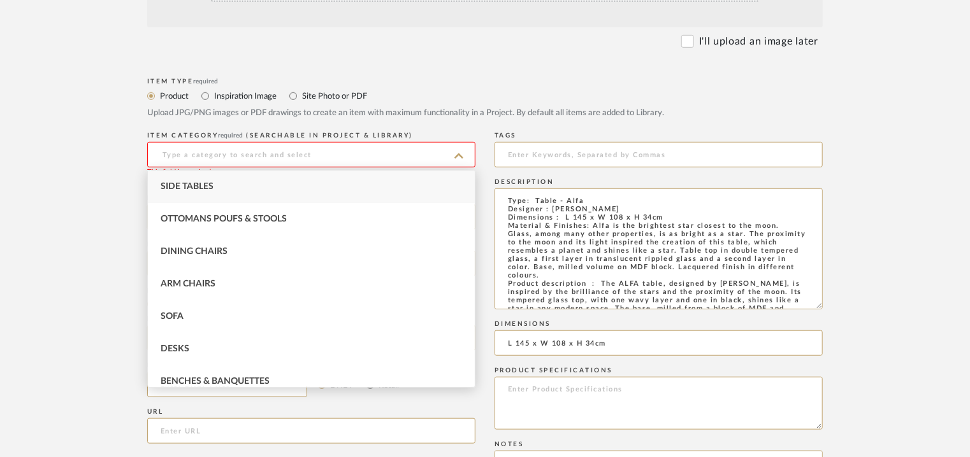
drag, startPoint x: 819, startPoint y: 225, endPoint x: 848, endPoint y: 307, distance: 87.0
click at [848, 307] on form "Bulk upload images - create multiple items Import from Pinterest - create items…" at bounding box center [485, 349] width 812 height 908
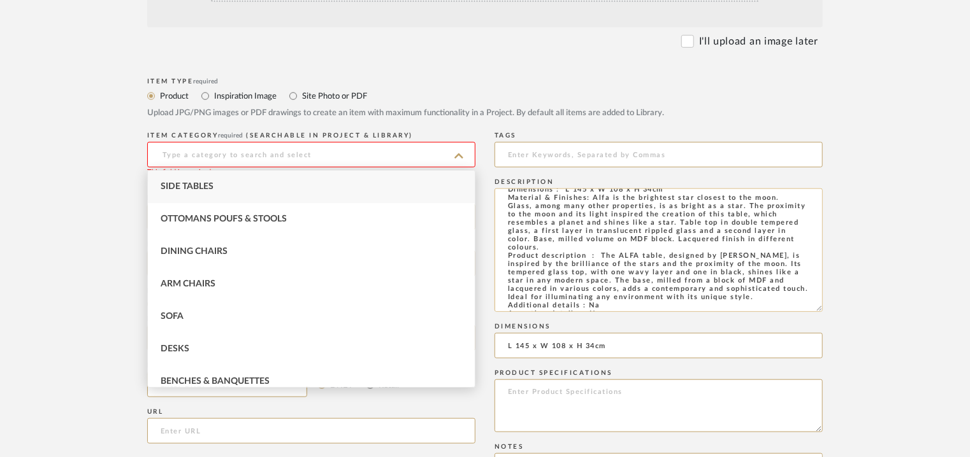
scroll to position [43, 0]
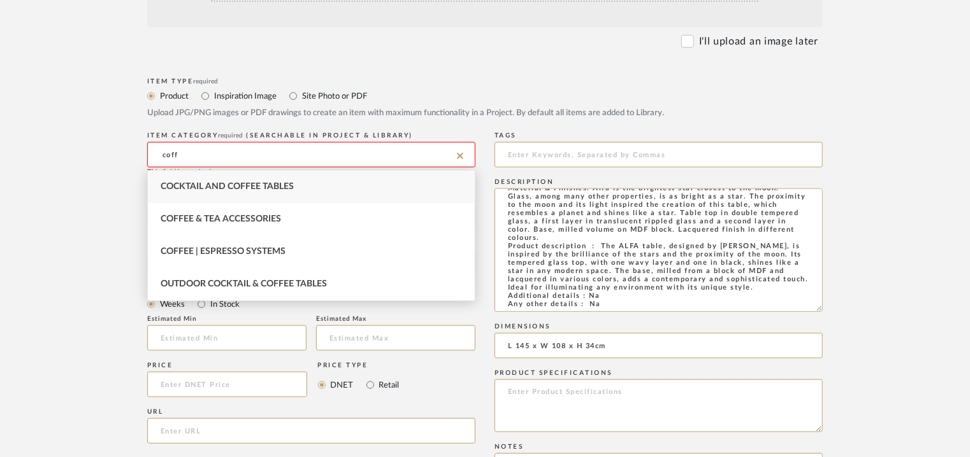
click at [311, 176] on div "Cocktail and Coffee Tables" at bounding box center [311, 187] width 327 height 32
type input "Cocktail and Coffee Tables"
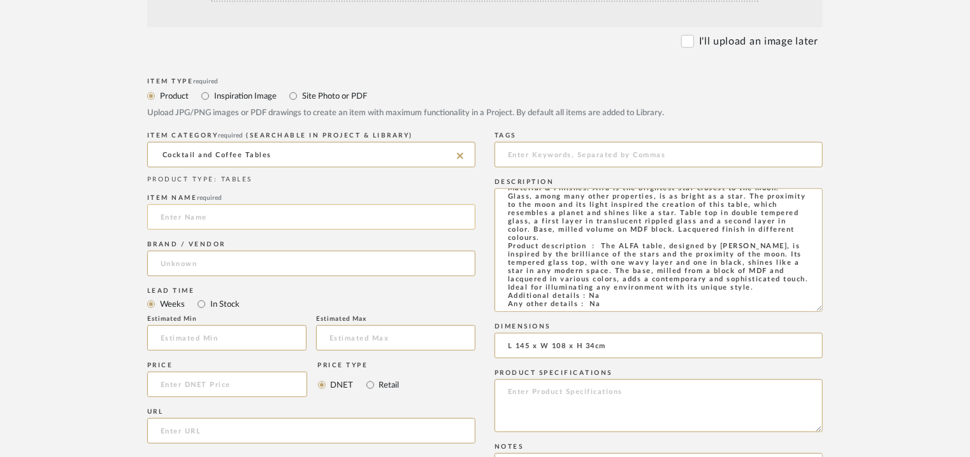
click at [282, 215] on input at bounding box center [311, 216] width 328 height 25
type input "ALFA TABLE WITH GLASS TOP"
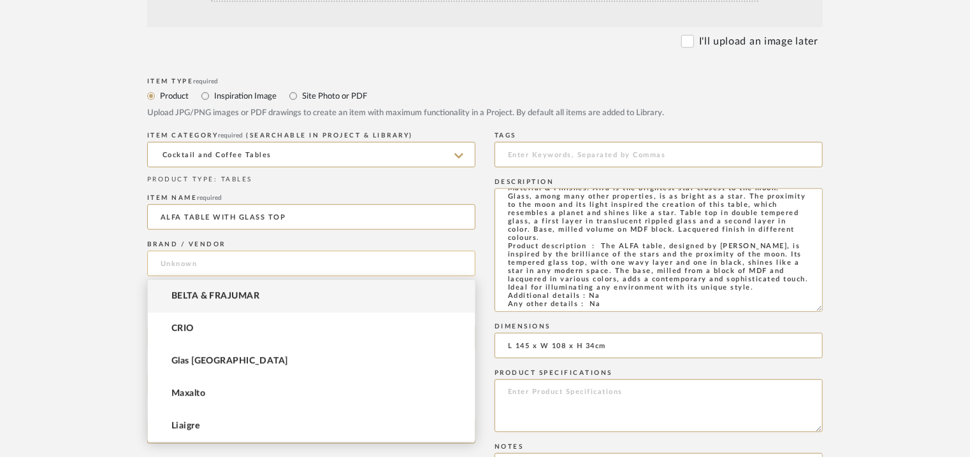
click at [186, 266] on input at bounding box center [311, 263] width 328 height 25
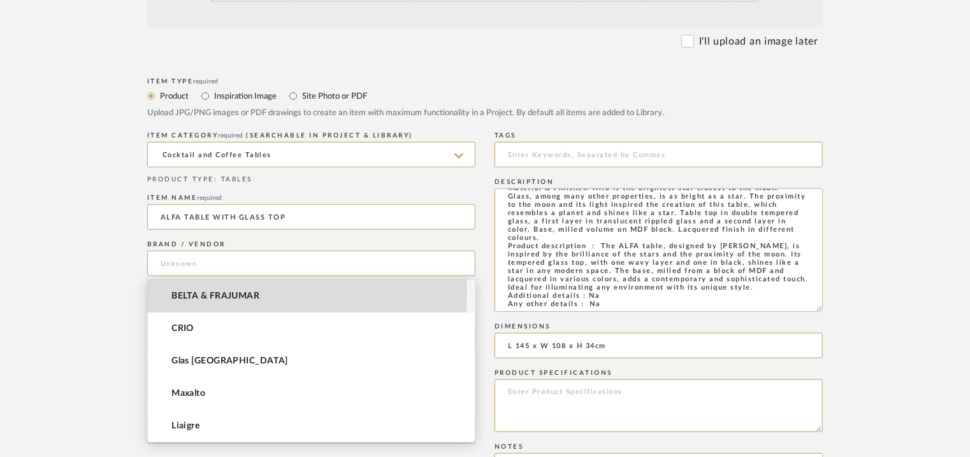
click at [191, 291] on span "BELTA & FRAJUMAR" at bounding box center [215, 296] width 88 height 11
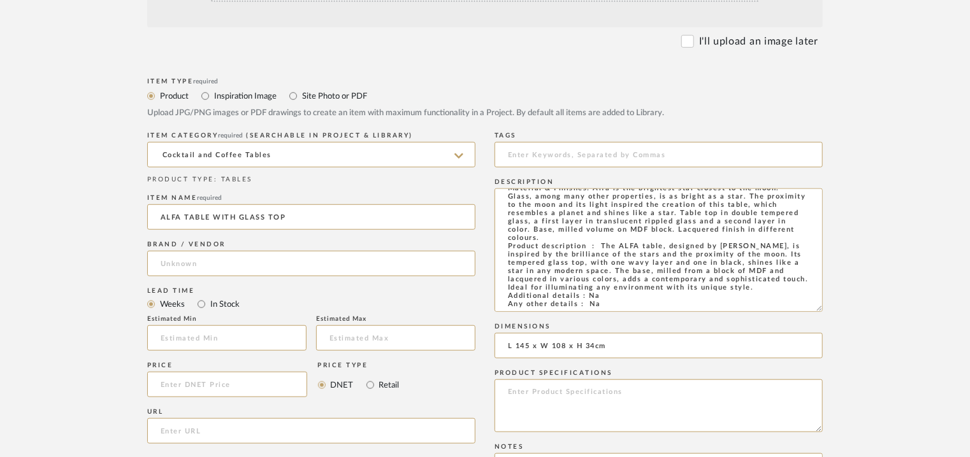
type input "BELTA & FRAJUMAR"
click at [186, 336] on input at bounding box center [226, 338] width 159 height 25
type input "7"
click at [237, 434] on input "url" at bounding box center [311, 431] width 328 height 25
paste input "[URL][DOMAIN_NAME]"
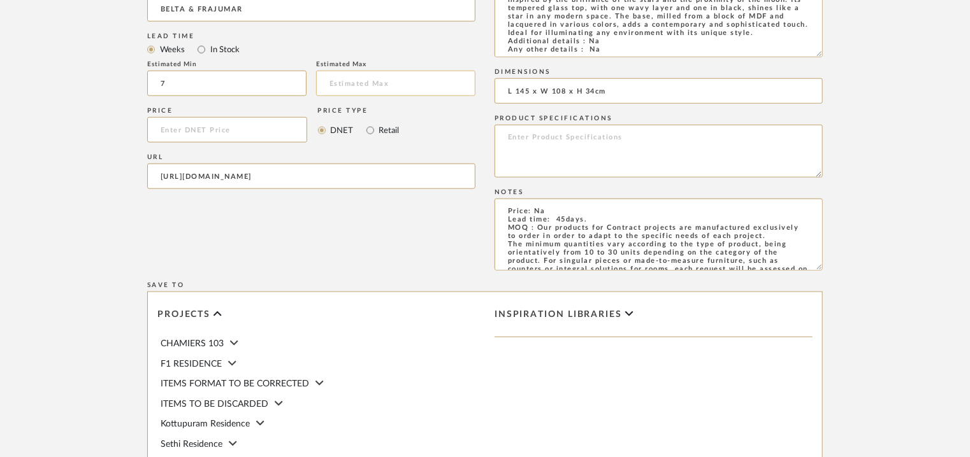
scroll to position [319, 0]
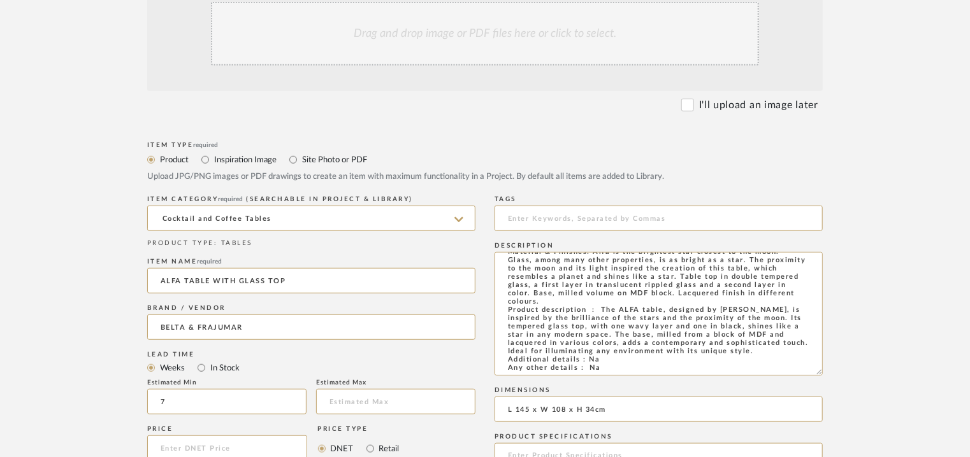
type input "[URL][DOMAIN_NAME]"
click at [469, 29] on div "Drag and drop image or PDF files here or click to select." at bounding box center [485, 34] width 548 height 64
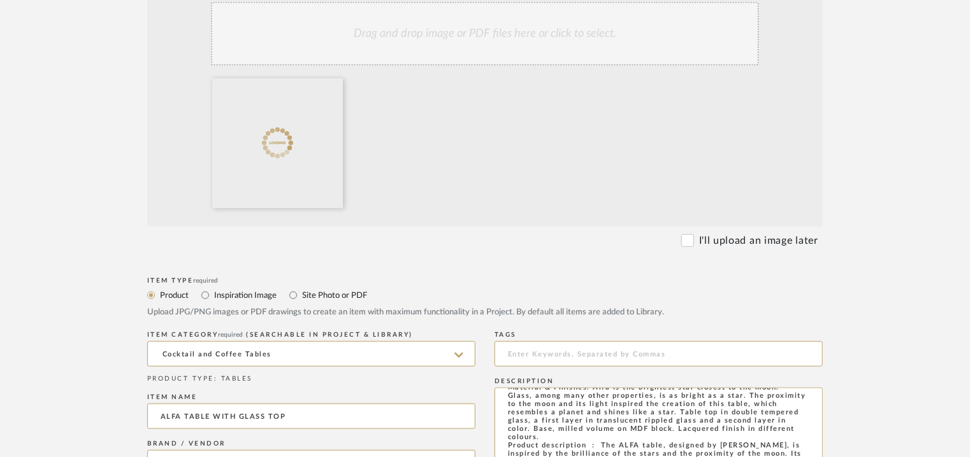
click at [440, 54] on div "Drag and drop image or PDF files here or click to select." at bounding box center [485, 34] width 548 height 64
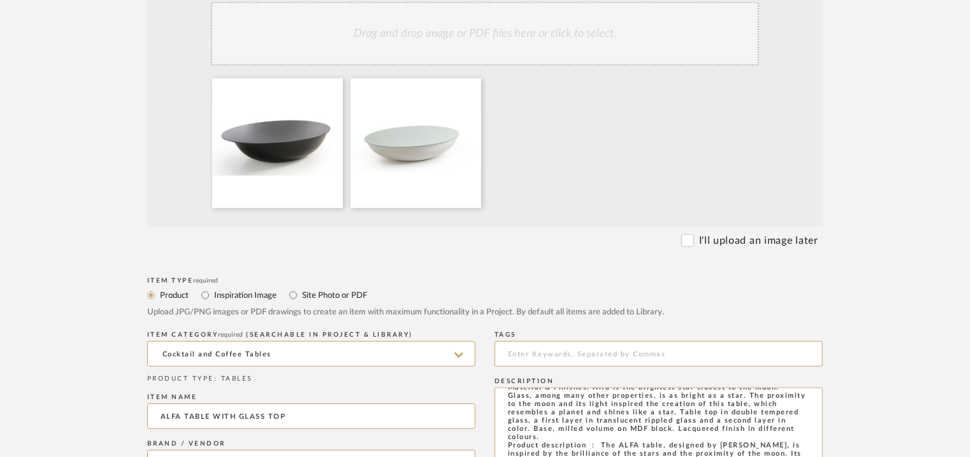
click at [525, 49] on div "Drag and drop image or PDF files here or click to select." at bounding box center [485, 34] width 548 height 64
click at [508, 32] on div "Drag and drop image or PDF files here or click to select." at bounding box center [485, 34] width 548 height 64
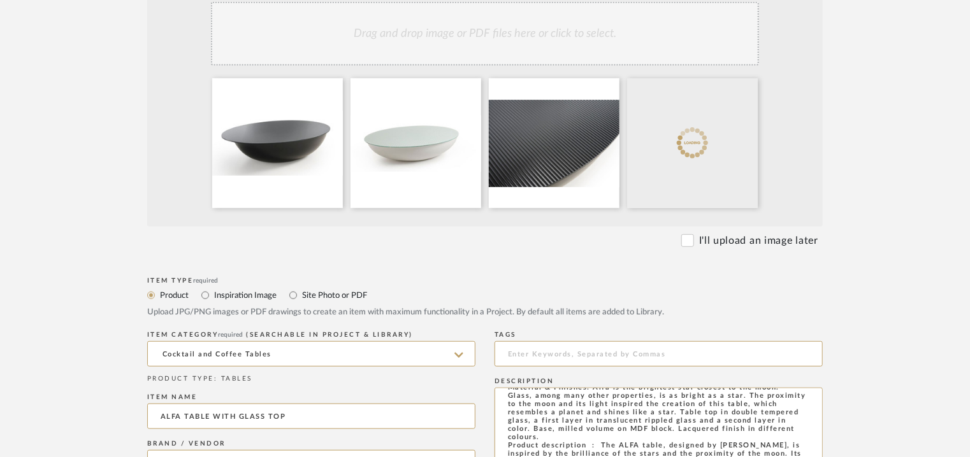
click at [525, 59] on div "Drag and drop image or PDF files here or click to select." at bounding box center [485, 34] width 548 height 64
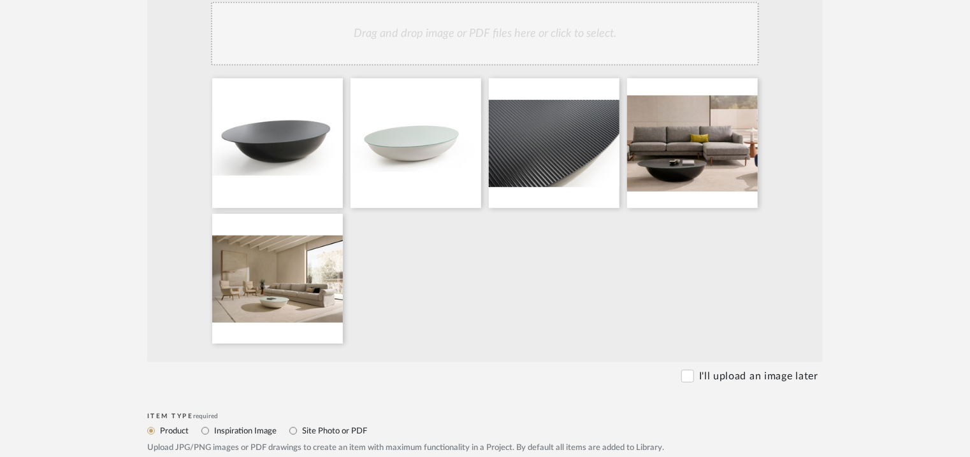
click at [604, 43] on div "Drag and drop image or PDF files here or click to select." at bounding box center [485, 34] width 548 height 64
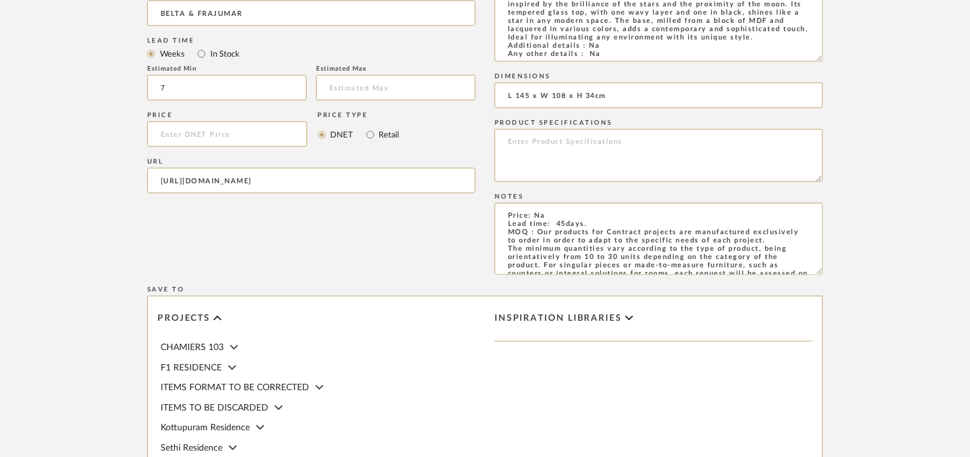
scroll to position [1083, 0]
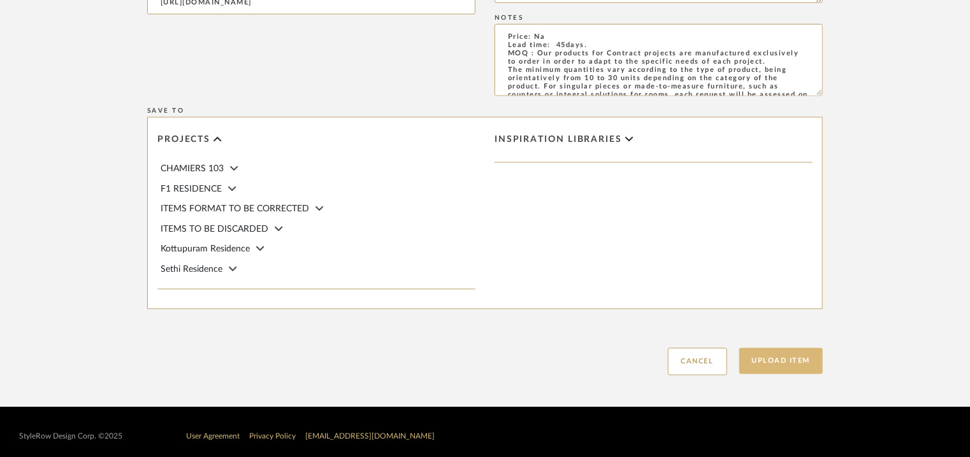
click at [804, 360] on button "Upload Item" at bounding box center [781, 361] width 84 height 26
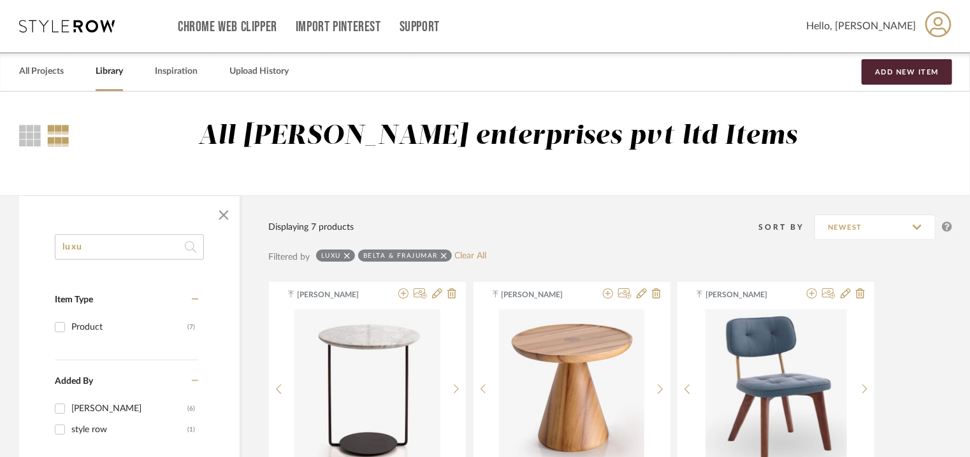
drag, startPoint x: 120, startPoint y: 253, endPoint x: 43, endPoint y: 243, distance: 77.7
